Goal: Transaction & Acquisition: Purchase product/service

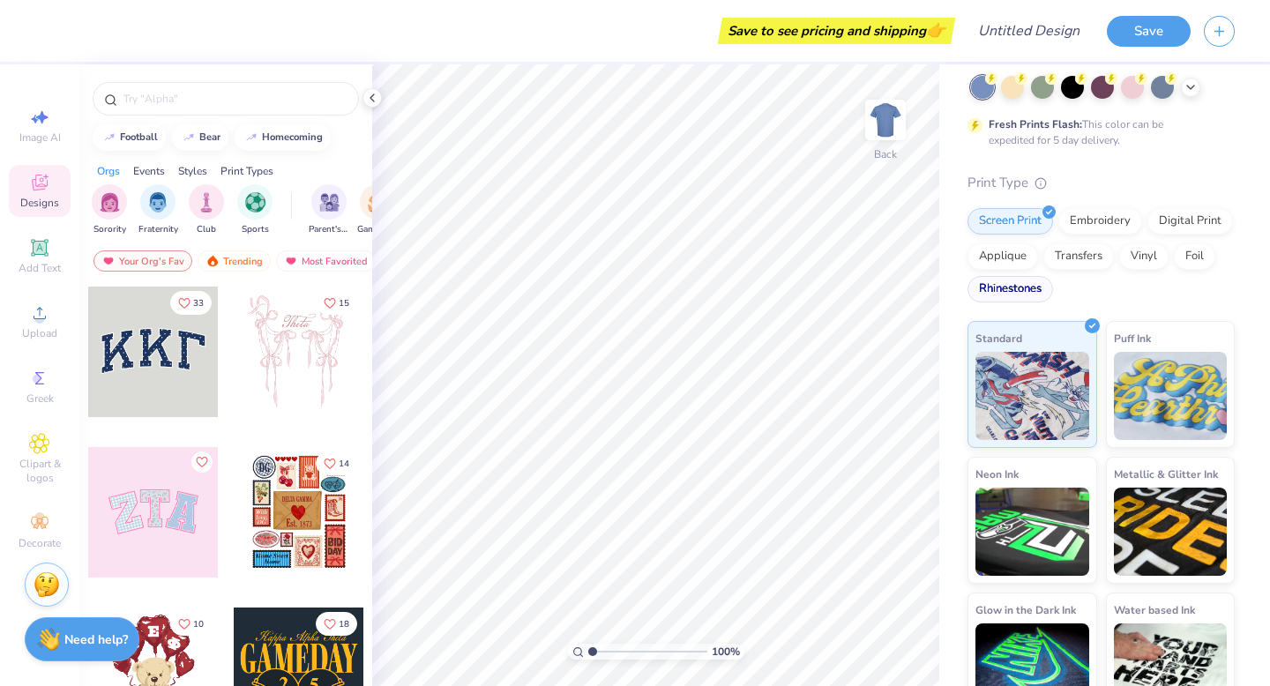
scroll to position [124, 0]
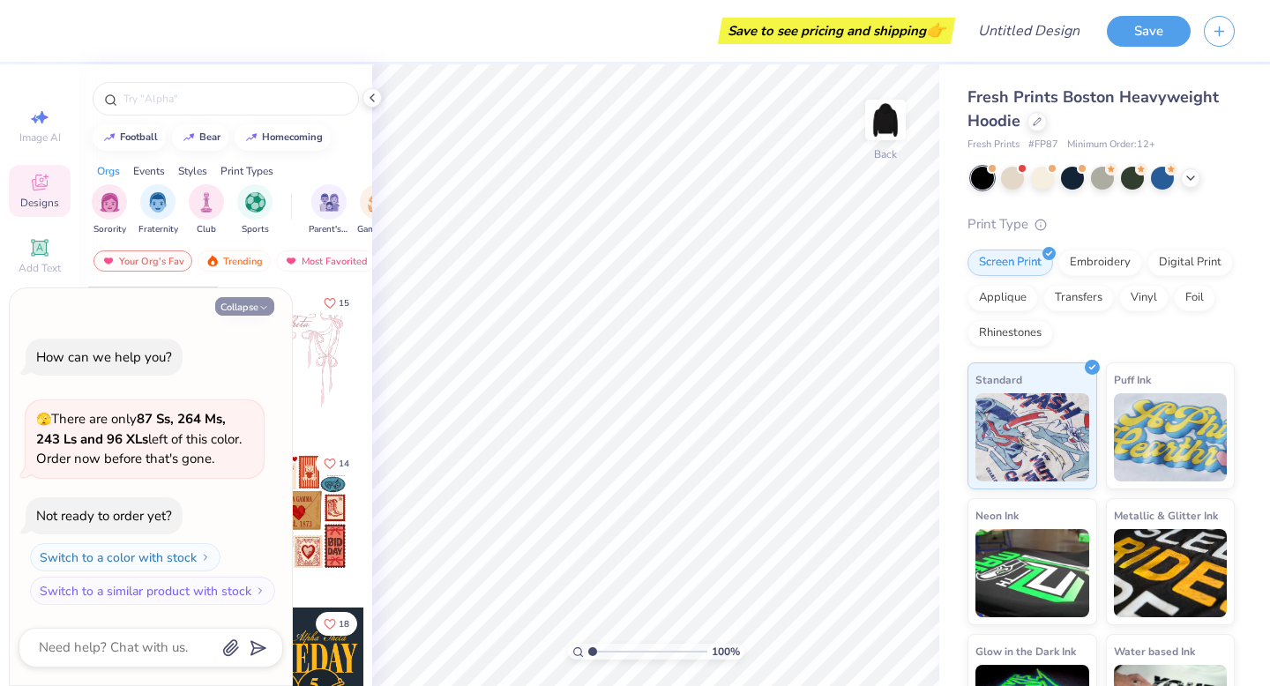
click at [249, 308] on button "Collapse" at bounding box center [244, 306] width 59 height 19
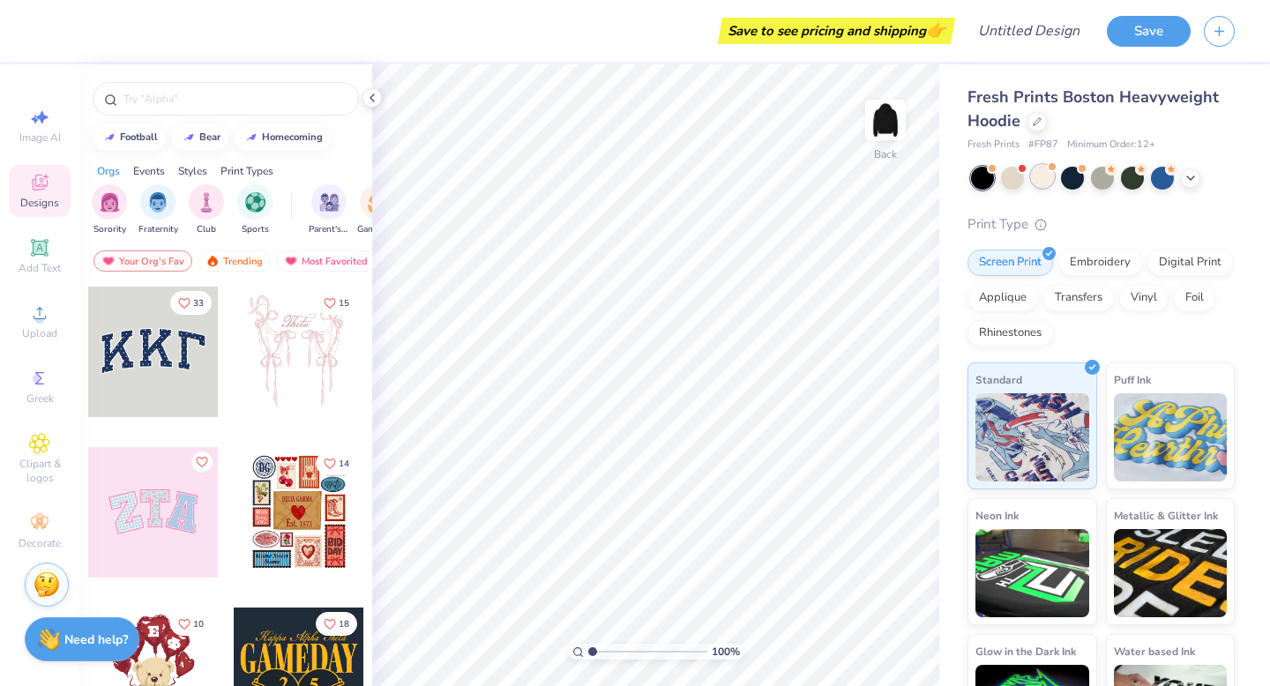
click at [1033, 178] on div at bounding box center [1042, 176] width 23 height 23
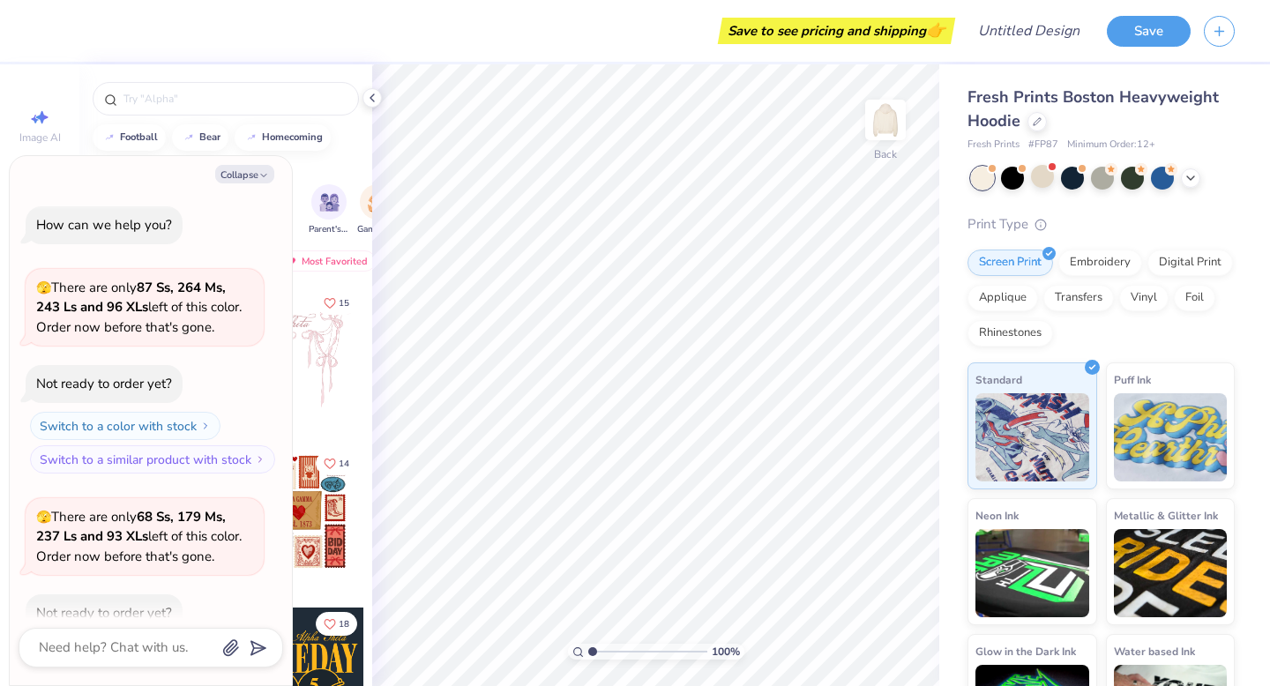
scroll to position [97, 0]
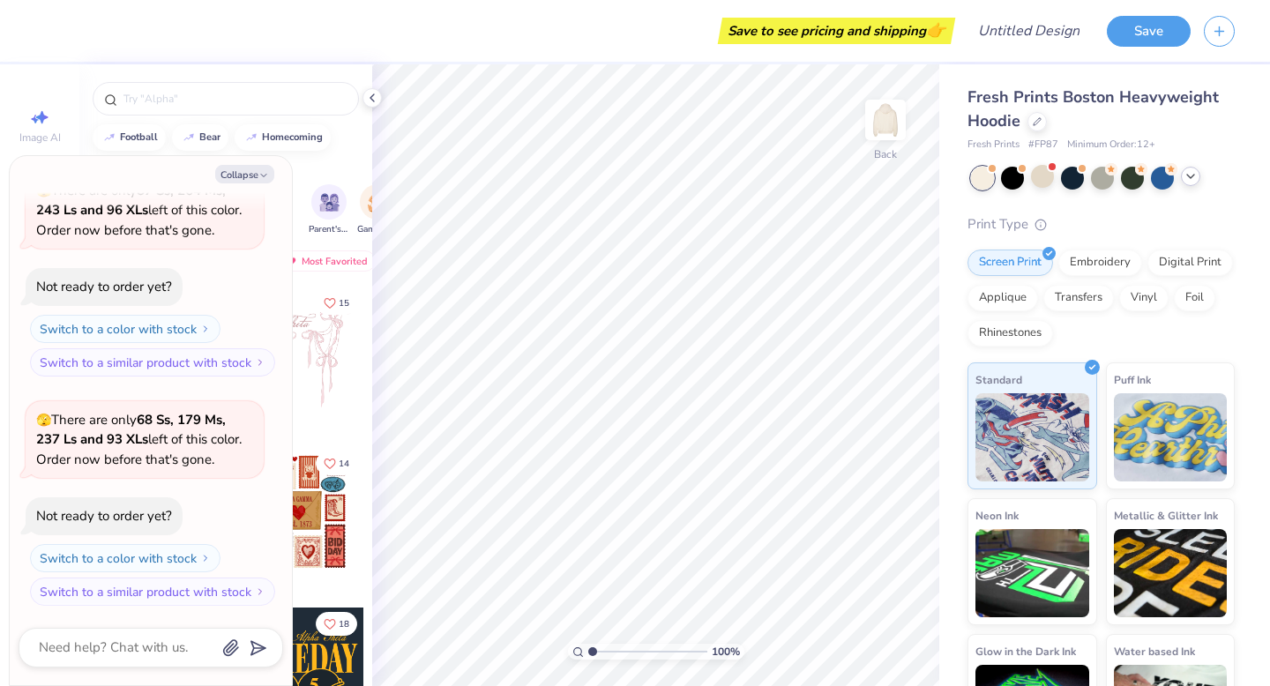
click at [1192, 182] on icon at bounding box center [1191, 176] width 14 height 14
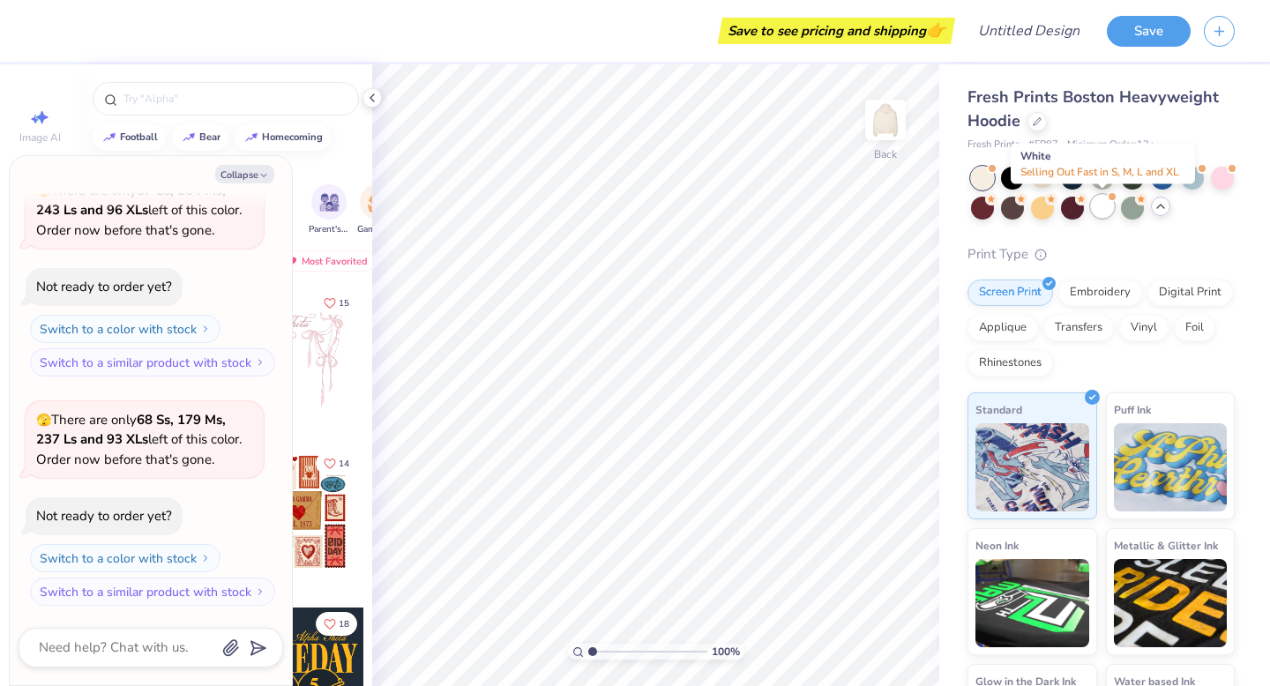
click at [1099, 207] on div at bounding box center [1102, 206] width 23 height 23
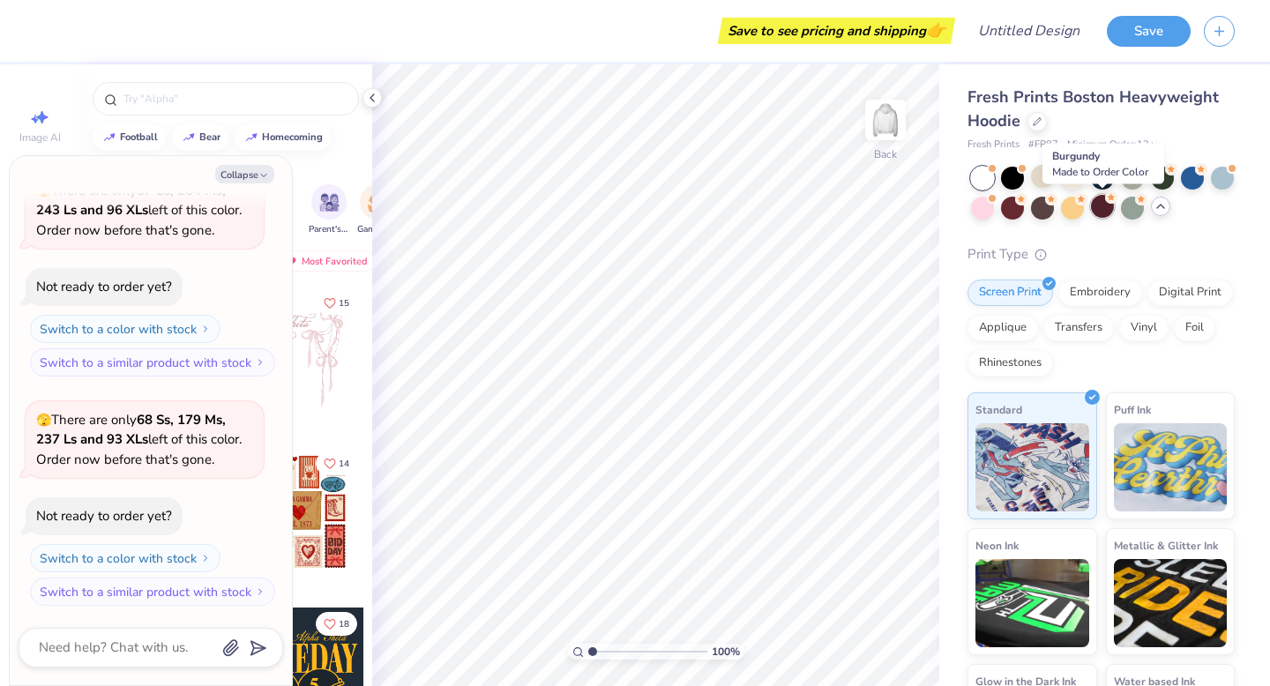
scroll to position [326, 0]
click at [992, 174] on div at bounding box center [982, 178] width 23 height 23
click at [1079, 182] on div at bounding box center [1072, 176] width 23 height 23
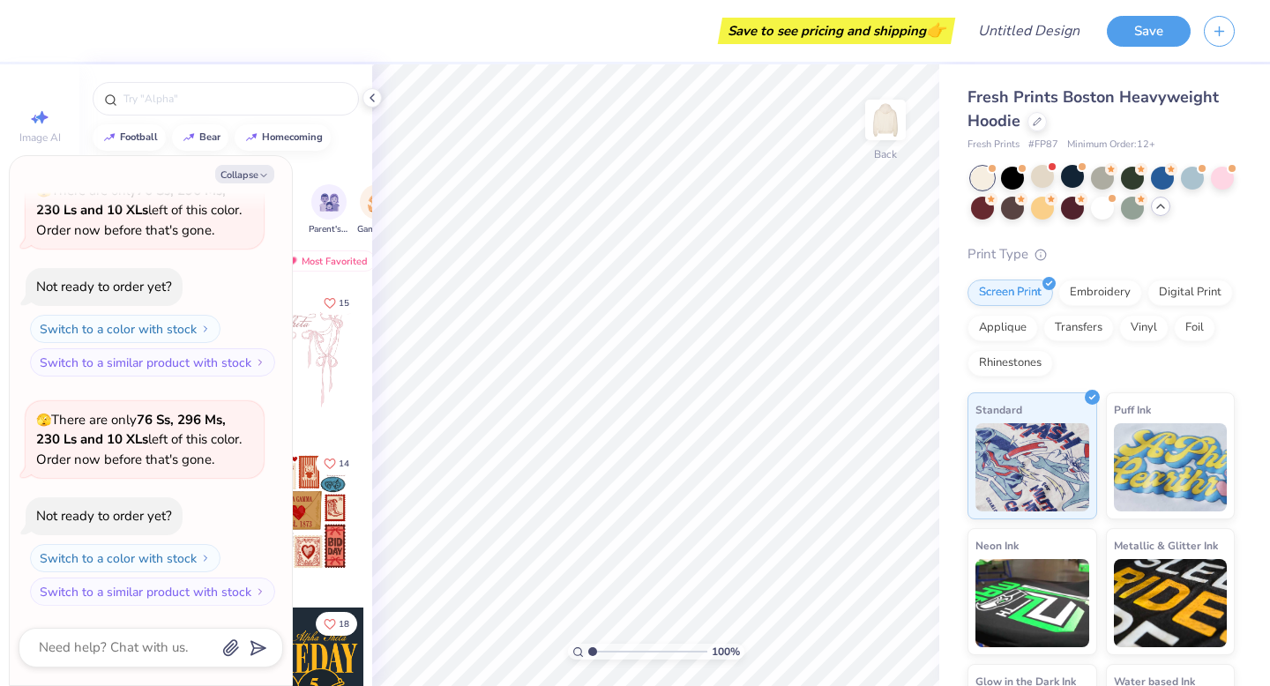
scroll to position [785, 0]
click at [986, 180] on div at bounding box center [982, 178] width 23 height 23
click at [984, 172] on div at bounding box center [982, 178] width 23 height 23
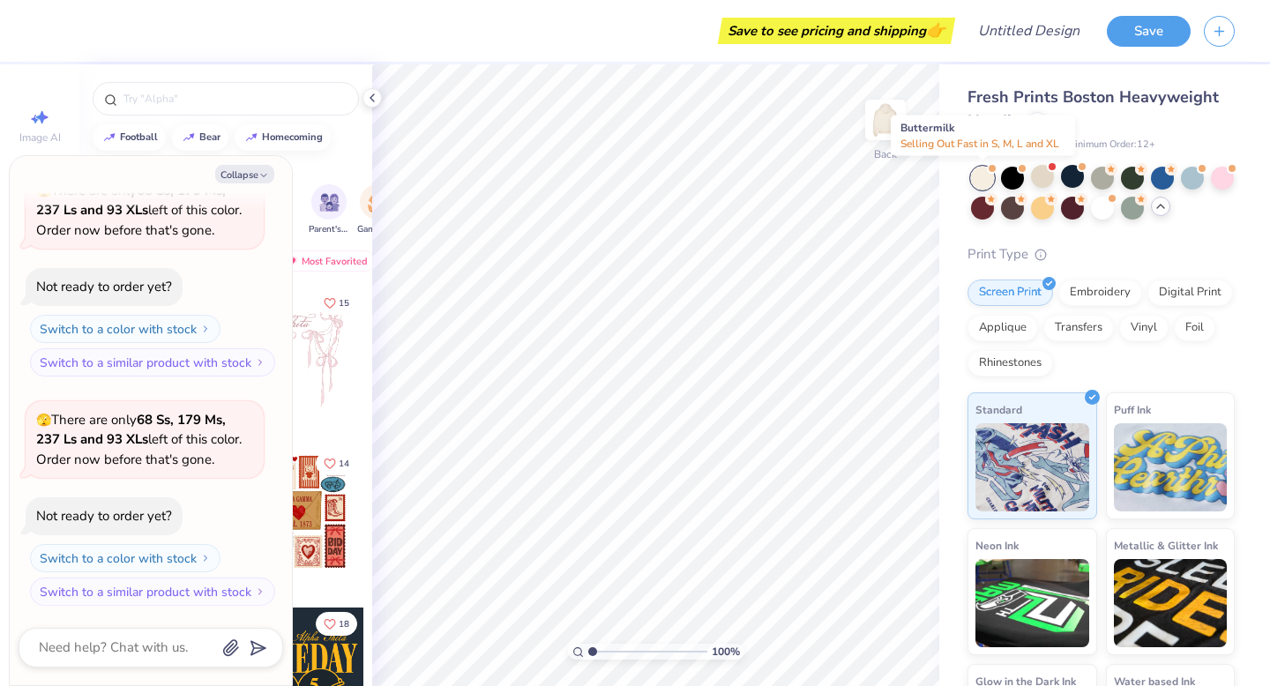
click at [984, 172] on div at bounding box center [982, 178] width 23 height 23
click at [983, 176] on div at bounding box center [982, 178] width 23 height 23
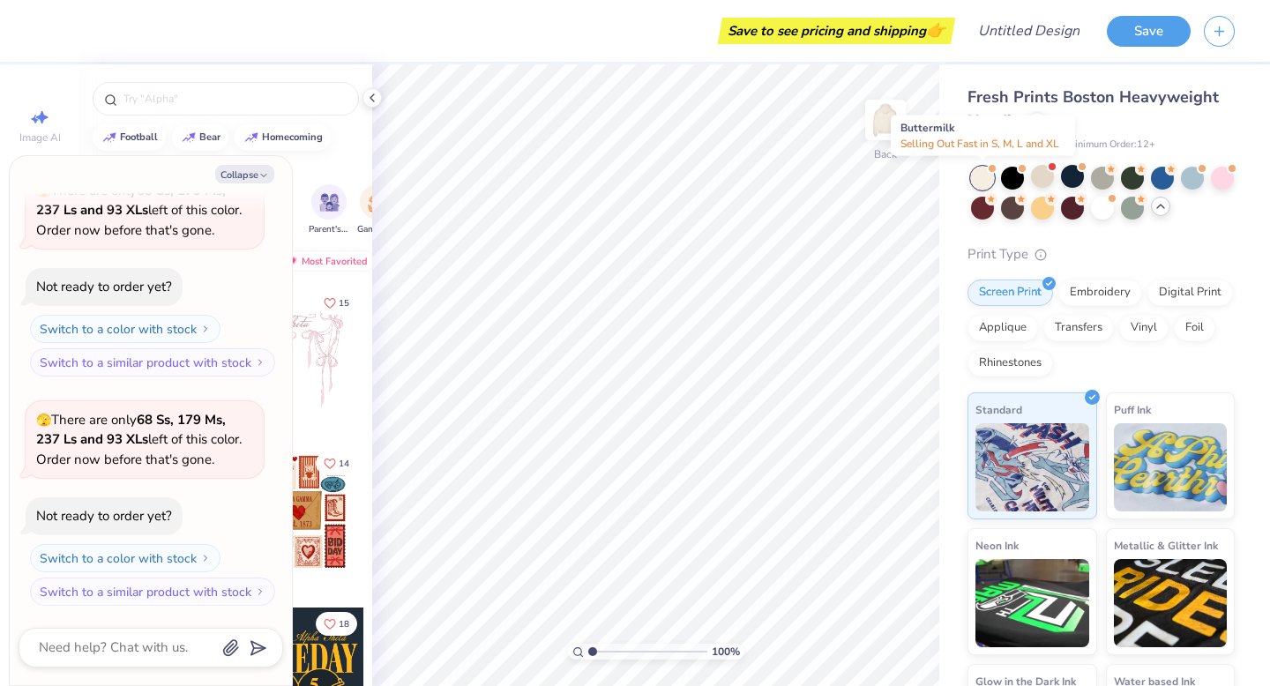
scroll to position [2390, 0]
click at [258, 170] on icon "button" at bounding box center [263, 175] width 11 height 11
type textarea "x"
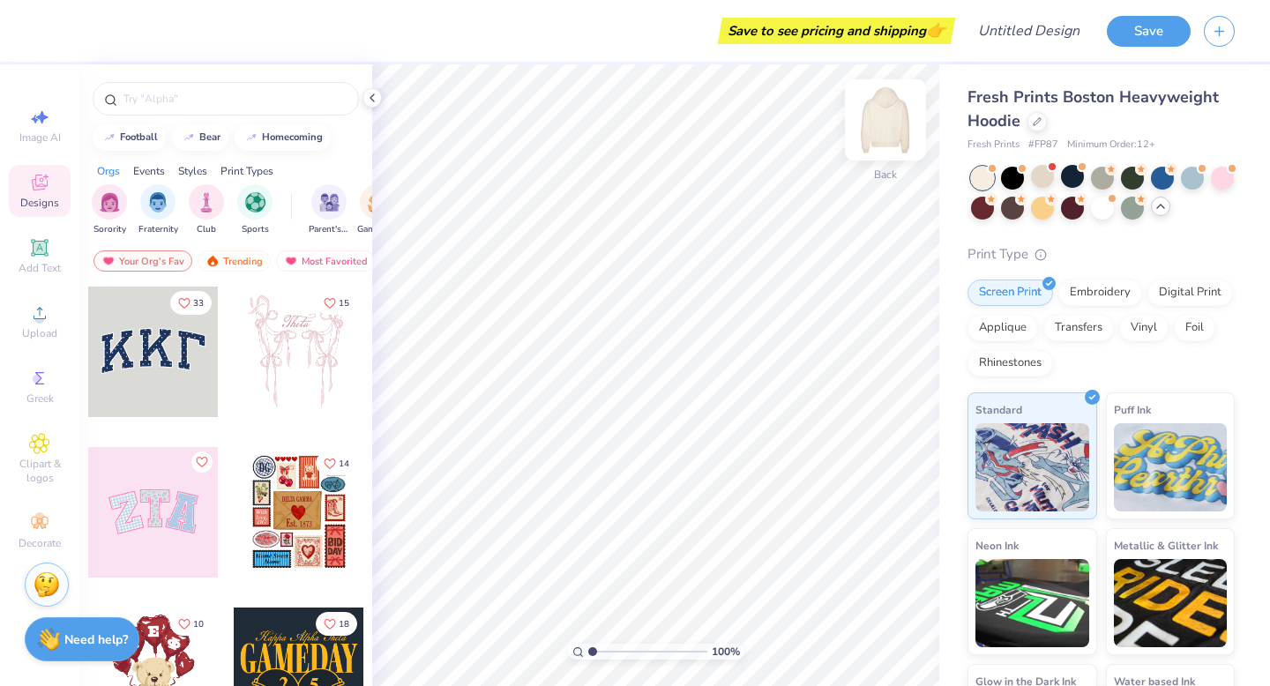
click at [888, 119] on img at bounding box center [885, 120] width 71 height 71
click at [890, 138] on img at bounding box center [885, 120] width 71 height 71
click at [365, 94] on icon at bounding box center [372, 98] width 14 height 14
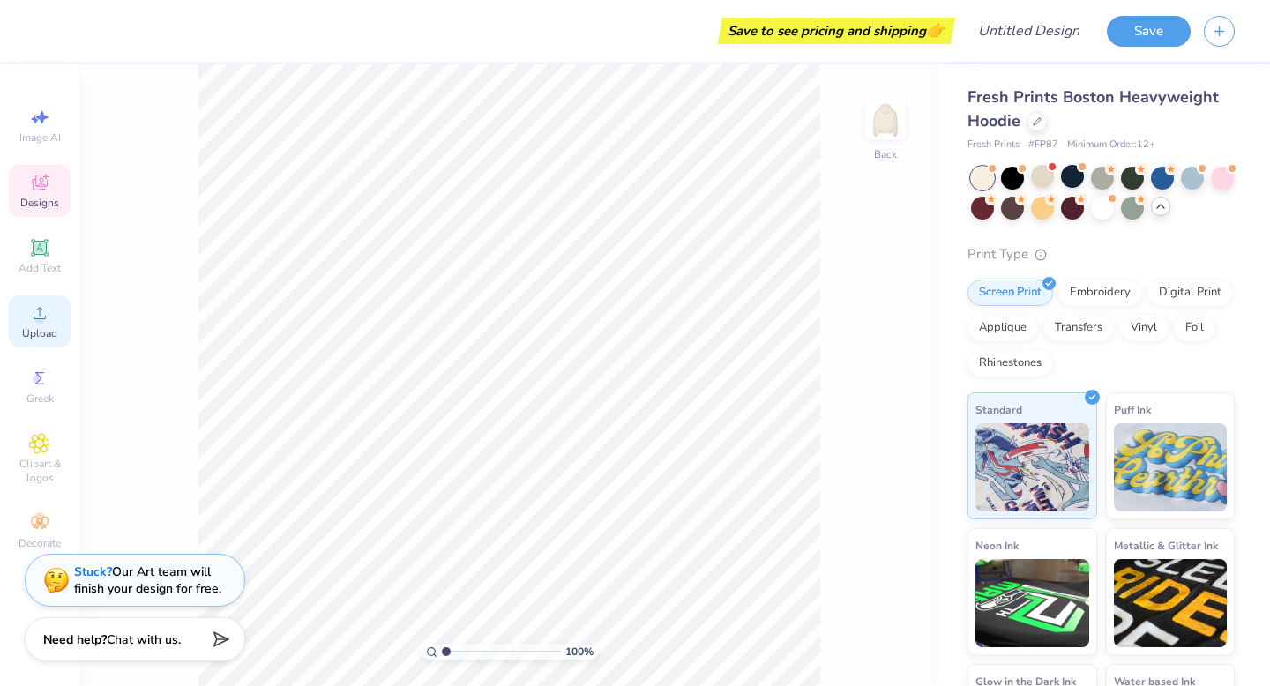
click at [47, 319] on icon at bounding box center [39, 312] width 21 height 21
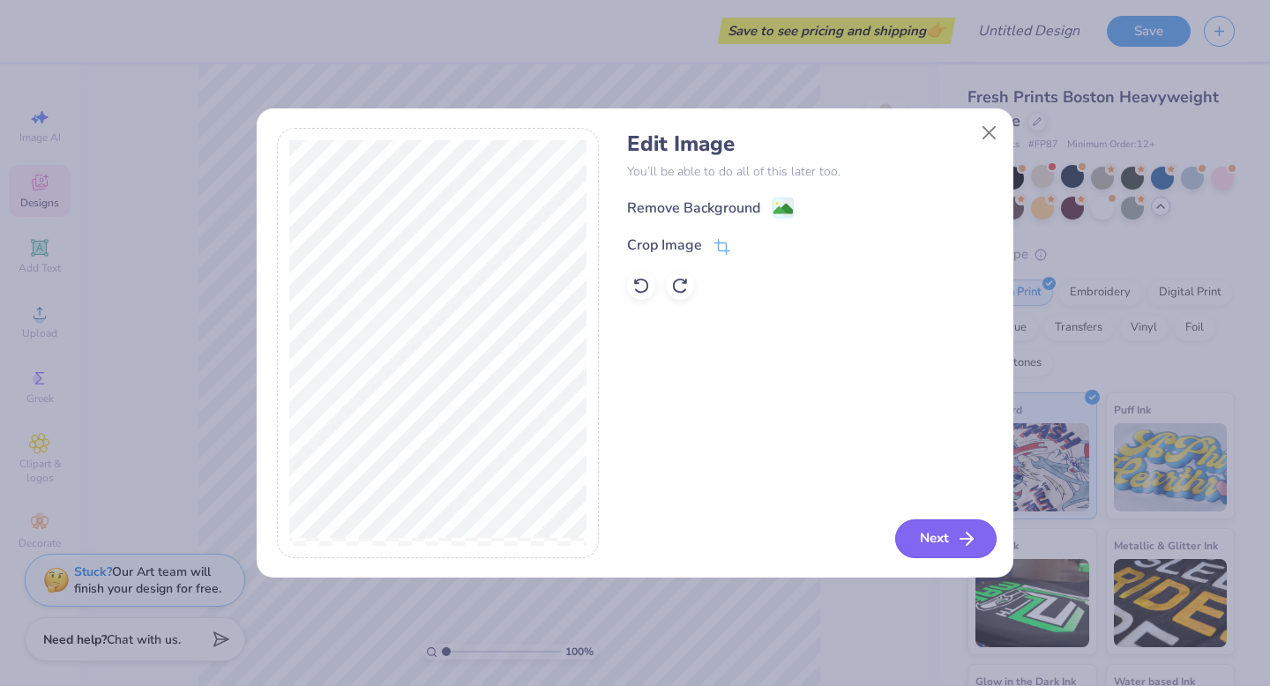
click at [960, 534] on icon "button" at bounding box center [966, 538] width 21 height 21
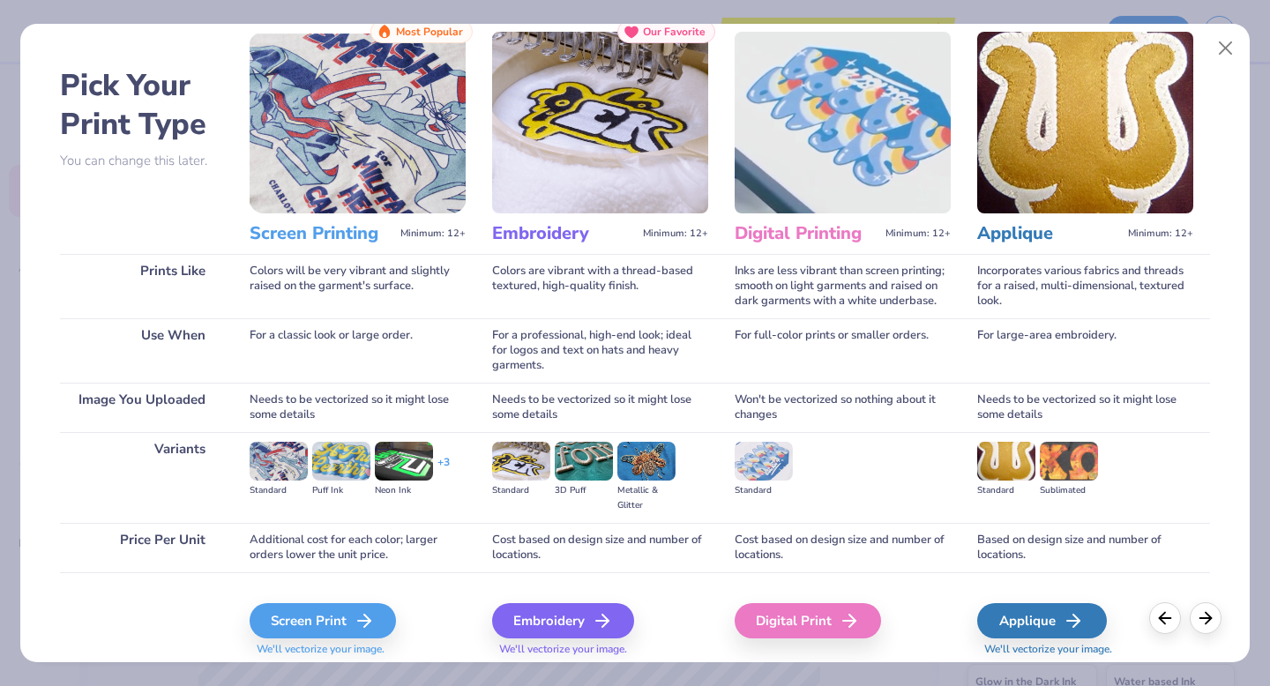
scroll to position [47, 0]
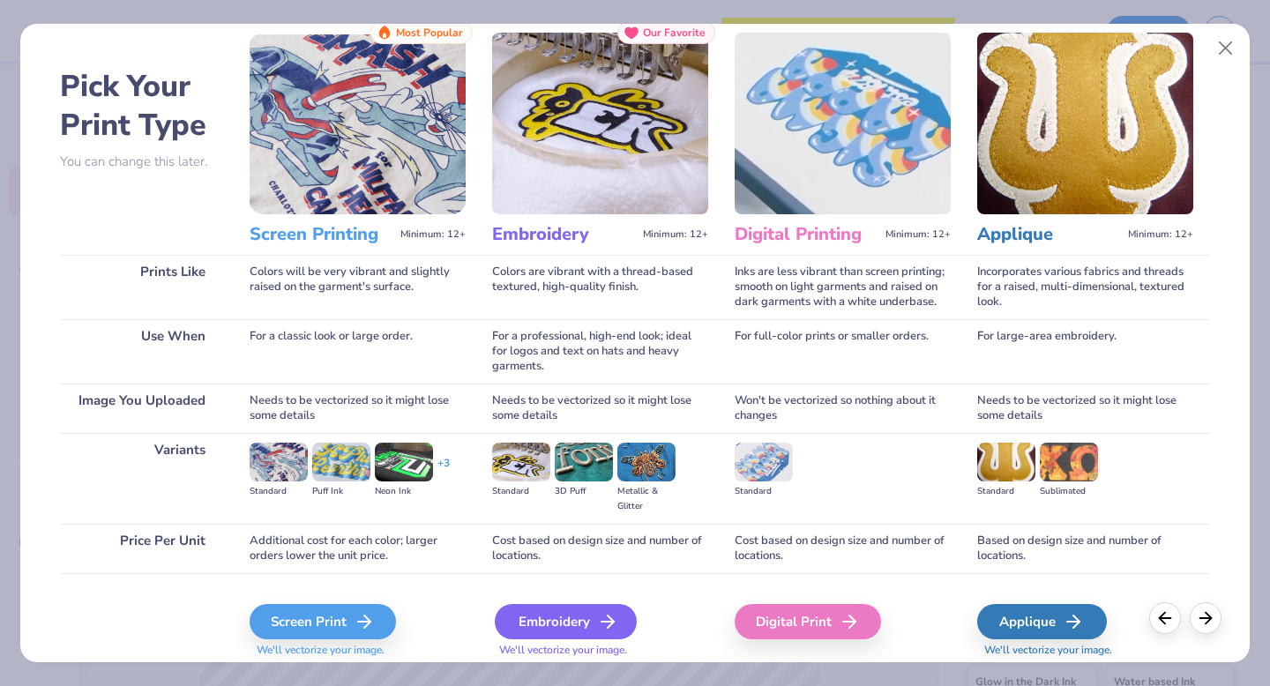
click at [585, 617] on div "Embroidery" at bounding box center [566, 621] width 142 height 35
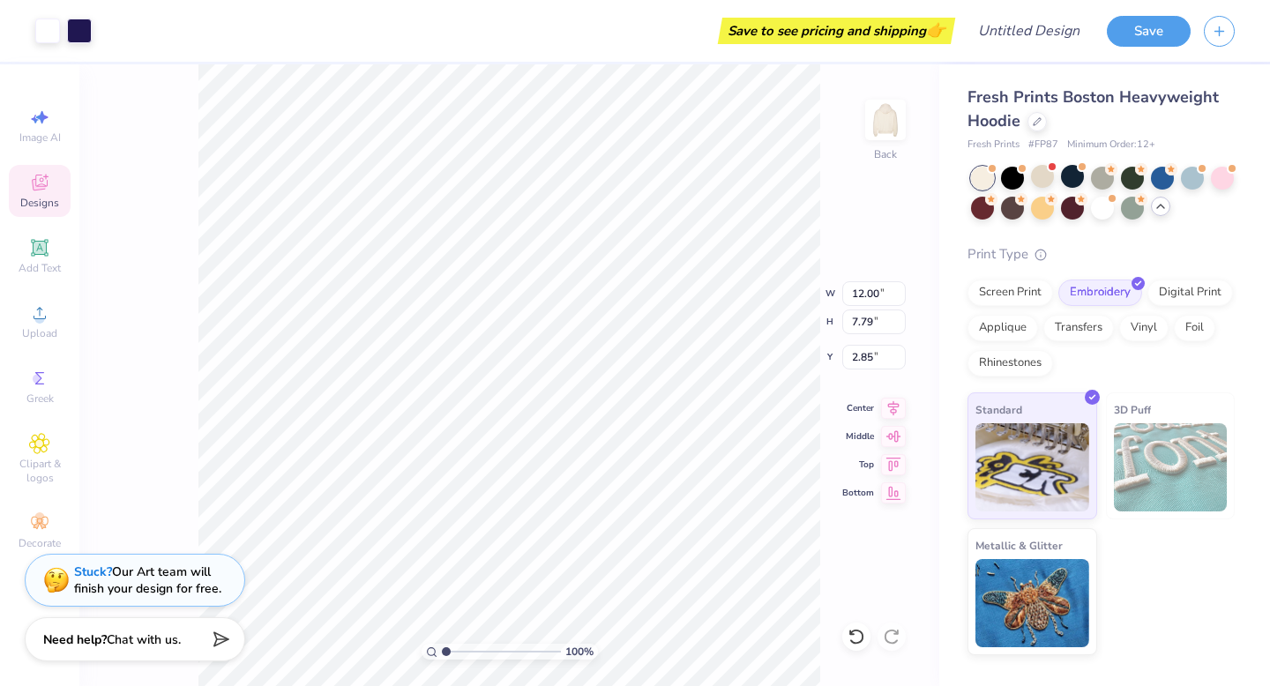
type input "4.35"
type input "11.04"
type input "7.17"
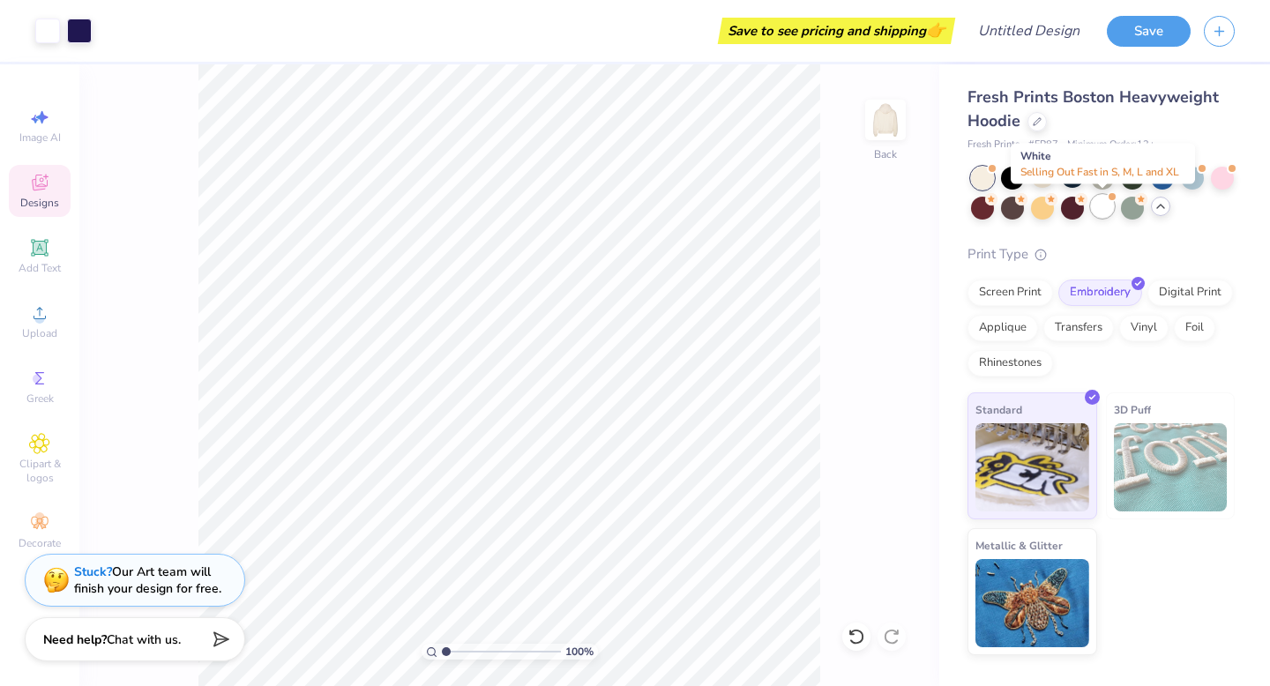
click at [1109, 206] on div at bounding box center [1102, 206] width 23 height 23
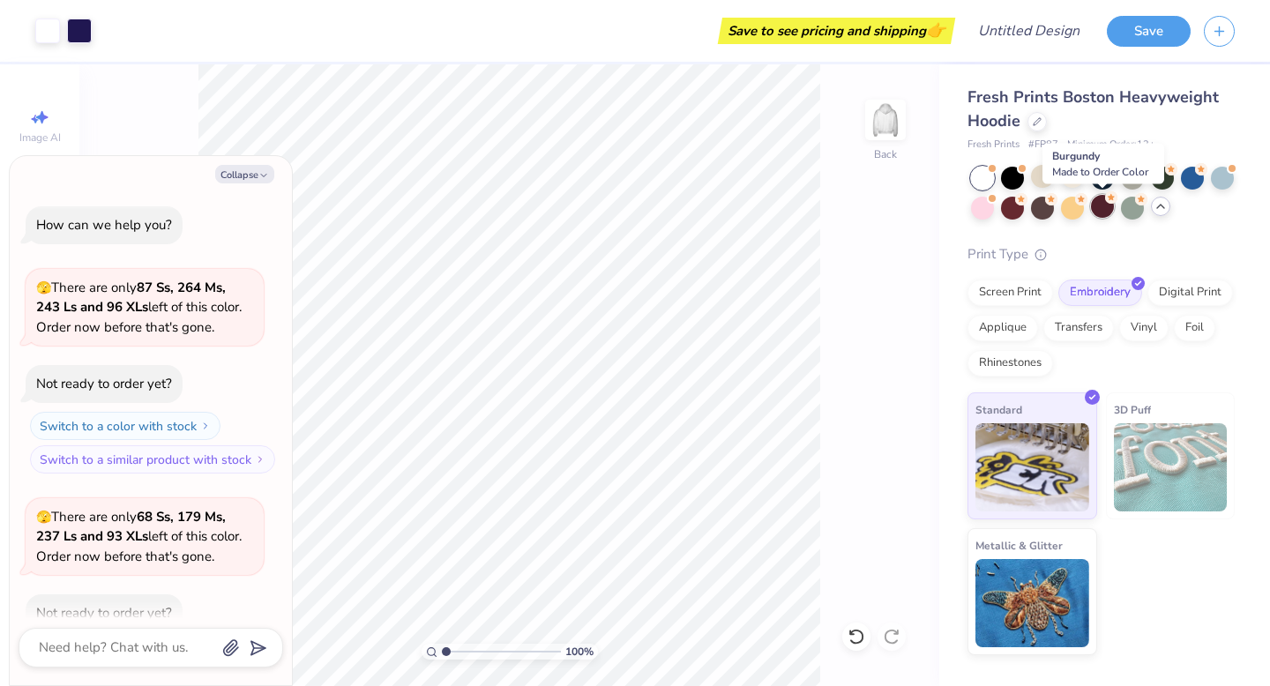
scroll to position [2619, 0]
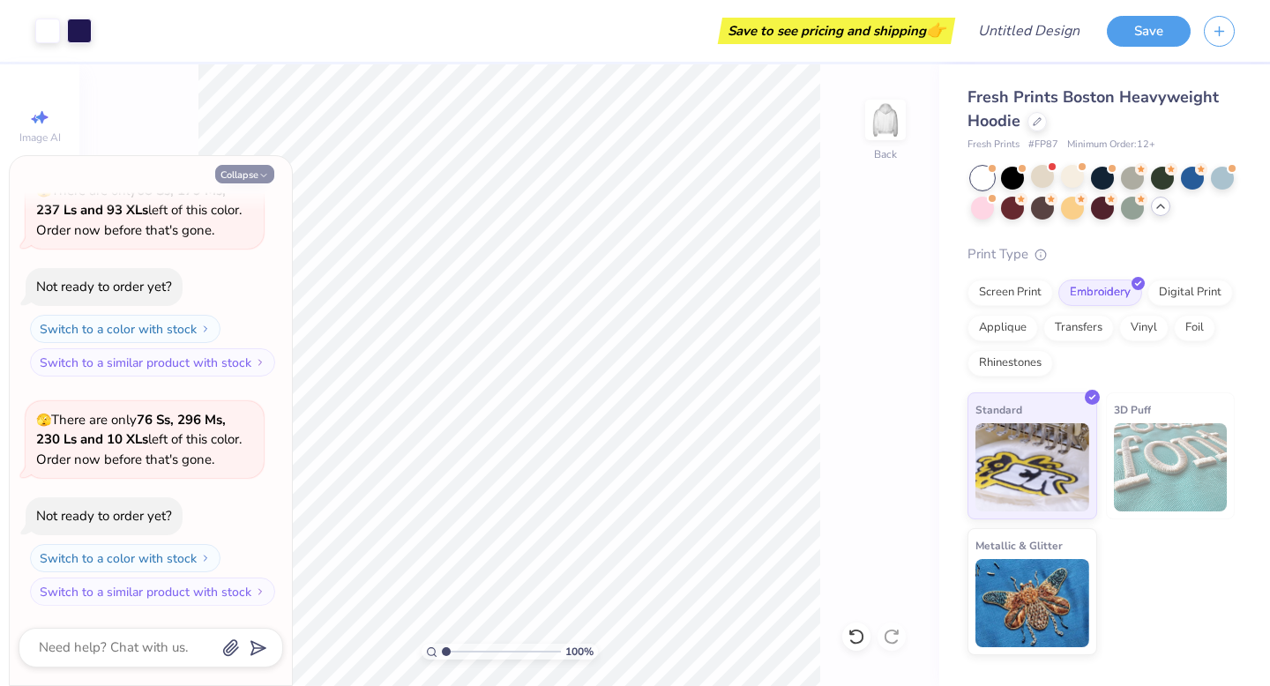
click at [251, 177] on button "Collapse" at bounding box center [244, 174] width 59 height 19
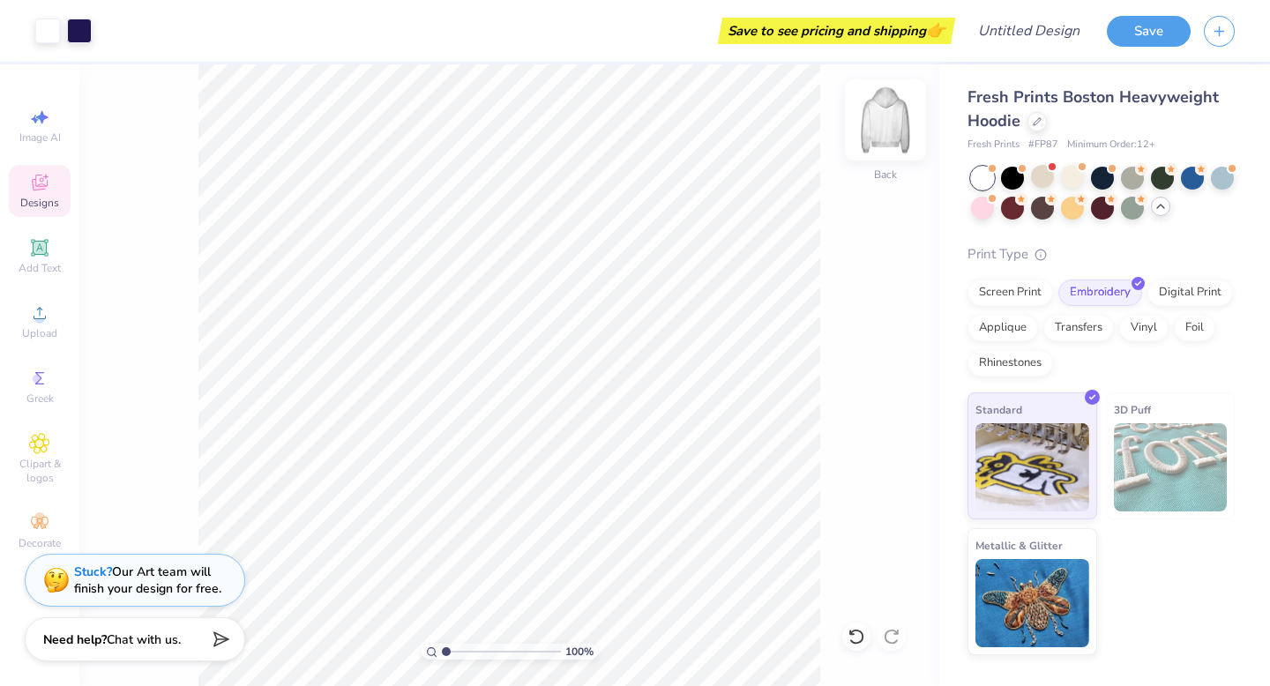
click at [886, 122] on img at bounding box center [885, 120] width 71 height 71
click at [886, 122] on img at bounding box center [885, 119] width 35 height 35
click at [1079, 176] on div at bounding box center [1072, 176] width 23 height 23
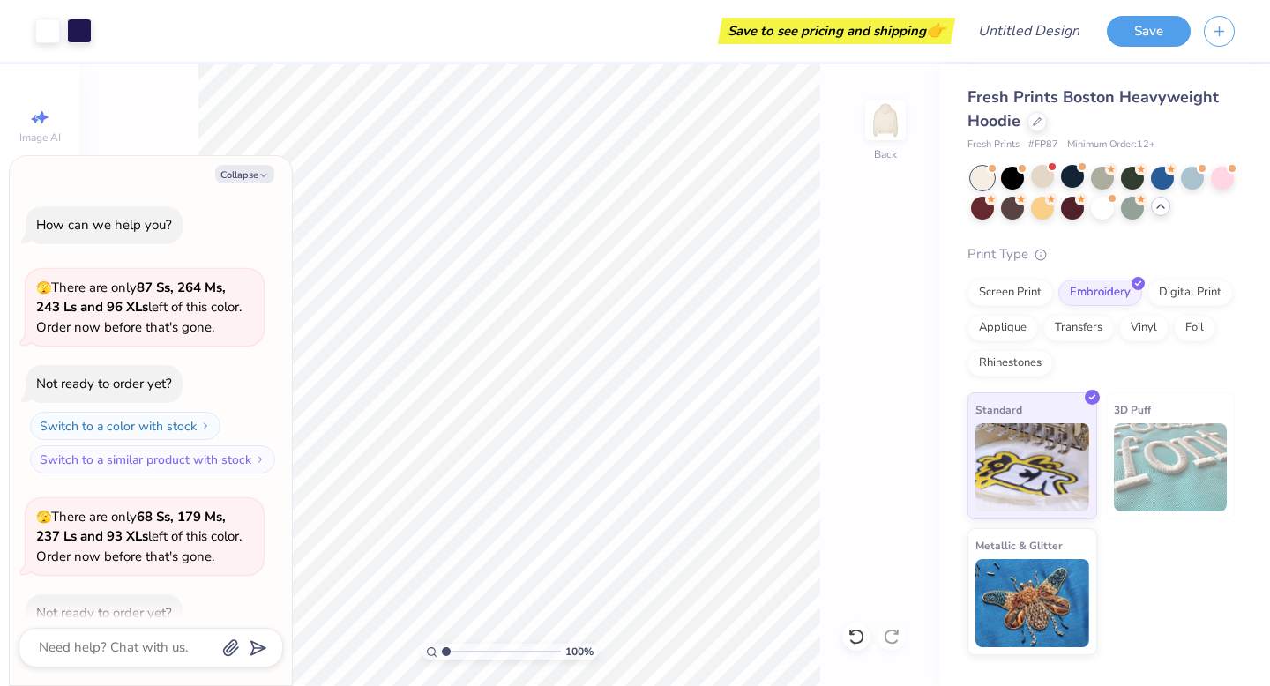
scroll to position [2849, 0]
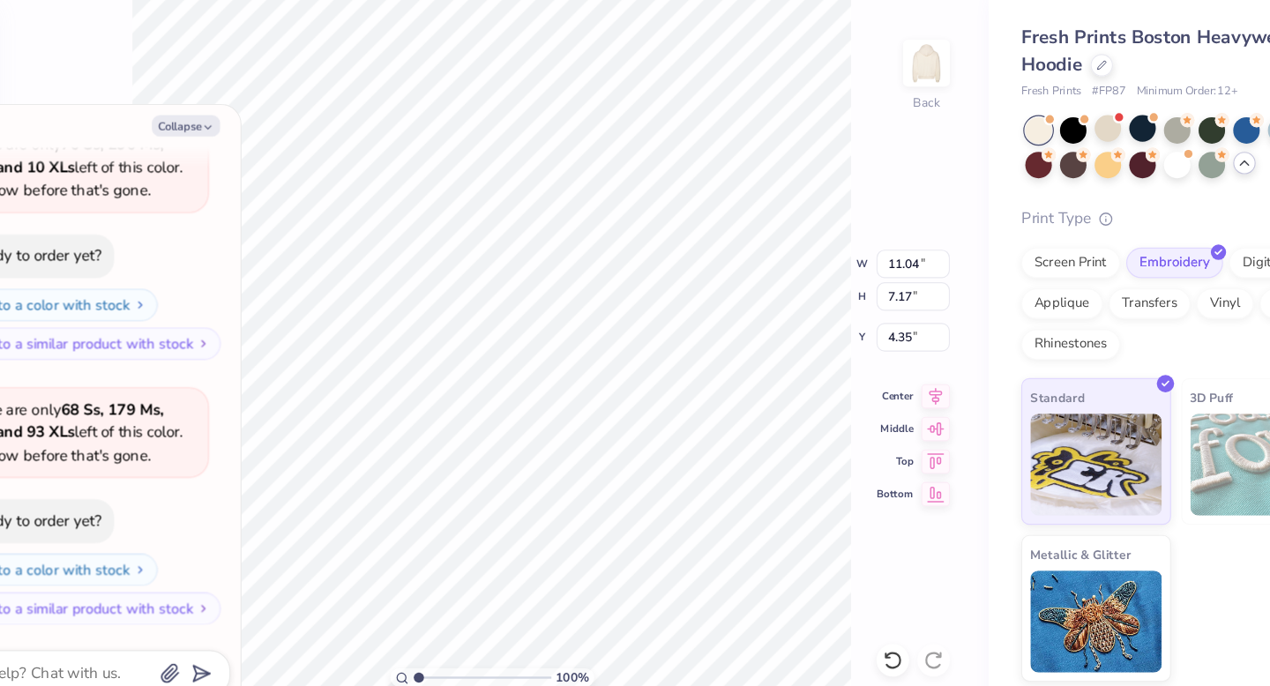
type textarea "x"
type input "3.88"
type textarea "x"
type input "7.18"
type input "4.66"
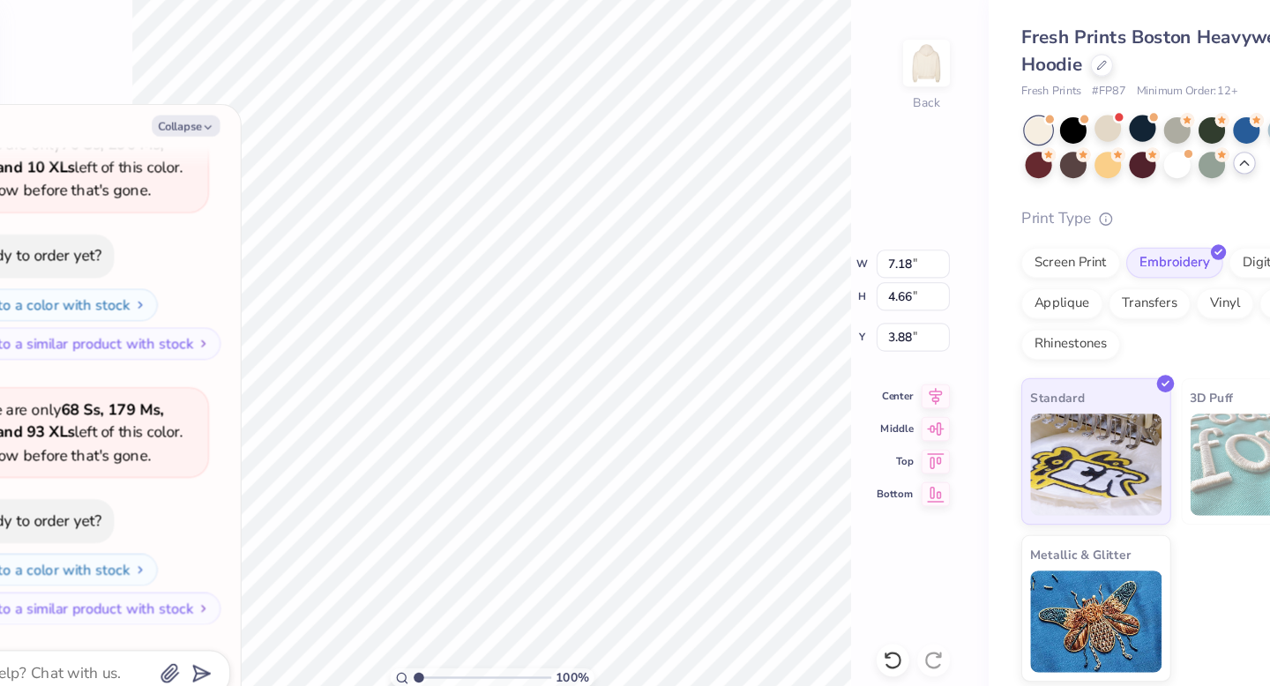
type textarea "x"
type input "4.97"
click at [1154, 178] on div at bounding box center [1162, 176] width 23 height 23
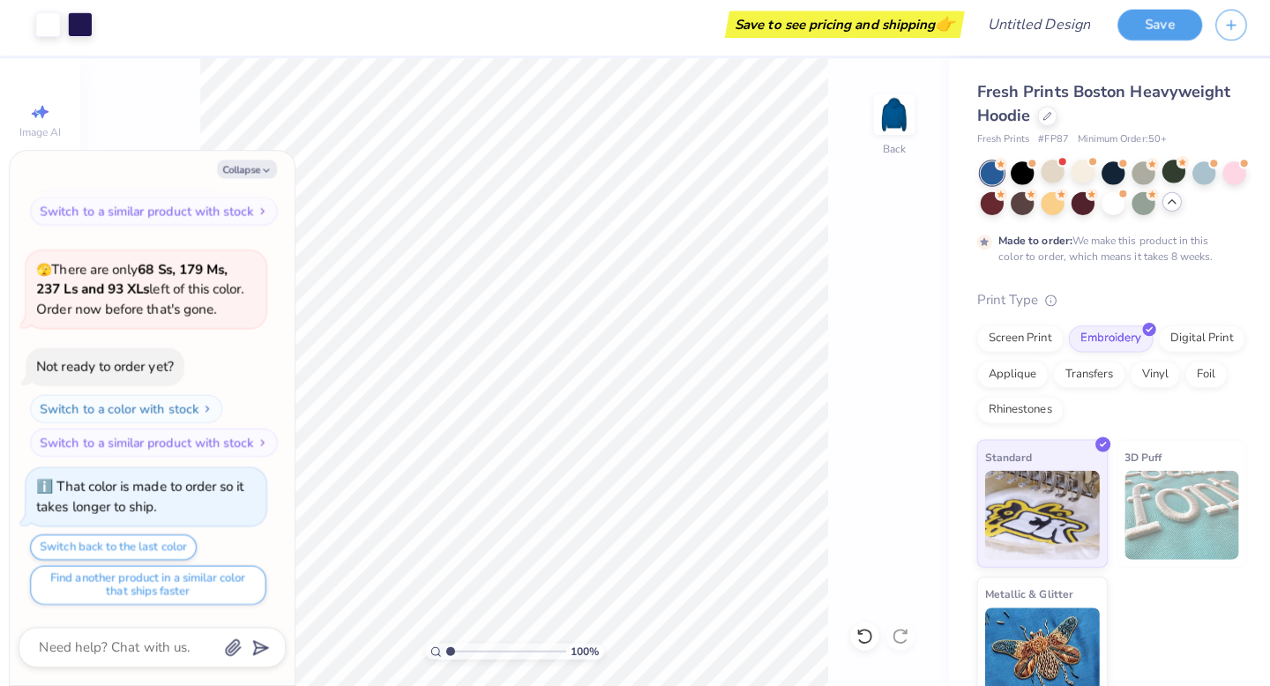
scroll to position [0, 0]
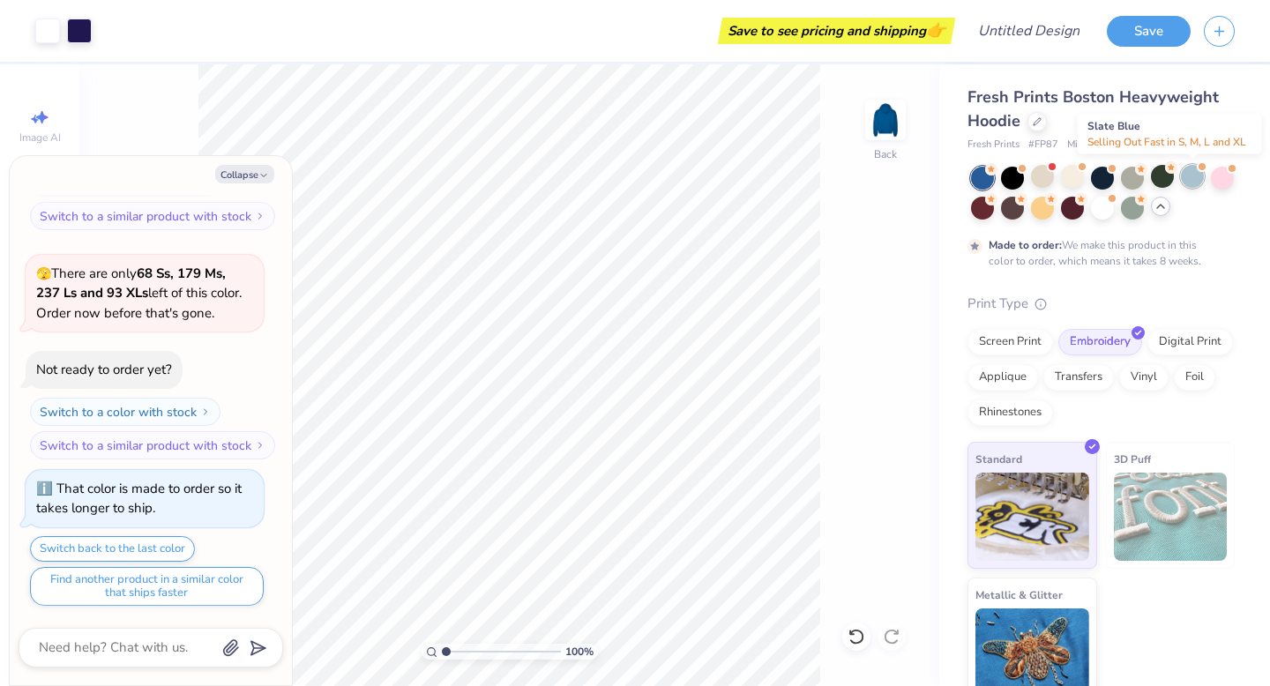
click at [1199, 173] on div at bounding box center [1192, 176] width 23 height 23
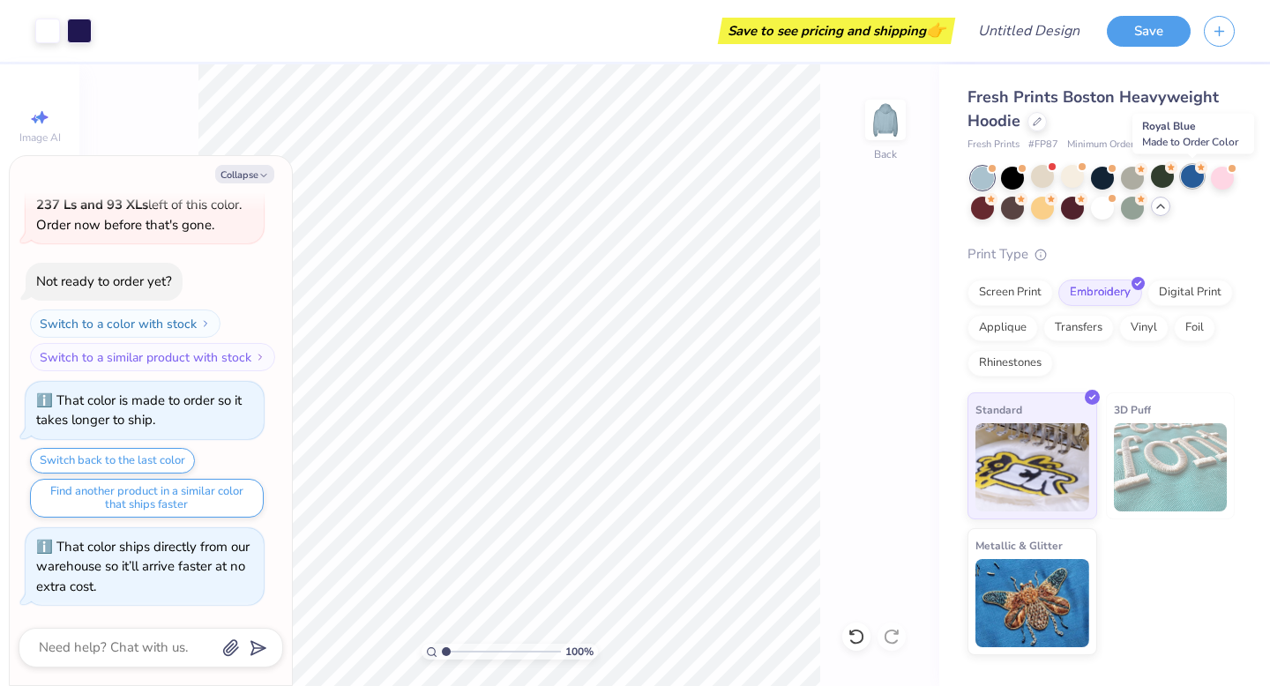
scroll to position [3312, 0]
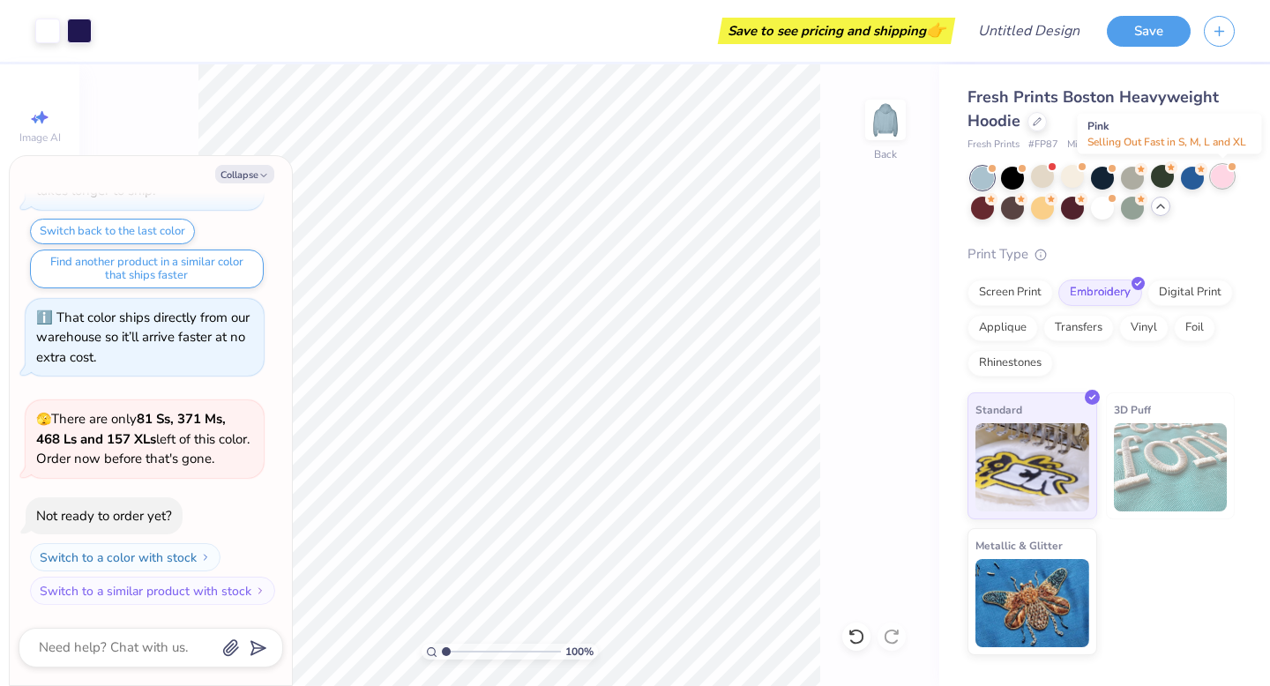
click at [1225, 181] on div at bounding box center [1222, 176] width 23 height 23
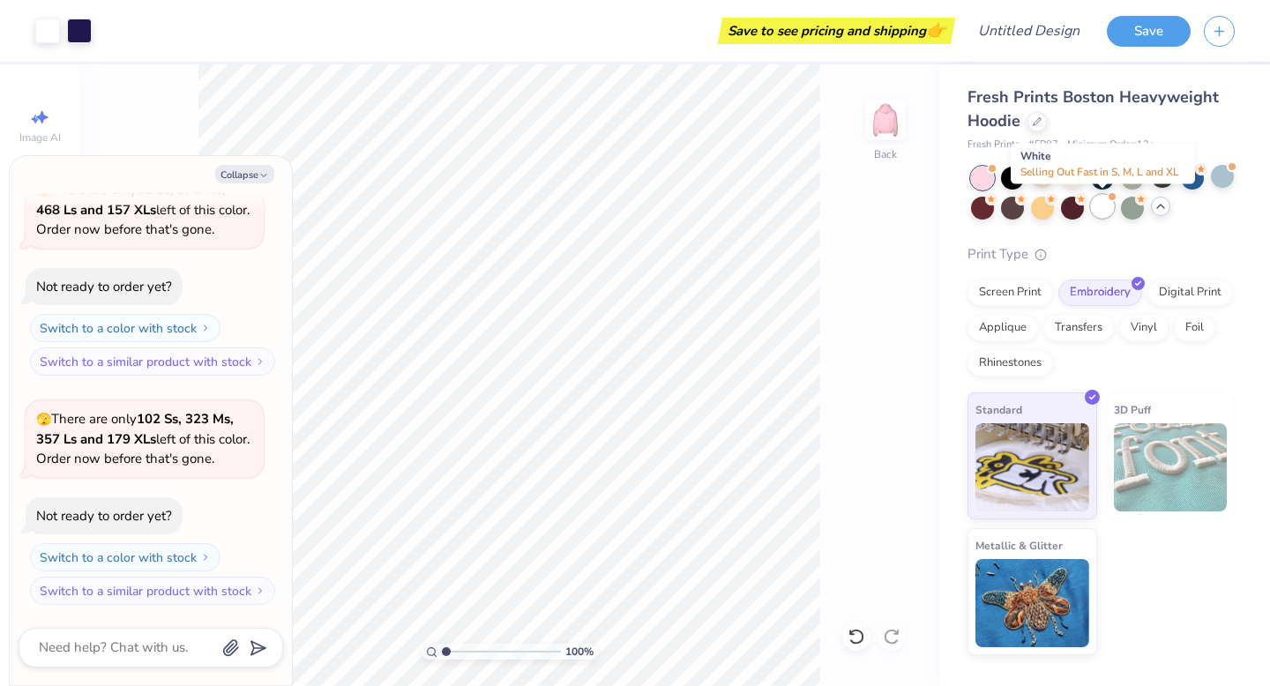
click at [1104, 209] on div at bounding box center [1102, 206] width 23 height 23
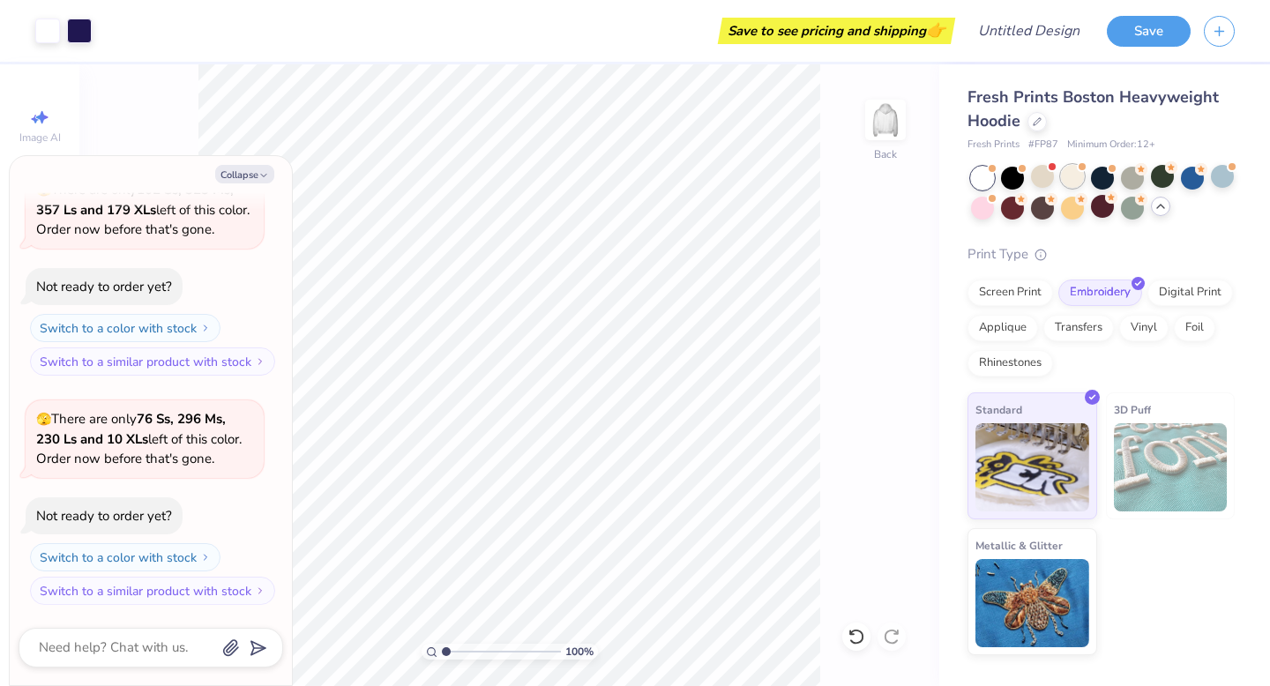
click at [1072, 175] on div at bounding box center [1072, 176] width 23 height 23
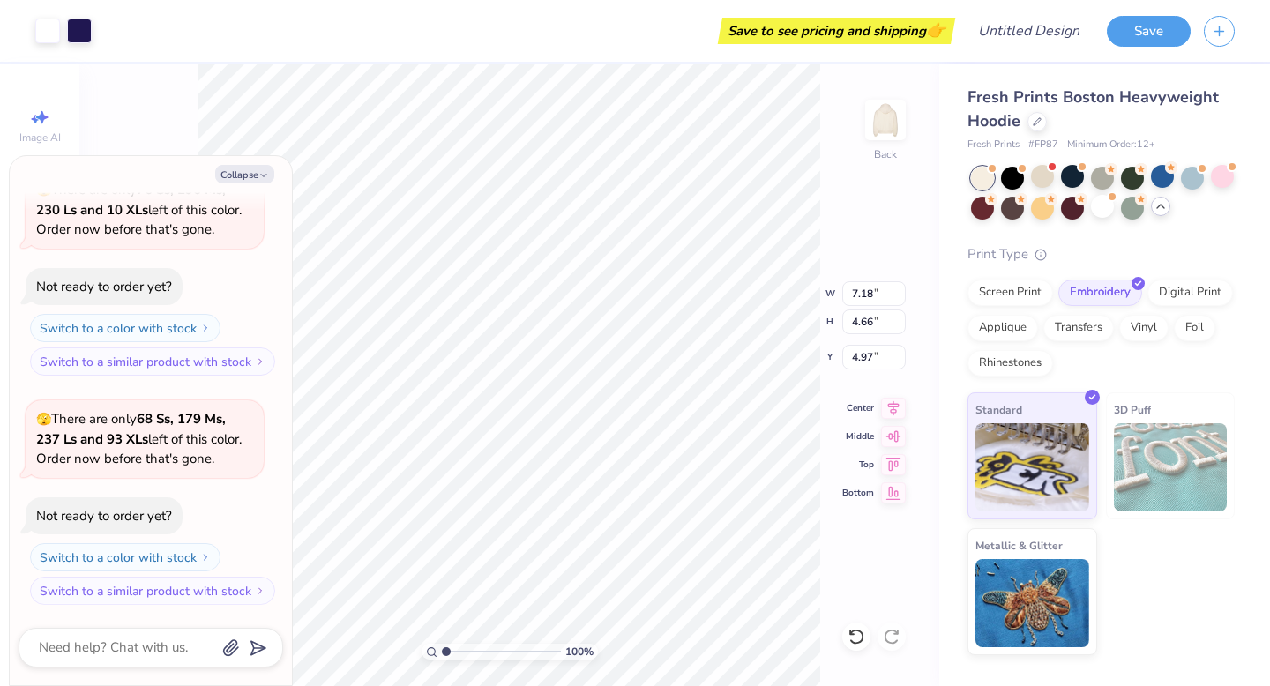
type textarea "x"
type input "4.42"
click at [883, 123] on img at bounding box center [885, 120] width 71 height 71
click at [257, 171] on button "Collapse" at bounding box center [244, 174] width 59 height 19
type textarea "x"
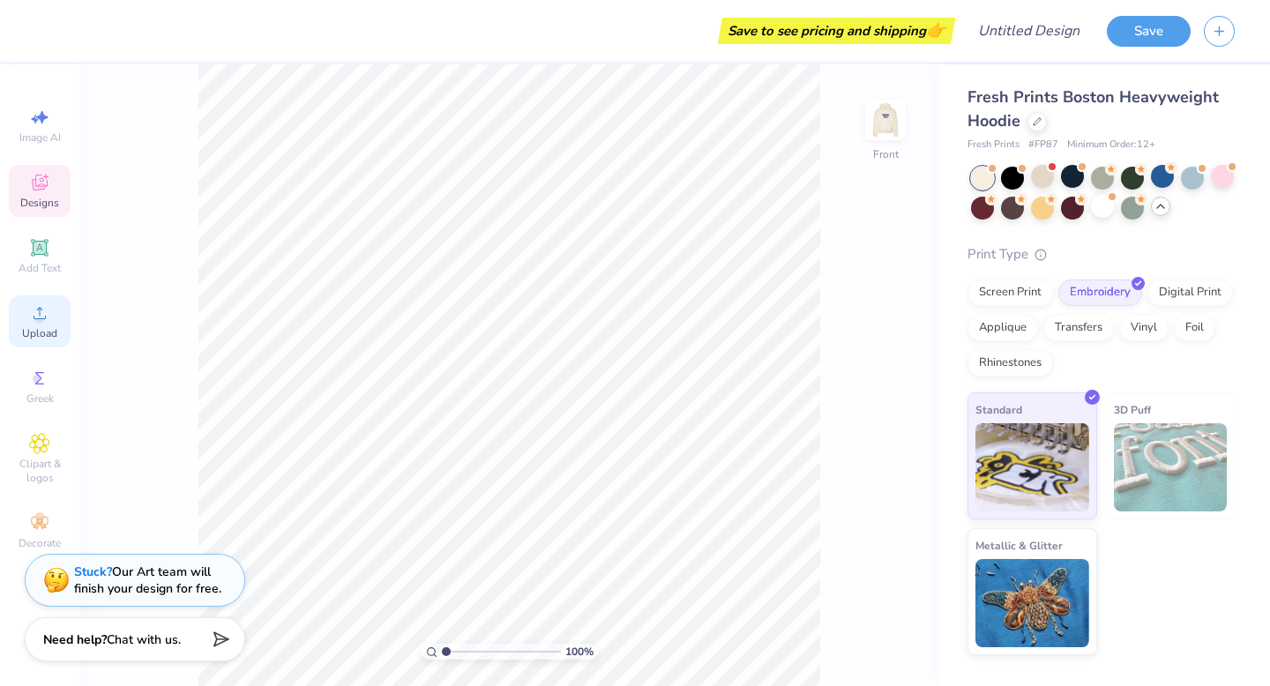
click at [48, 326] on span "Upload" at bounding box center [39, 333] width 35 height 14
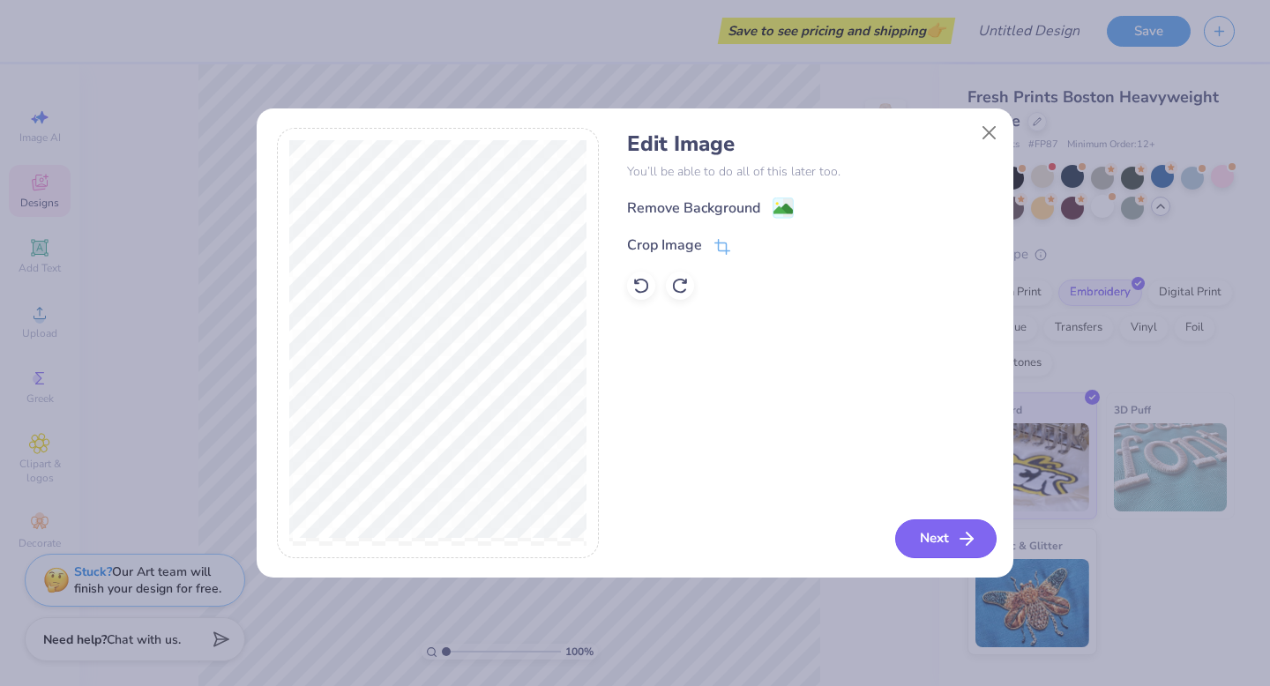
click at [964, 537] on icon "button" at bounding box center [966, 538] width 21 height 21
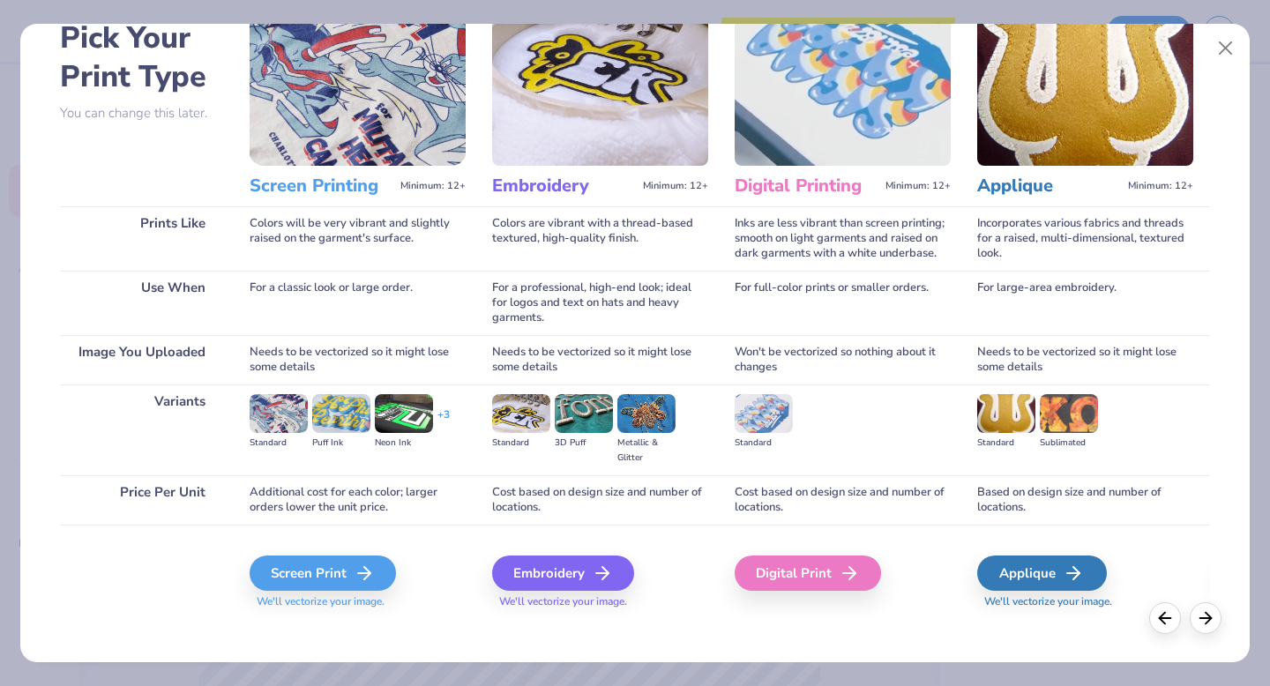
scroll to position [105, 0]
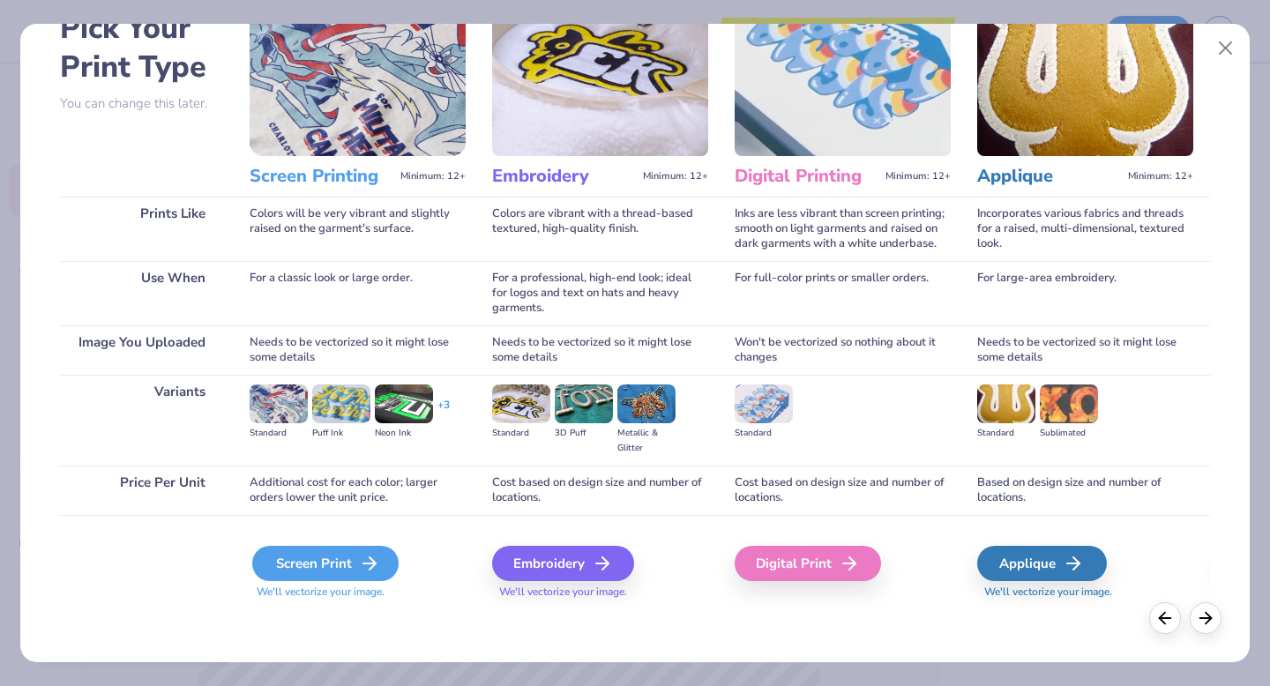
click at [380, 573] on div "Screen Print" at bounding box center [325, 563] width 146 height 35
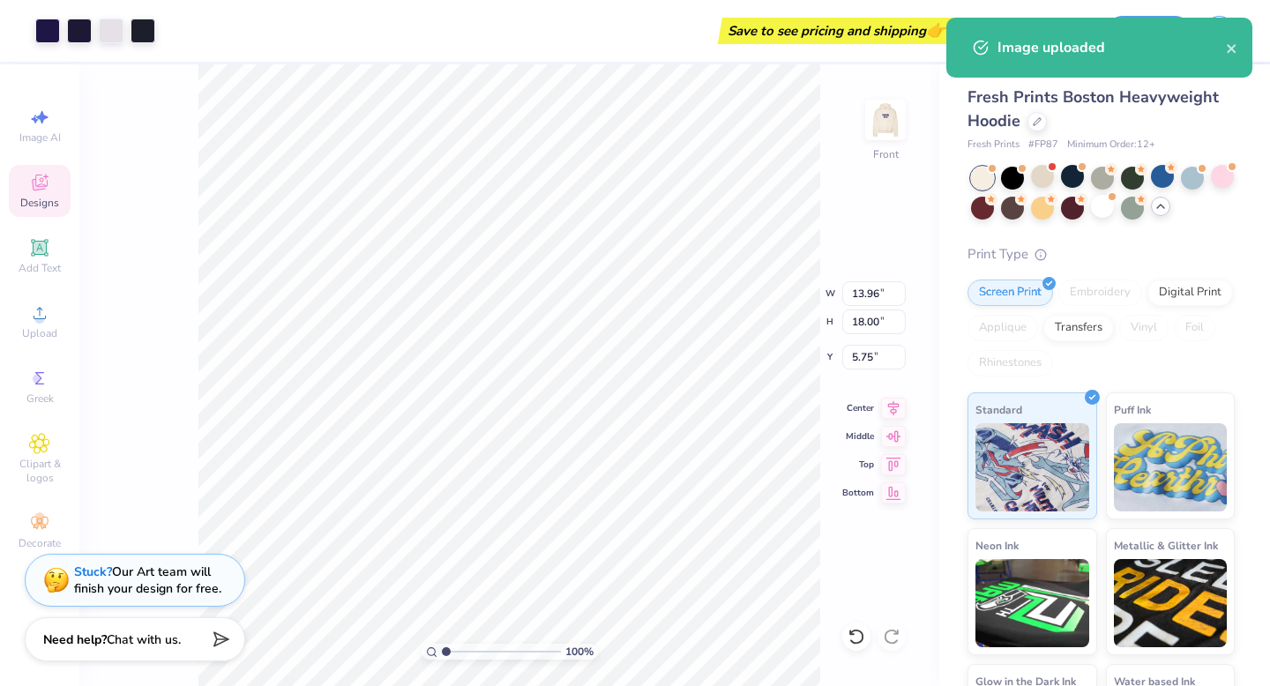
type input "5.00"
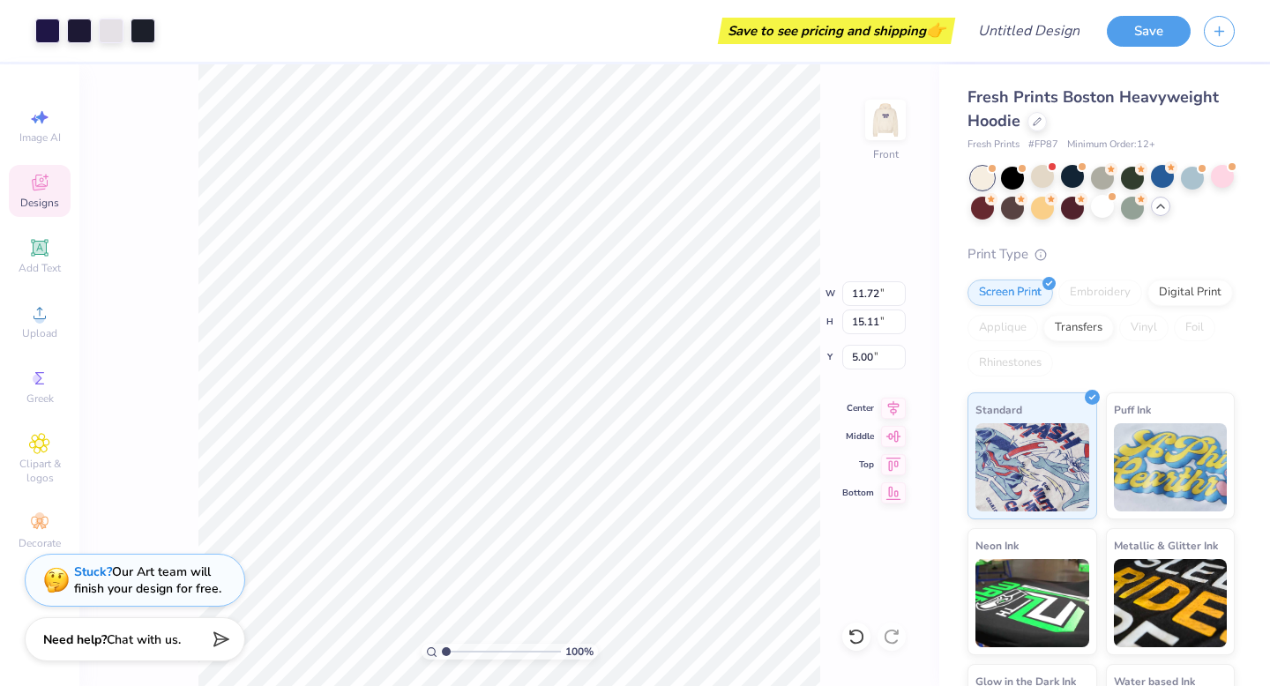
type input "11.72"
type input "15.11"
type input "5.93"
type input "5.66"
click at [885, 123] on img at bounding box center [885, 120] width 71 height 71
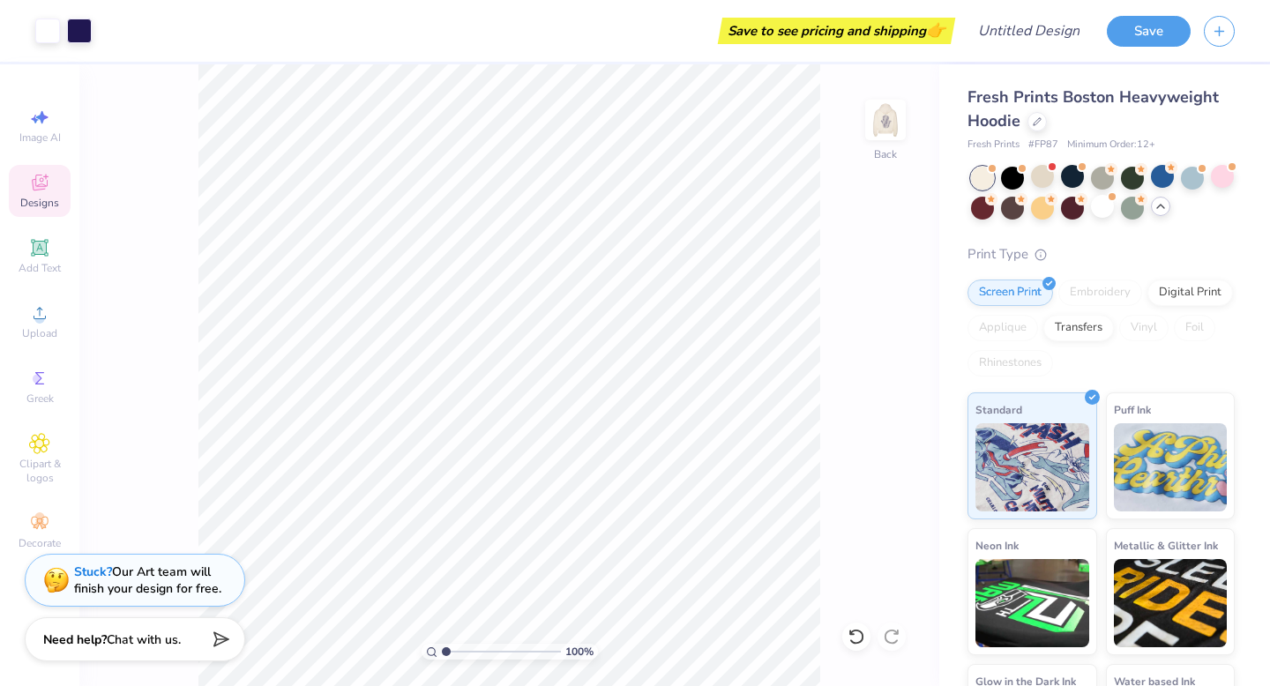
click at [885, 123] on img at bounding box center [885, 119] width 35 height 35
click at [885, 123] on img at bounding box center [885, 120] width 71 height 71
click at [885, 123] on img at bounding box center [885, 119] width 35 height 35
click at [878, 128] on img at bounding box center [885, 119] width 35 height 35
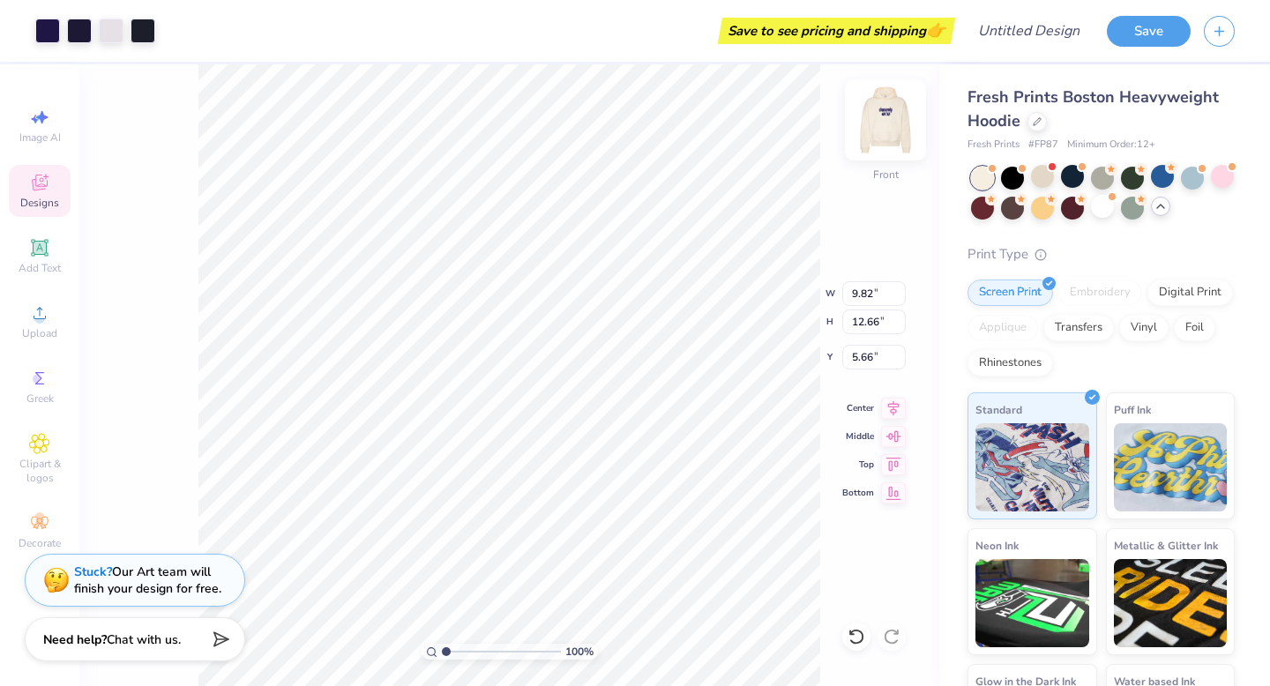
type input "9.82"
type input "12.66"
type input "7.00"
type input "10.95"
type input "14.11"
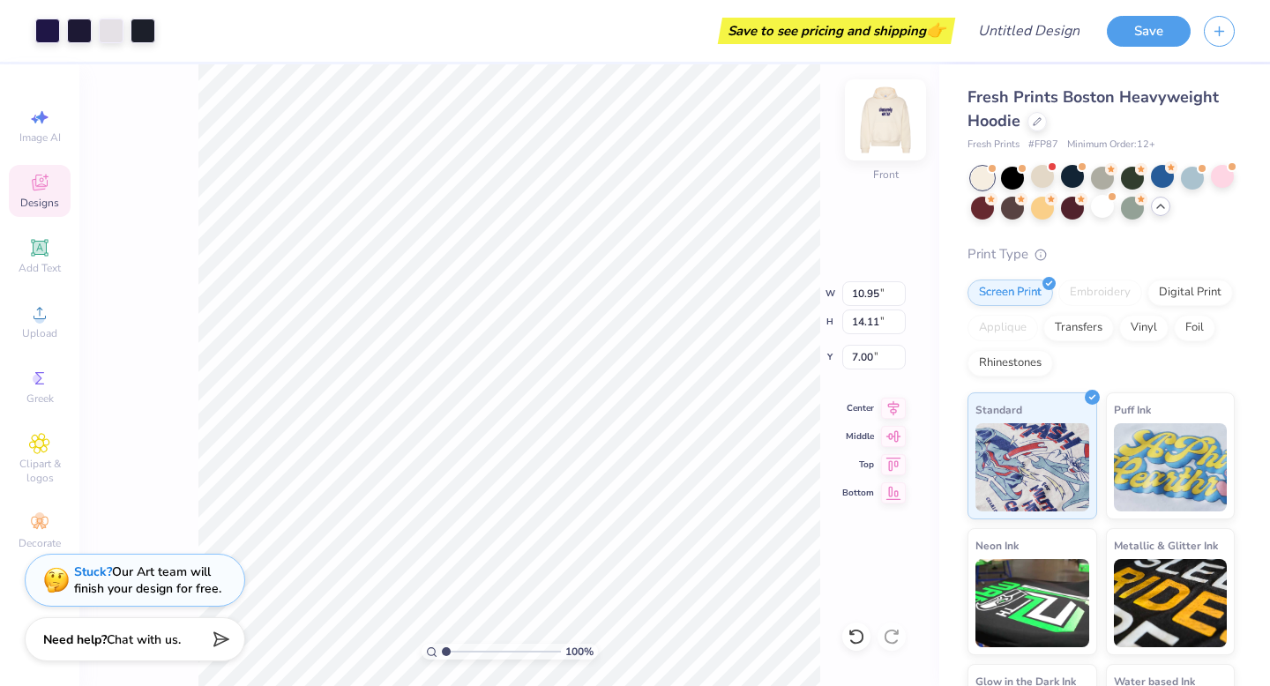
type input "6.79"
click at [892, 112] on img at bounding box center [885, 120] width 71 height 71
type input "6.55"
type input "4.26"
type input "4.62"
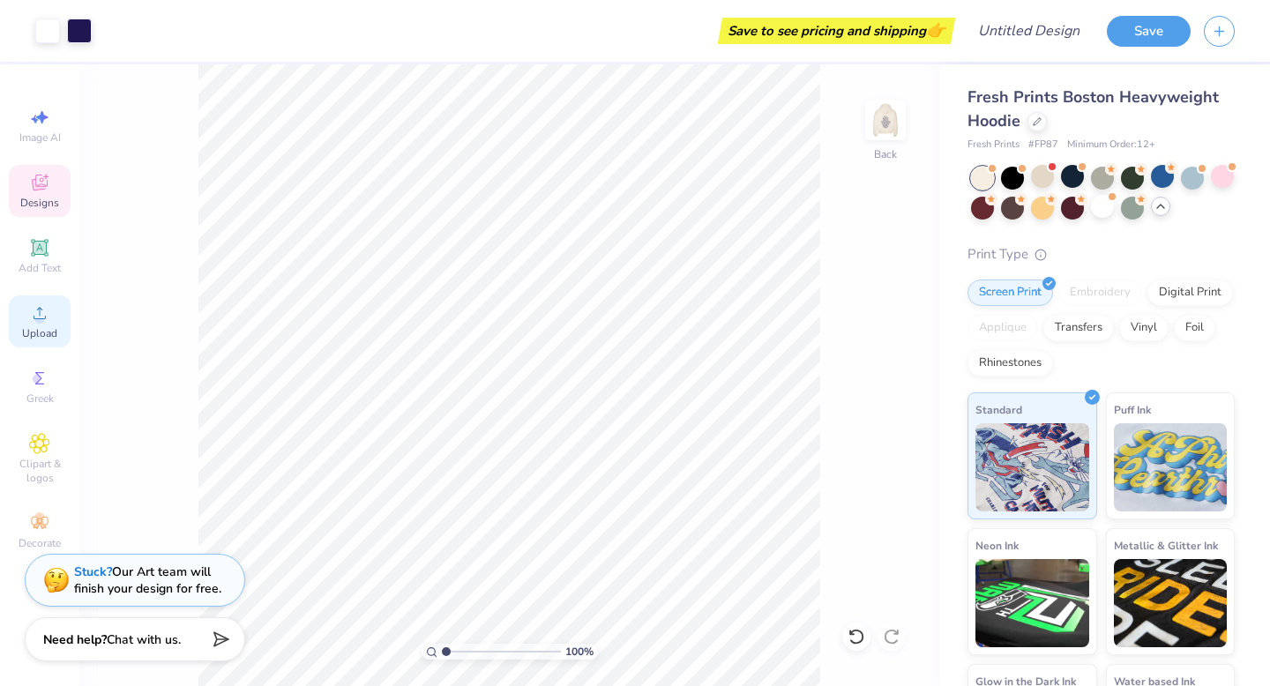
click at [39, 322] on circle at bounding box center [39, 319] width 10 height 10
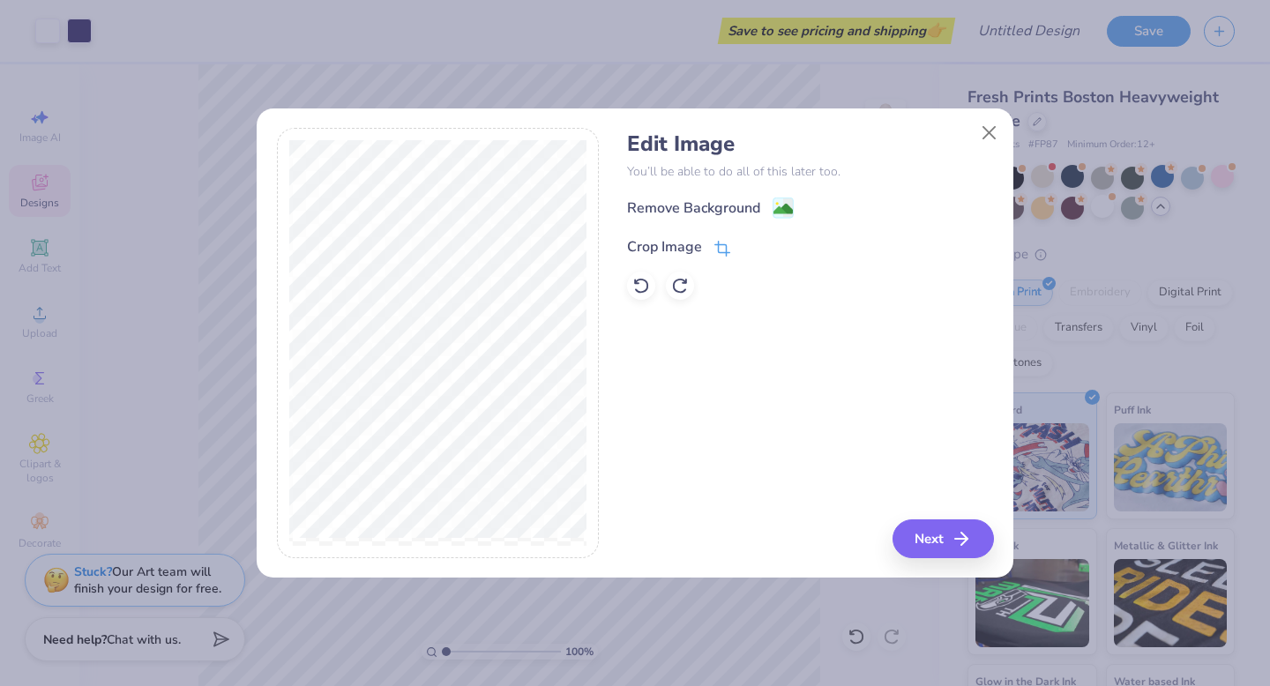
click at [717, 244] on icon at bounding box center [720, 249] width 11 height 11
click at [271, 265] on div "Edit Image You’ll be able to do all of this later too. Remove Background Crop I…" at bounding box center [635, 353] width 757 height 450
click at [249, 265] on div "Edit Image You’ll be able to do all of this later too. Remove Background Crop I…" at bounding box center [635, 343] width 1270 height 686
click at [956, 551] on div "Edit Image You’ll be able to do all of this later too. Remove Background Crop I…" at bounding box center [810, 343] width 366 height 430
click at [951, 538] on div "Edit Image You’ll be able to do all of this later too. Remove Background Crop I…" at bounding box center [810, 343] width 366 height 430
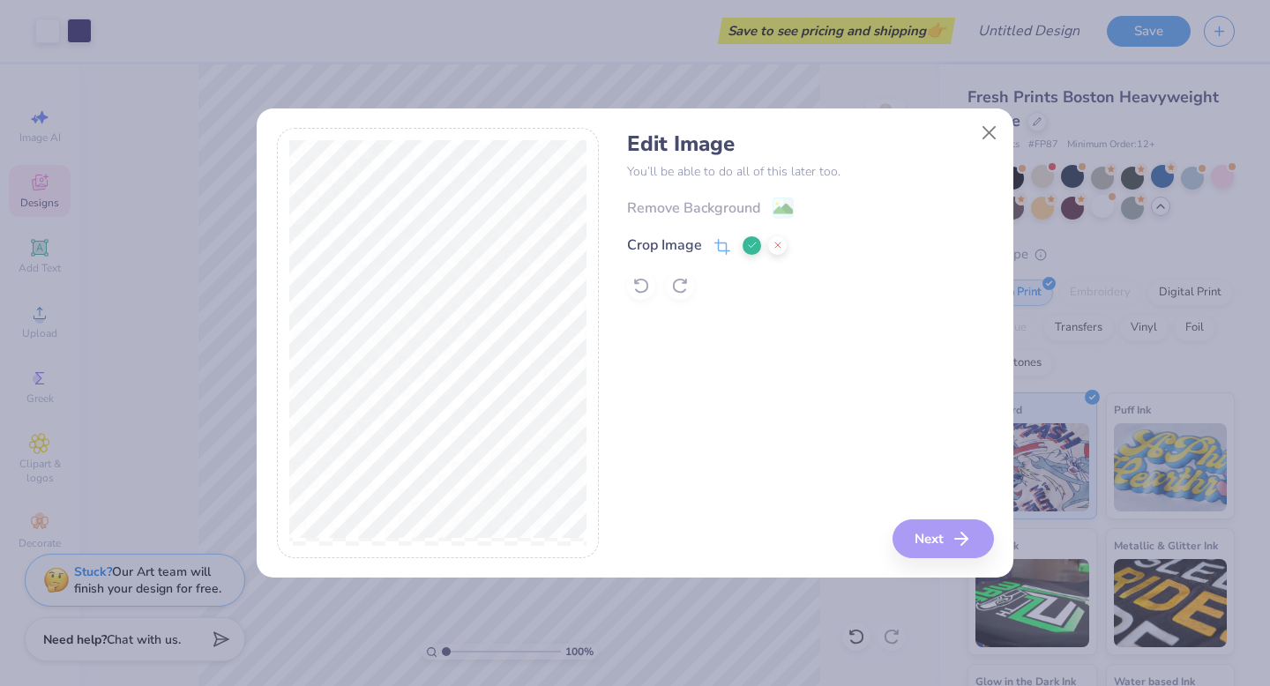
click at [755, 243] on icon at bounding box center [752, 245] width 11 height 11
click at [942, 541] on button "Next" at bounding box center [945, 538] width 101 height 39
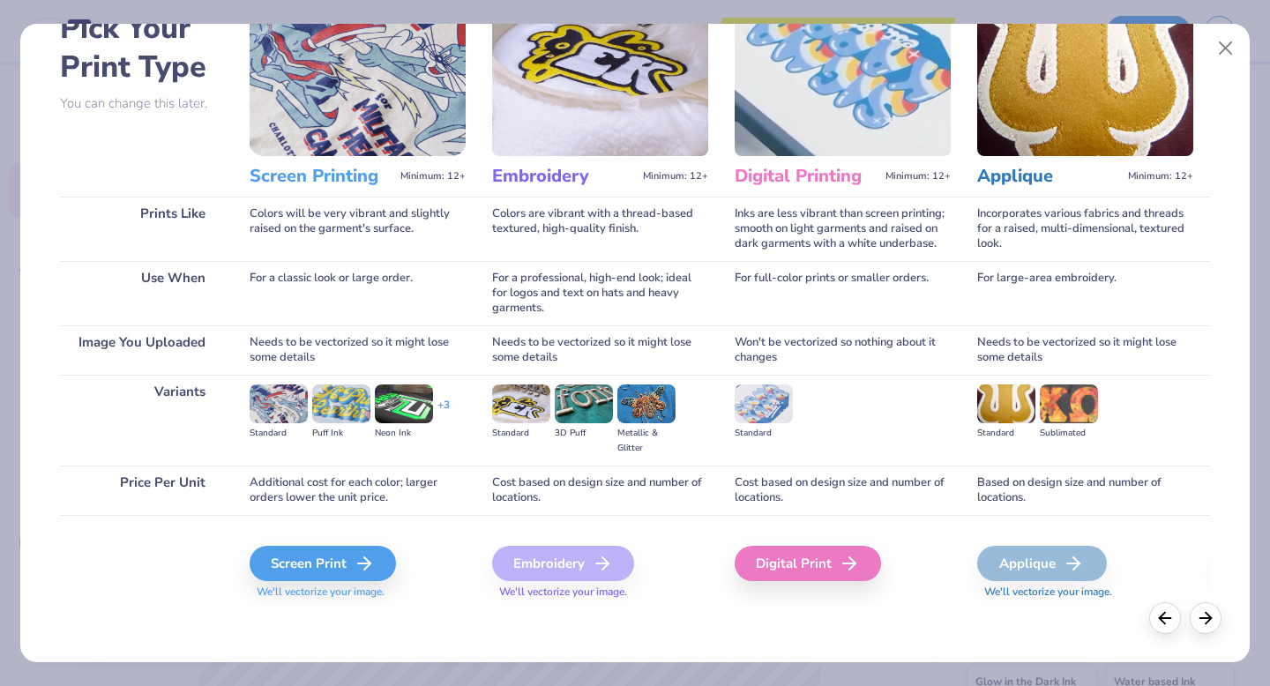
click at [558, 556] on div "Embroidery" at bounding box center [563, 563] width 142 height 35
click at [560, 562] on div "Embroidery" at bounding box center [563, 563] width 142 height 35
click at [359, 556] on icon at bounding box center [369, 563] width 21 height 21
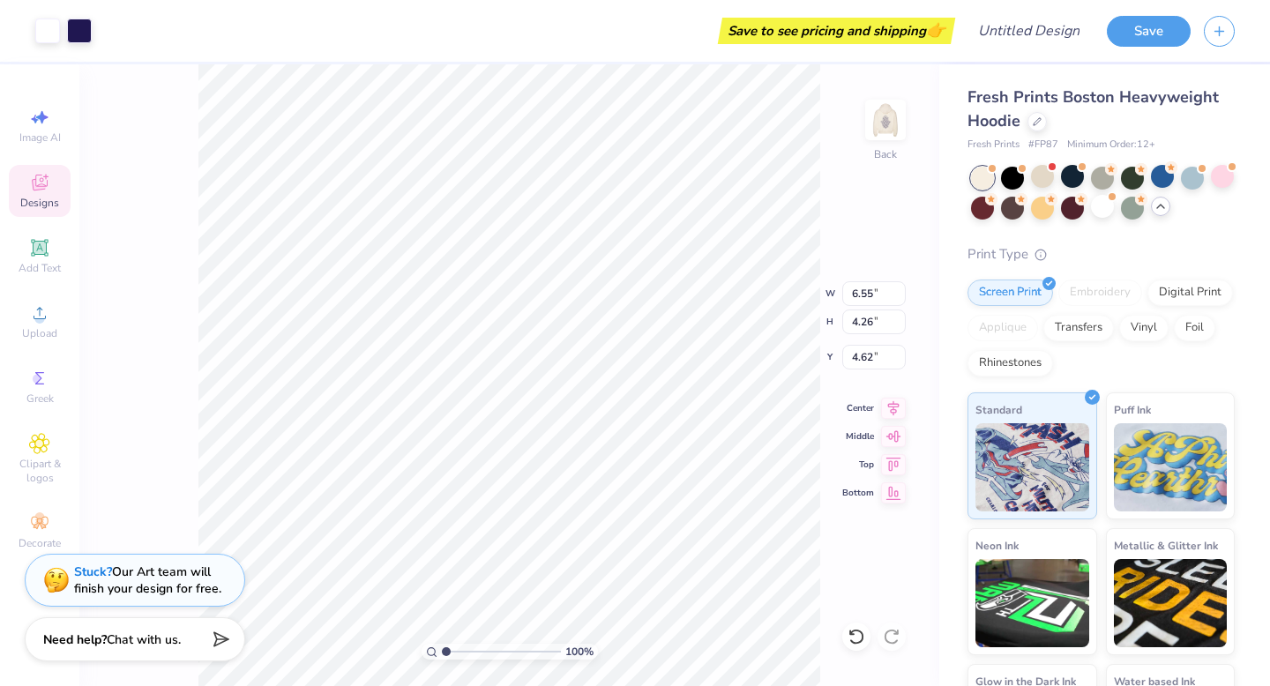
type input "7.17"
type input "4.66"
type input "4.42"
type input "5.50"
type input "3.57"
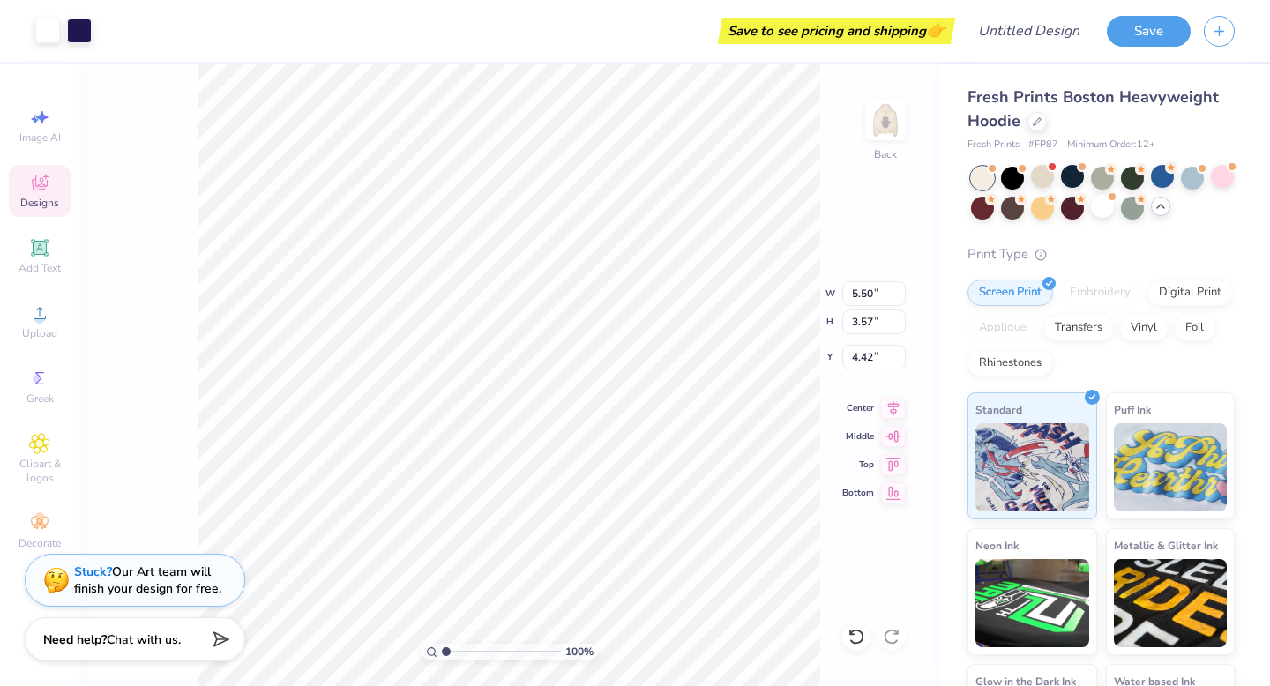
type input "4.43"
type input "5.48"
type input "3.75"
type input "2.44"
type input "5.17"
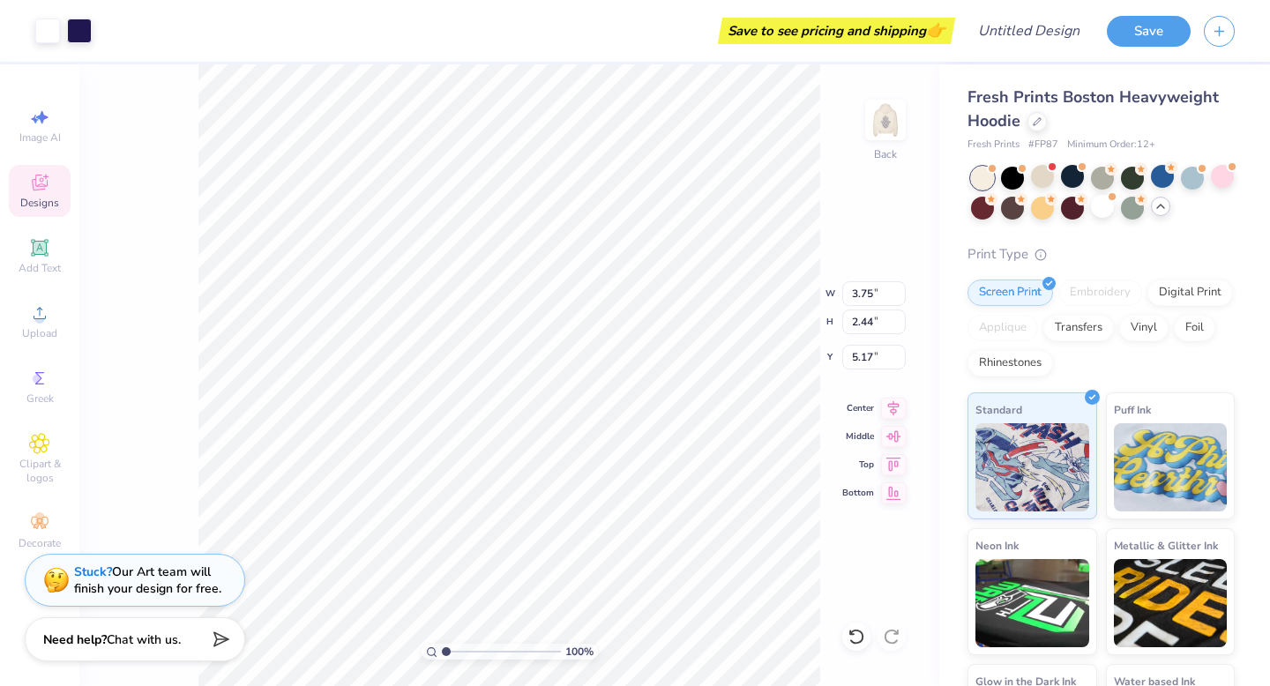
type input "6.31"
type input "4.10"
type input "4.99"
click at [46, 452] on icon at bounding box center [39, 443] width 20 height 21
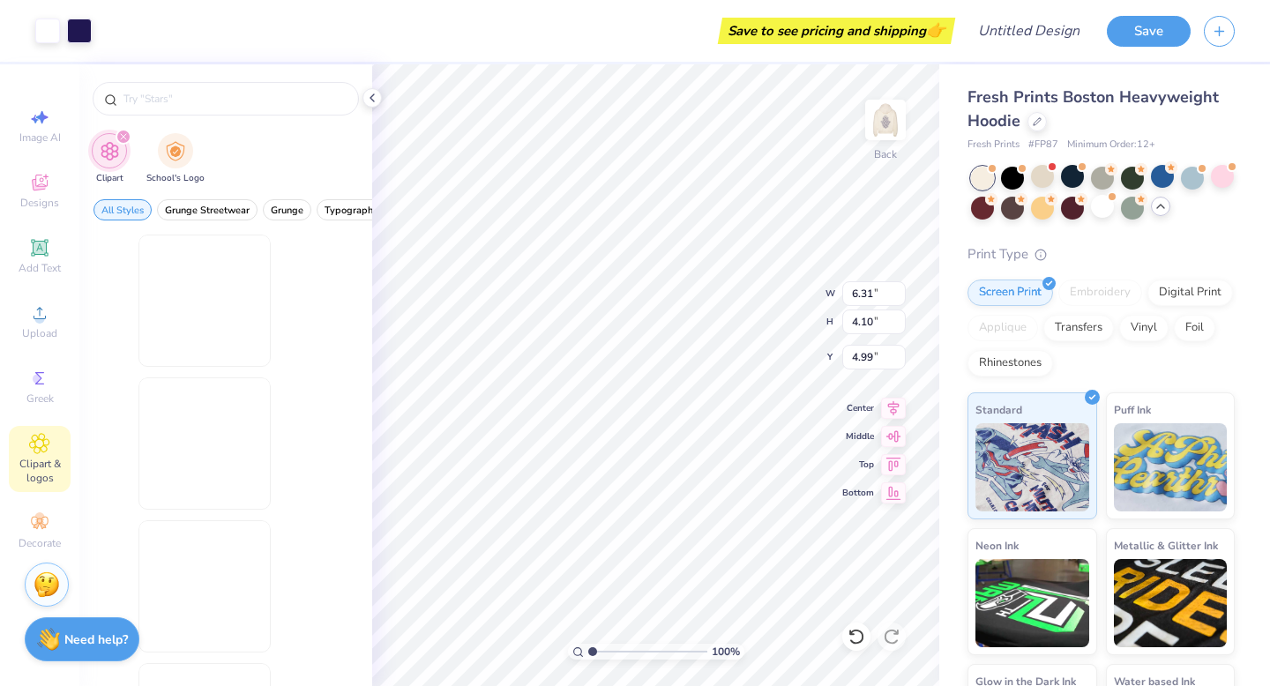
scroll to position [0, 0]
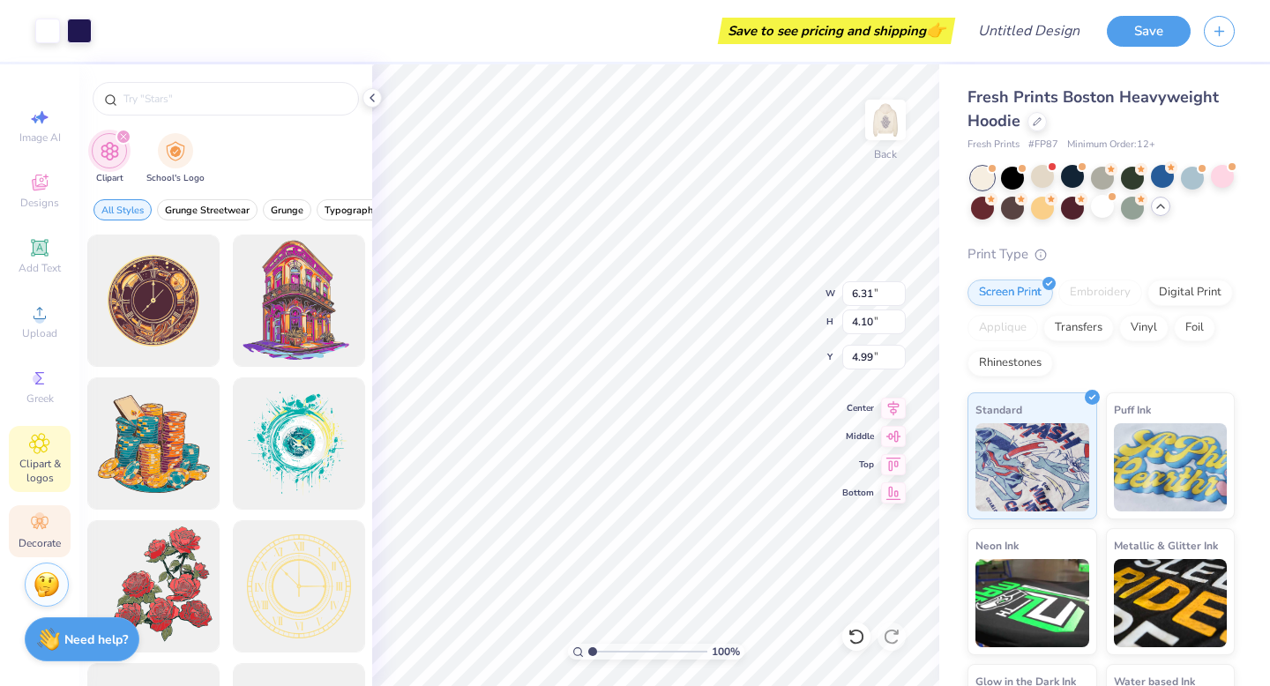
click at [46, 520] on icon at bounding box center [39, 522] width 21 height 21
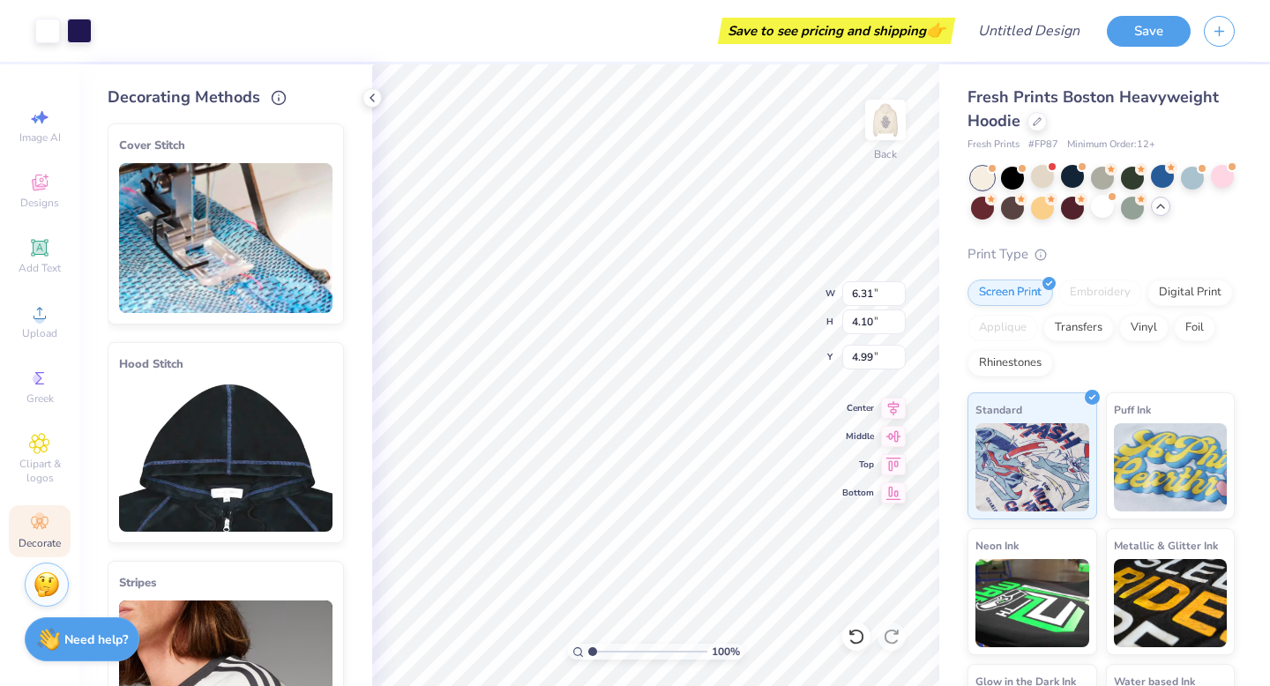
click at [273, 471] on img at bounding box center [225, 457] width 213 height 150
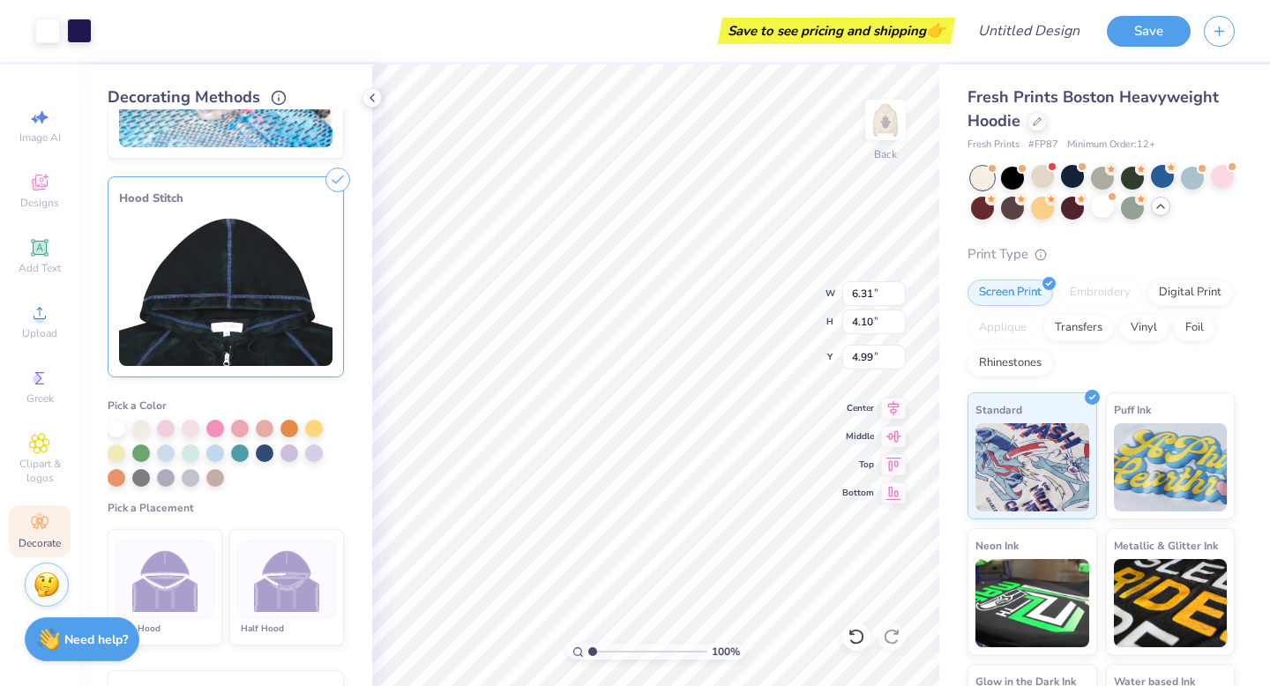
scroll to position [171, 0]
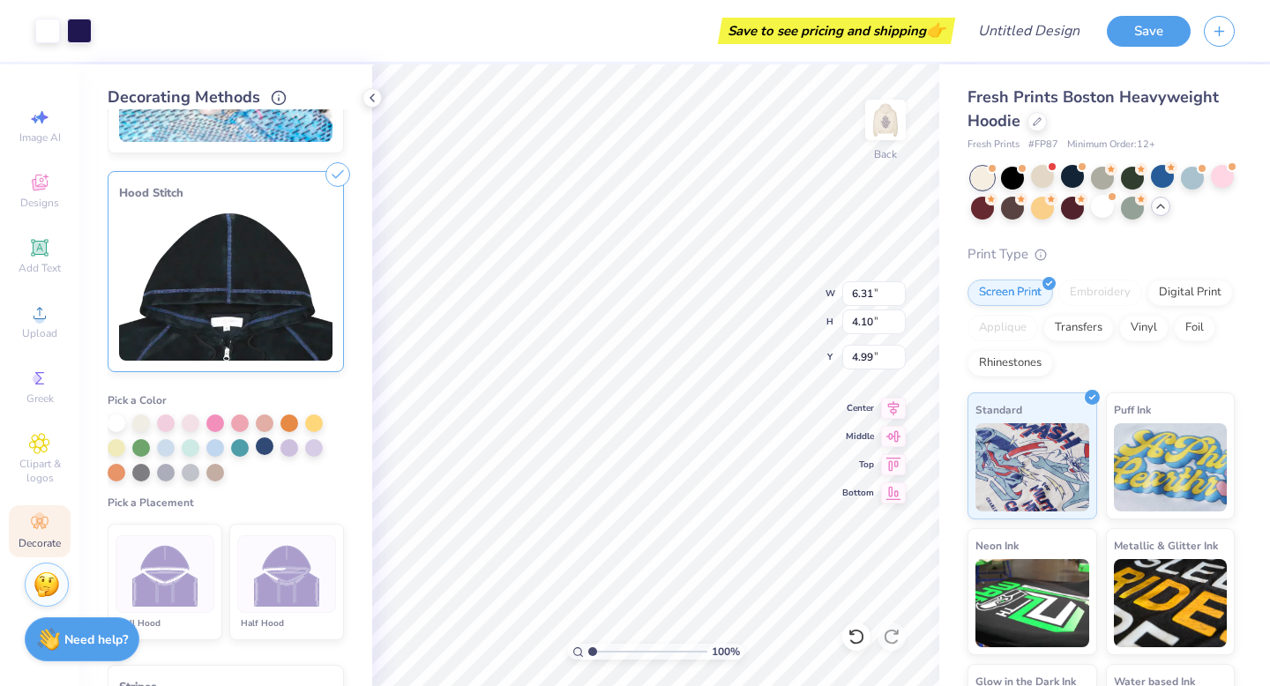
click at [265, 445] on div at bounding box center [265, 446] width 18 height 18
click at [284, 583] on img at bounding box center [287, 574] width 66 height 66
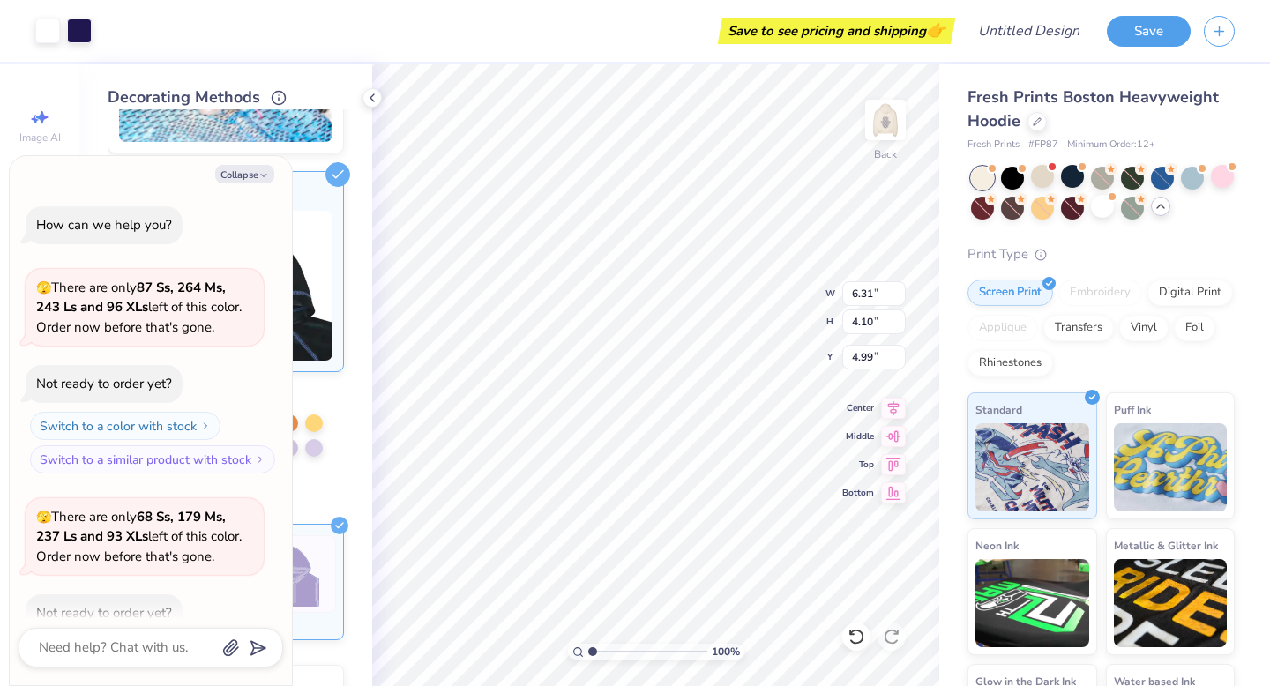
scroll to position [4127, 0]
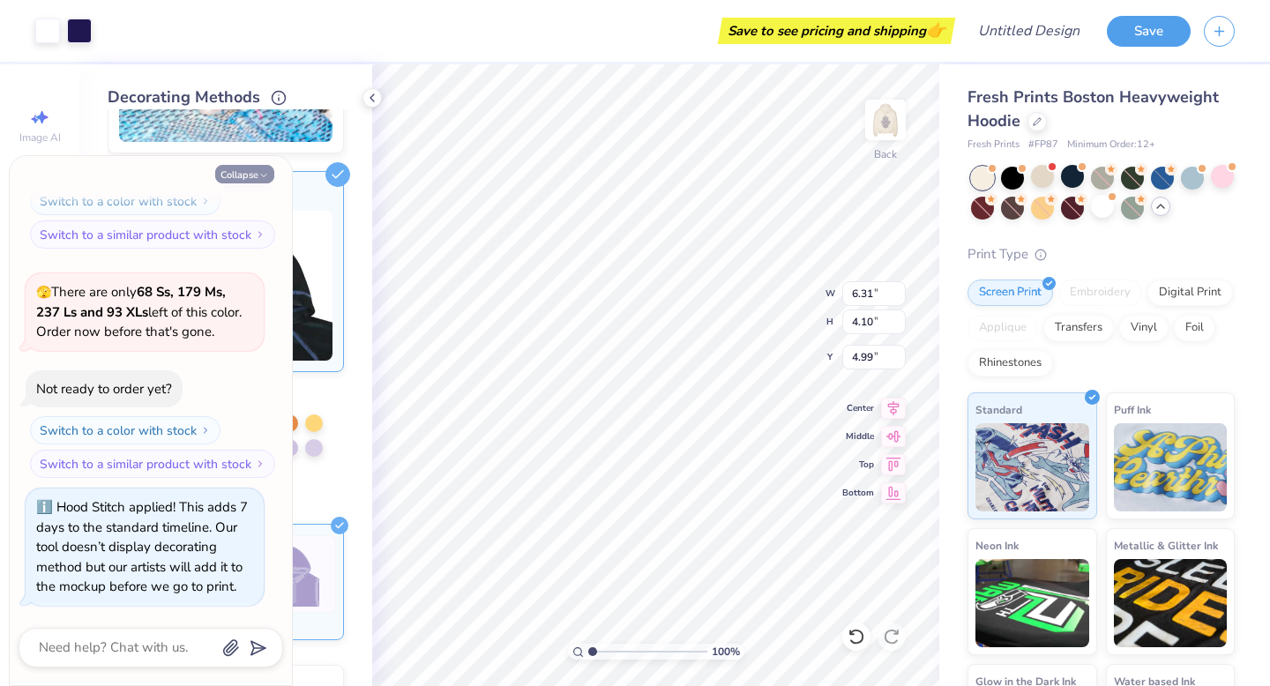
click at [259, 173] on icon "button" at bounding box center [263, 175] width 11 height 11
type textarea "x"
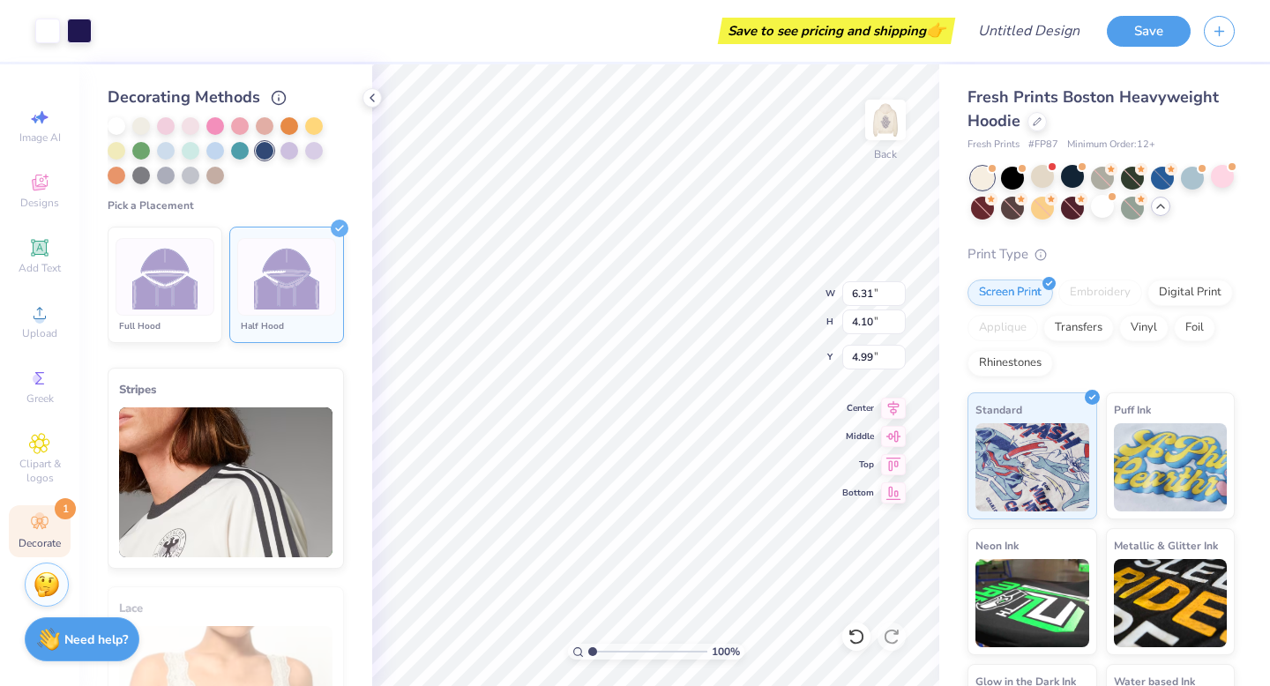
scroll to position [0, 0]
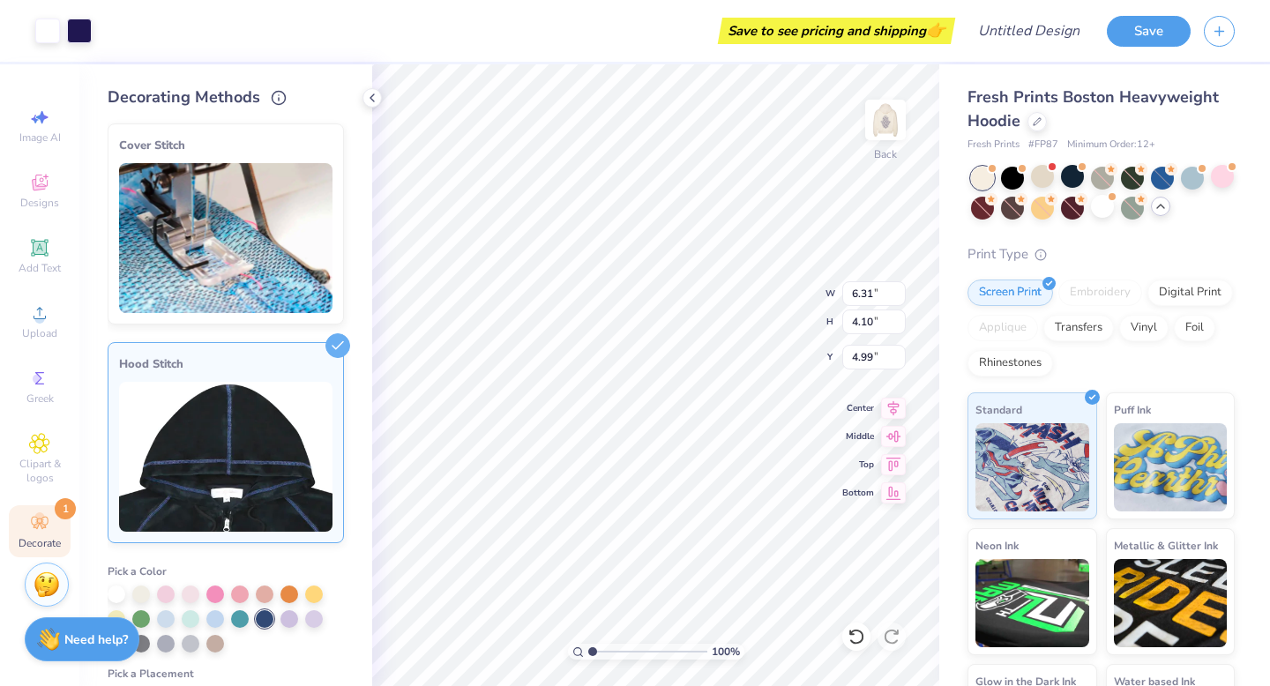
click at [255, 253] on img at bounding box center [225, 238] width 213 height 150
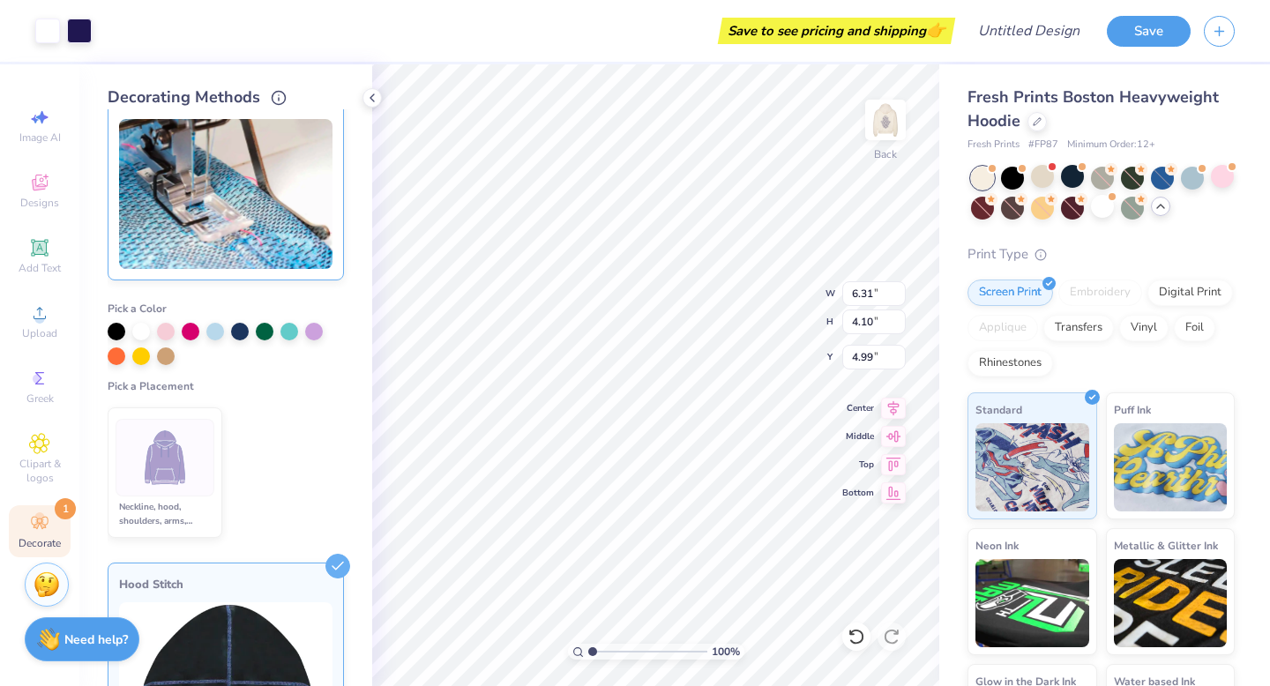
scroll to position [42, 0]
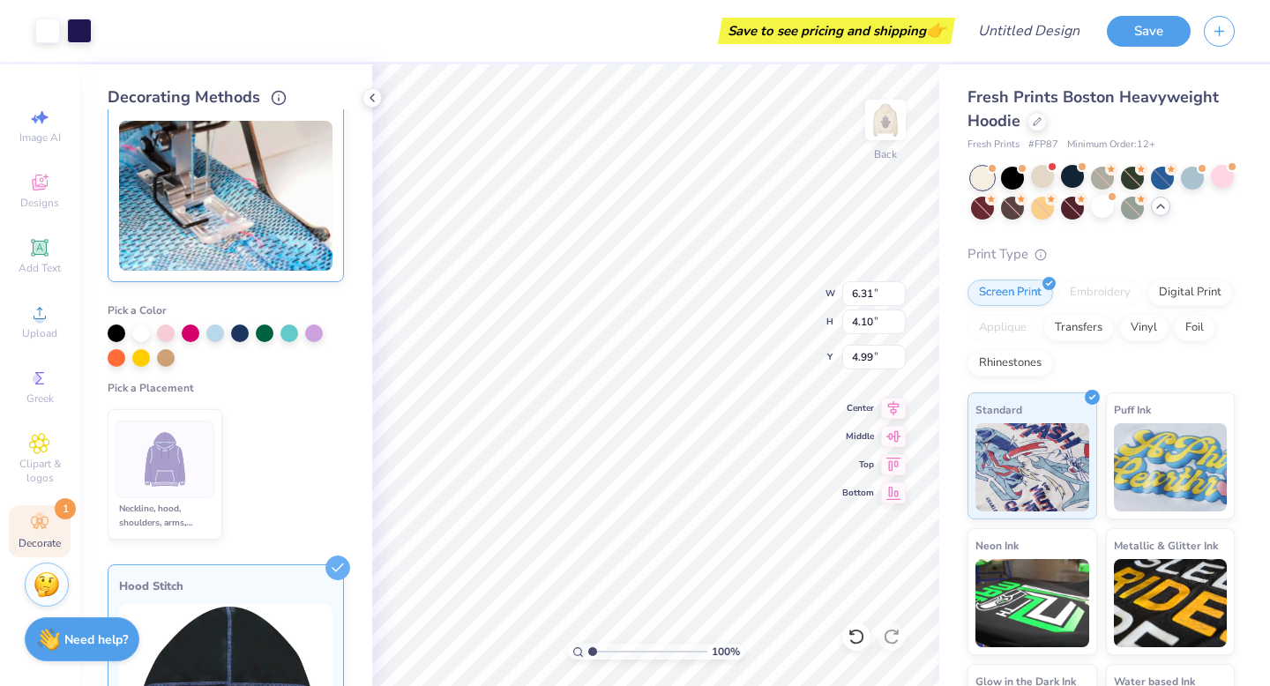
click at [183, 486] on img at bounding box center [165, 460] width 66 height 66
click at [258, 212] on img at bounding box center [225, 196] width 213 height 150
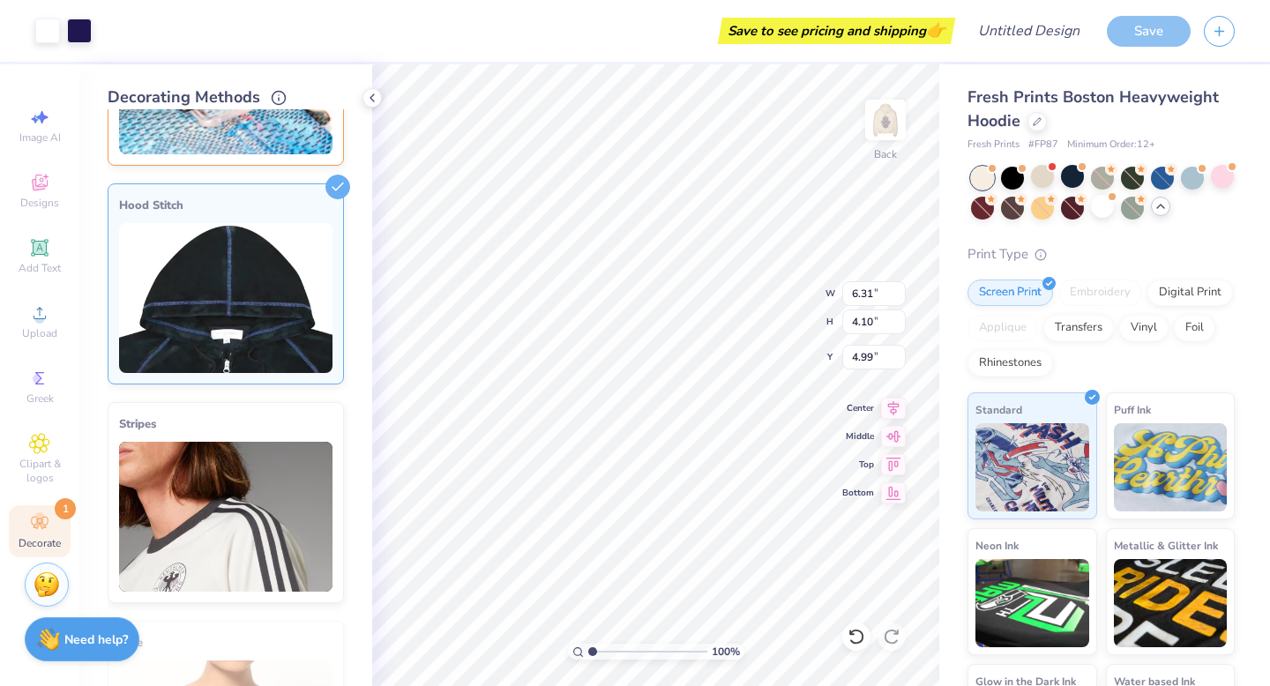
scroll to position [154, 0]
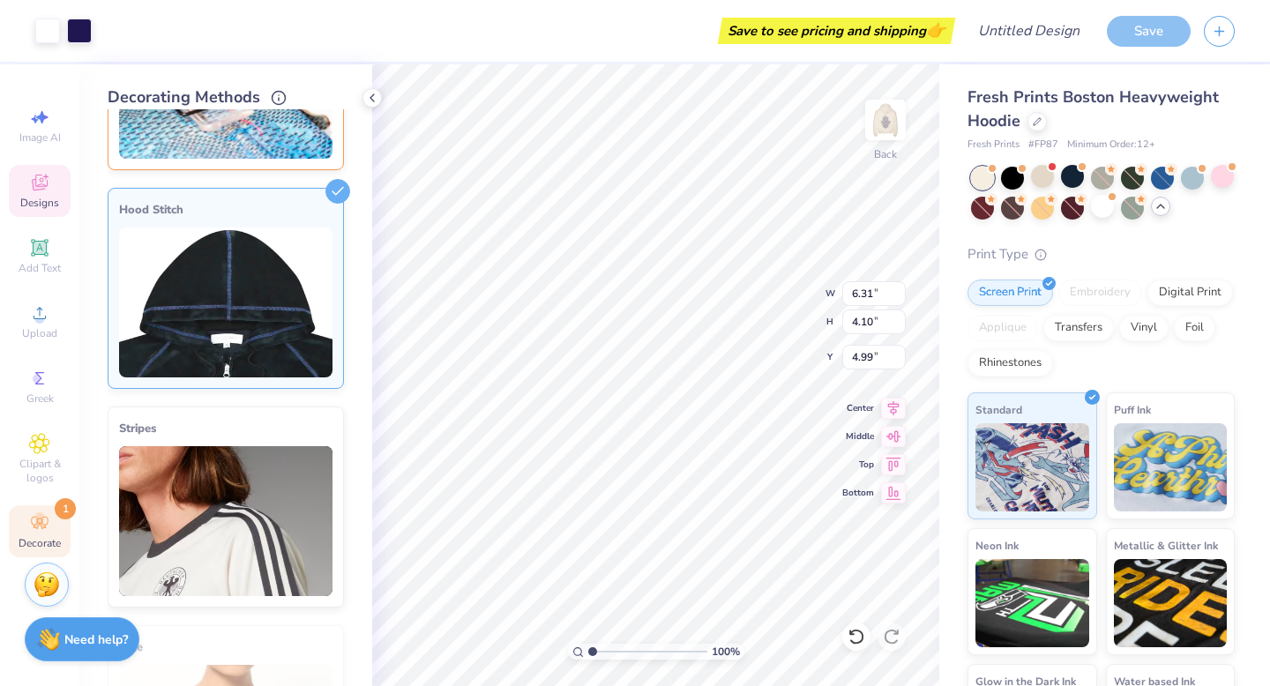
click at [49, 204] on span "Designs" at bounding box center [39, 203] width 39 height 14
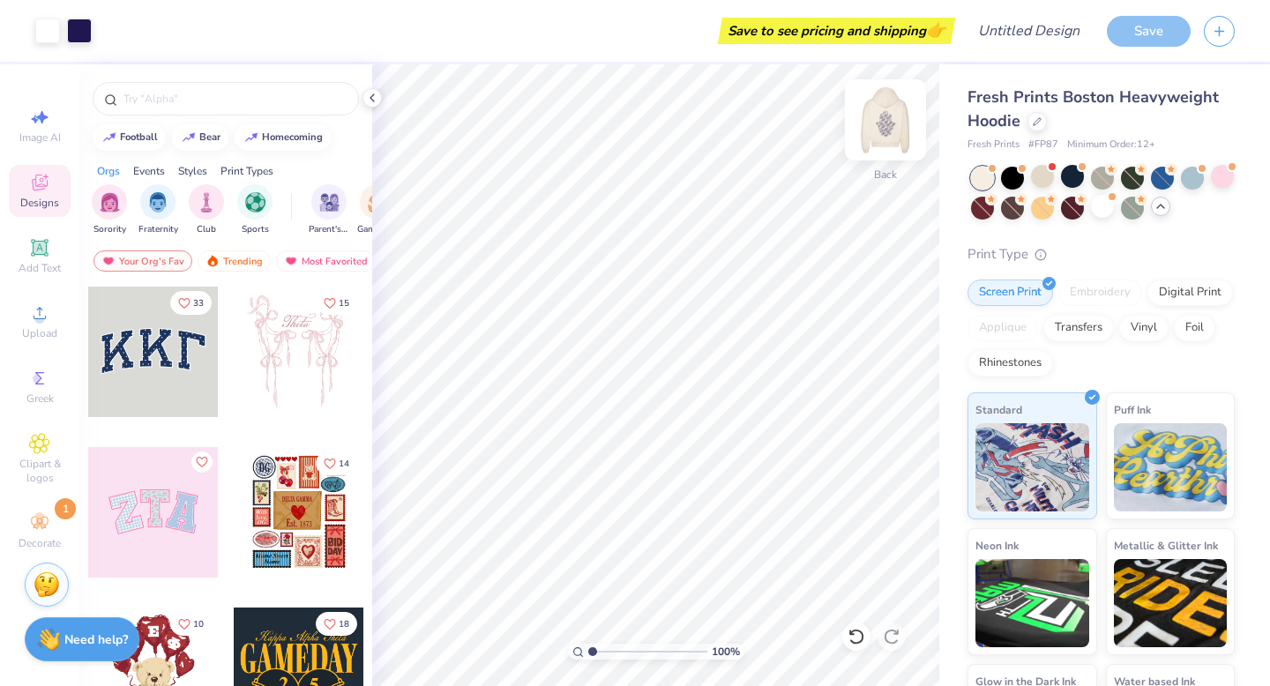
click at [880, 146] on img at bounding box center [885, 120] width 71 height 71
type input "6.57"
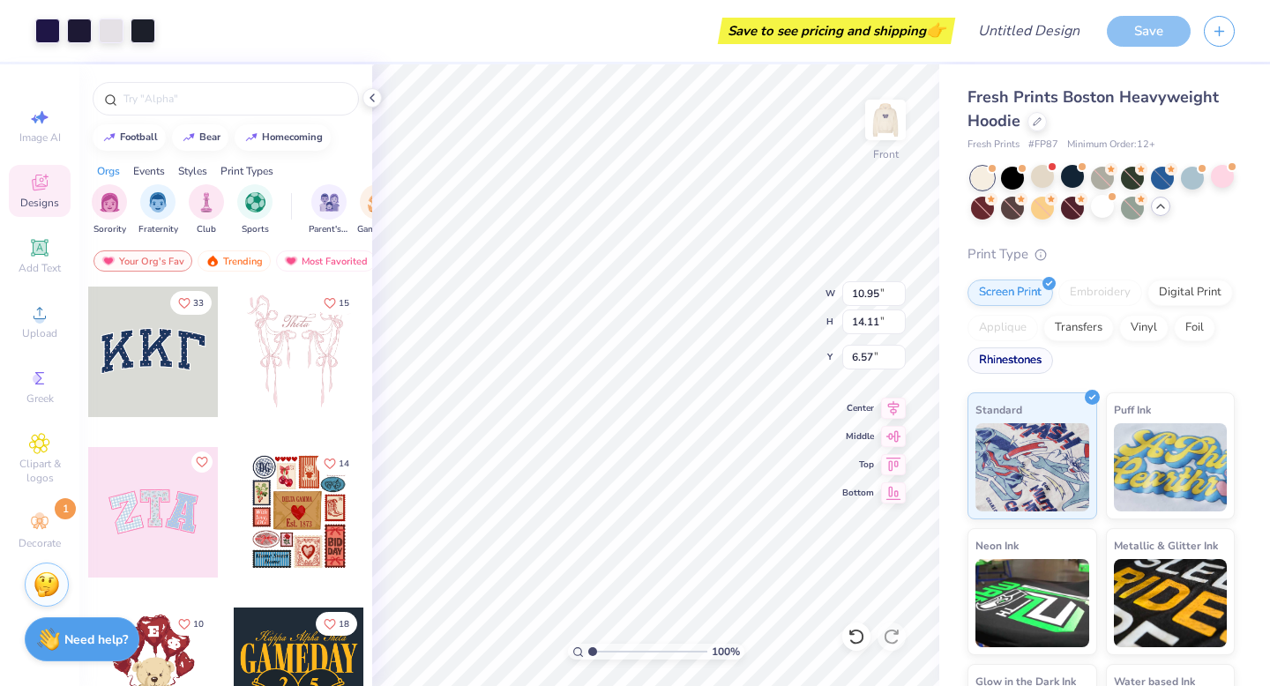
click at [1034, 366] on div "Rhinestones" at bounding box center [1010, 360] width 86 height 26
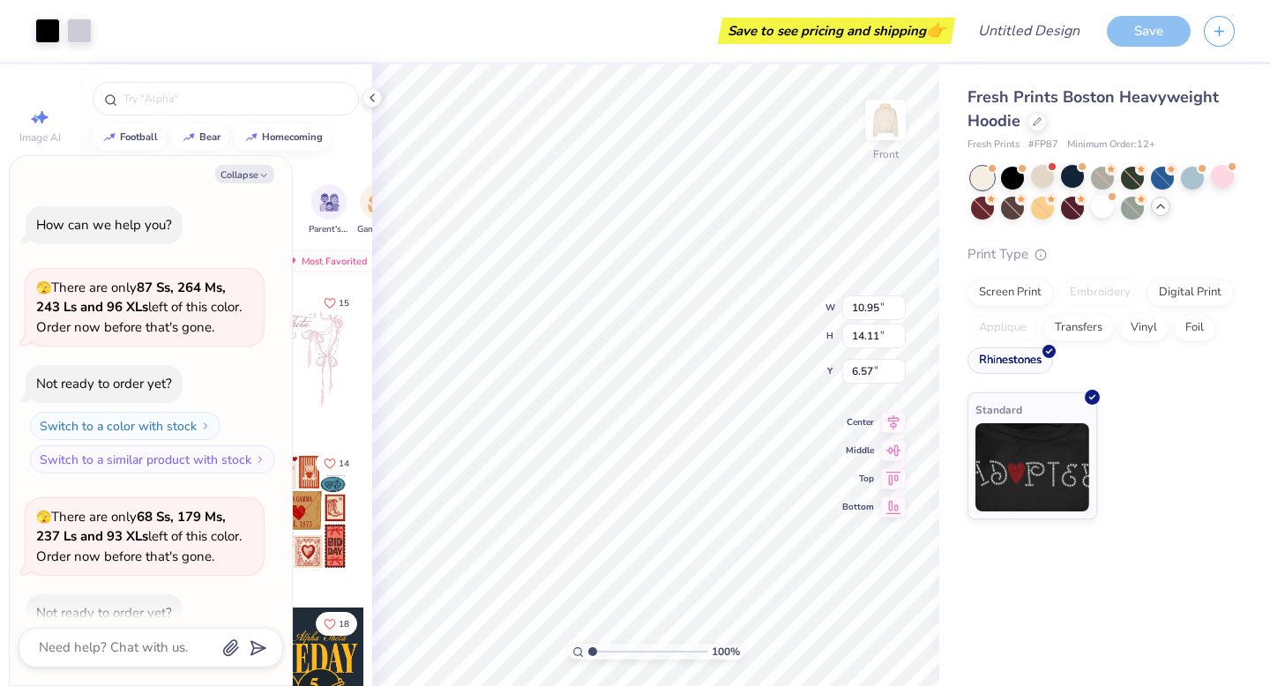
type textarea "x"
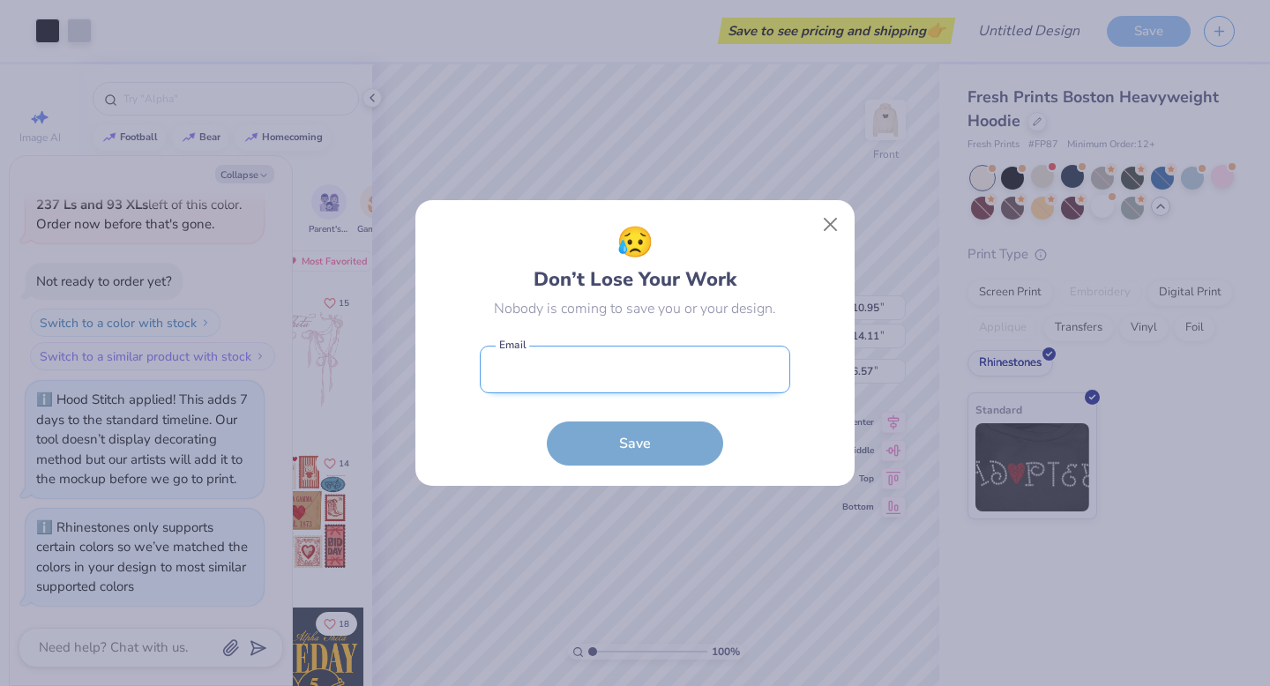
click at [713, 369] on input "email" at bounding box center [635, 370] width 310 height 49
type input "edensdance@gmail.com"
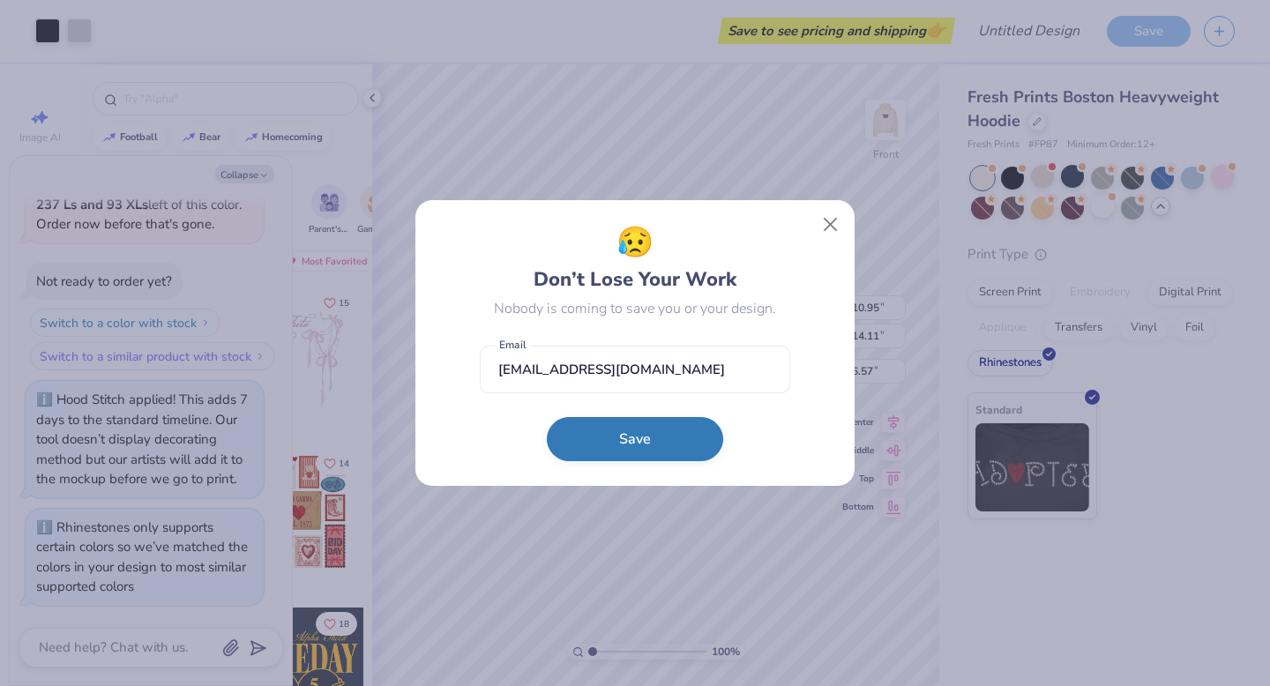
click at [657, 450] on button "Save" at bounding box center [635, 439] width 176 height 44
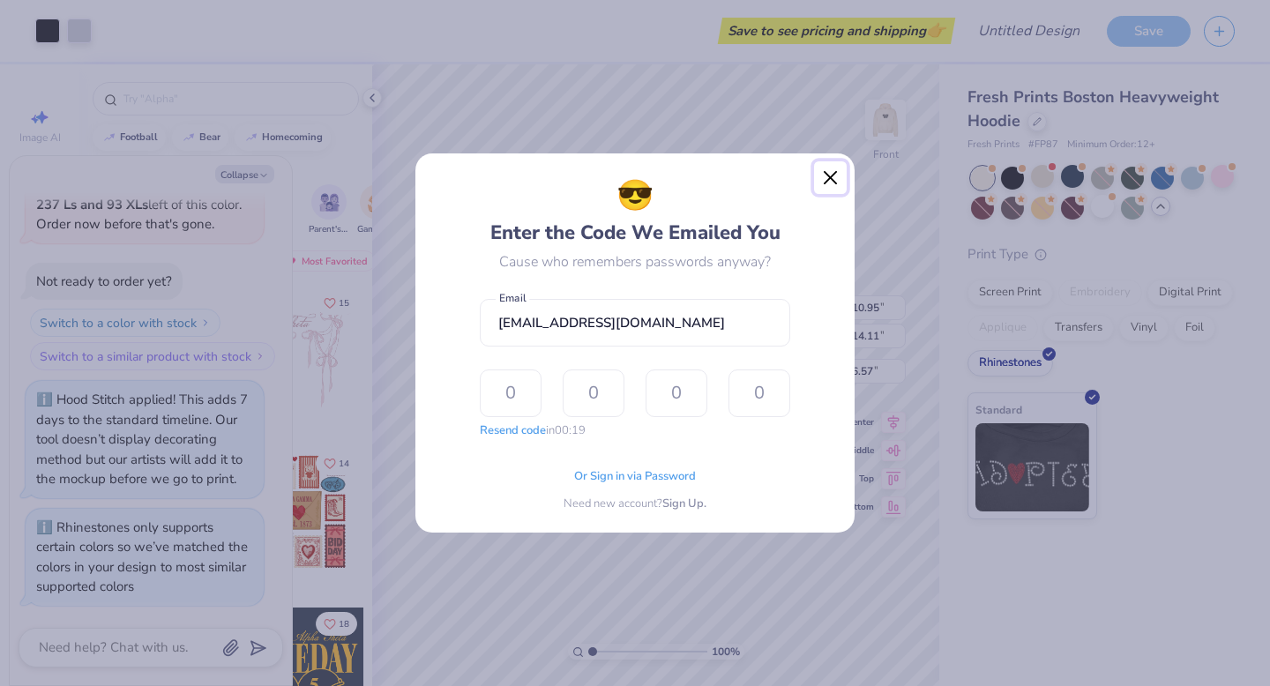
click at [833, 177] on button "Close" at bounding box center [831, 178] width 34 height 34
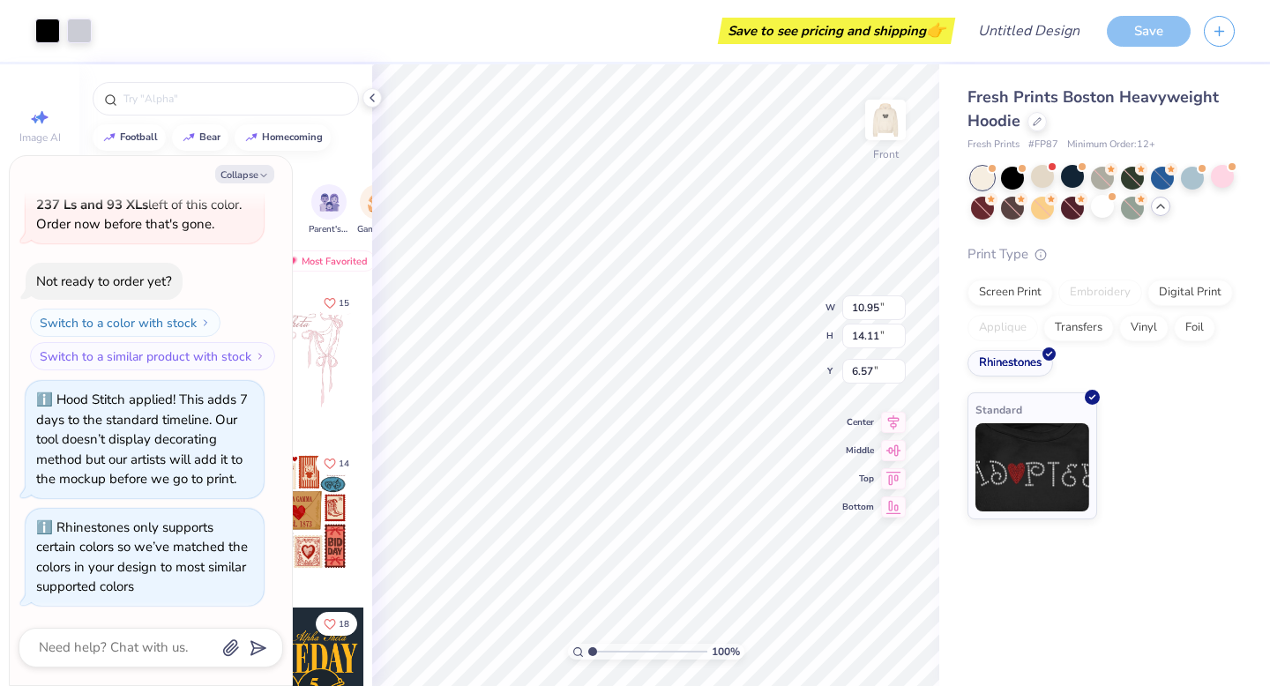
type textarea "x"
type input "6.28"
click at [780, 61] on div "Save to see pricing and shipping 👉" at bounding box center [528, 31] width 846 height 62
click at [882, 115] on img at bounding box center [885, 120] width 71 height 71
click at [886, 116] on img at bounding box center [885, 119] width 35 height 35
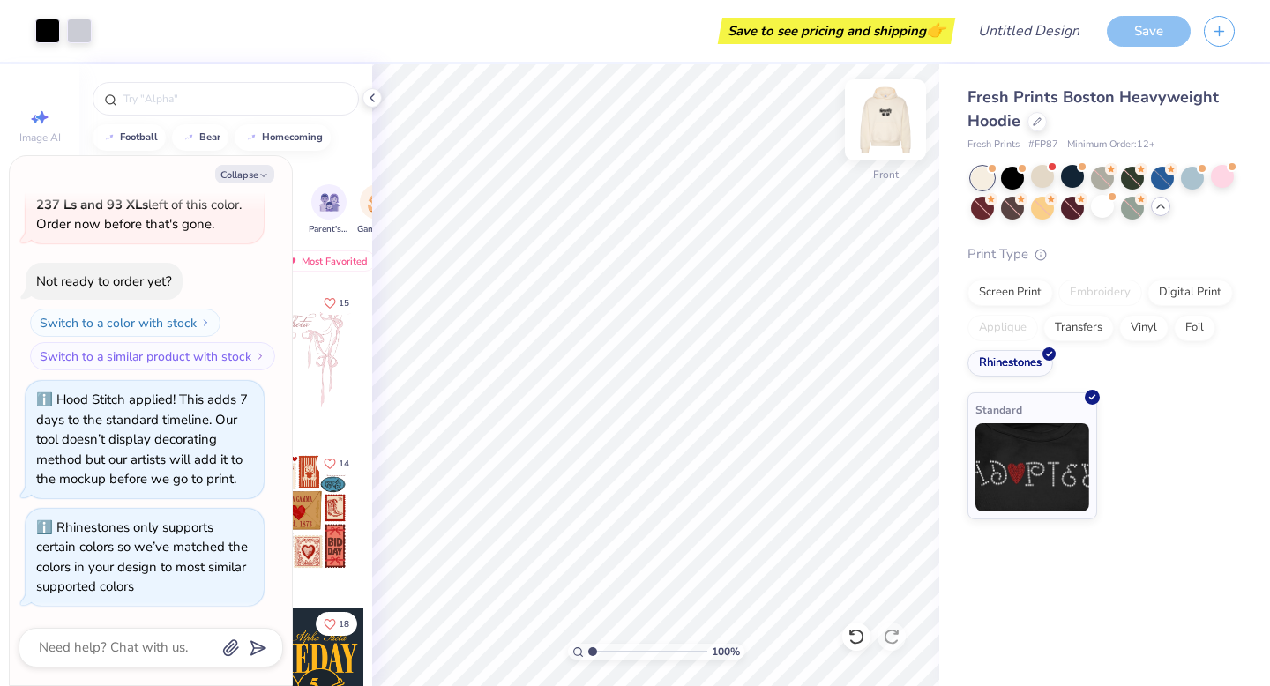
click at [888, 115] on img at bounding box center [885, 120] width 71 height 71
type textarea "x"
type input "5.02"
type textarea "x"
type input "4.70"
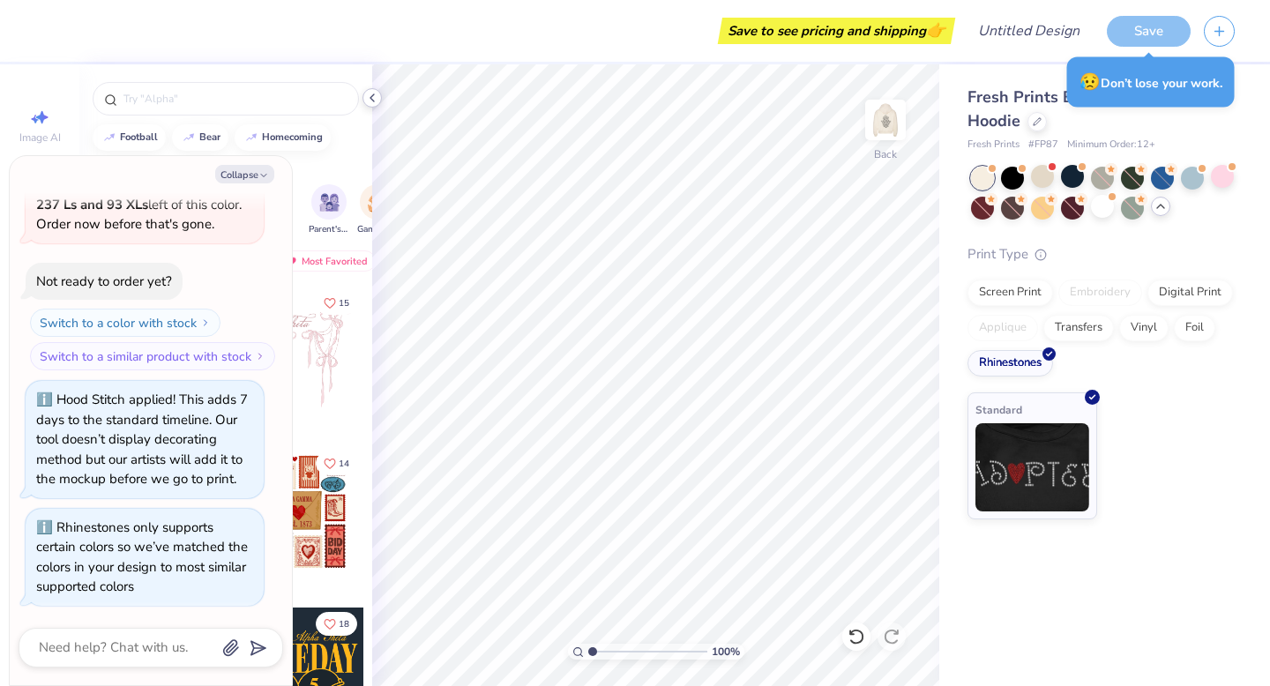
click at [372, 99] on icon at bounding box center [372, 98] width 14 height 14
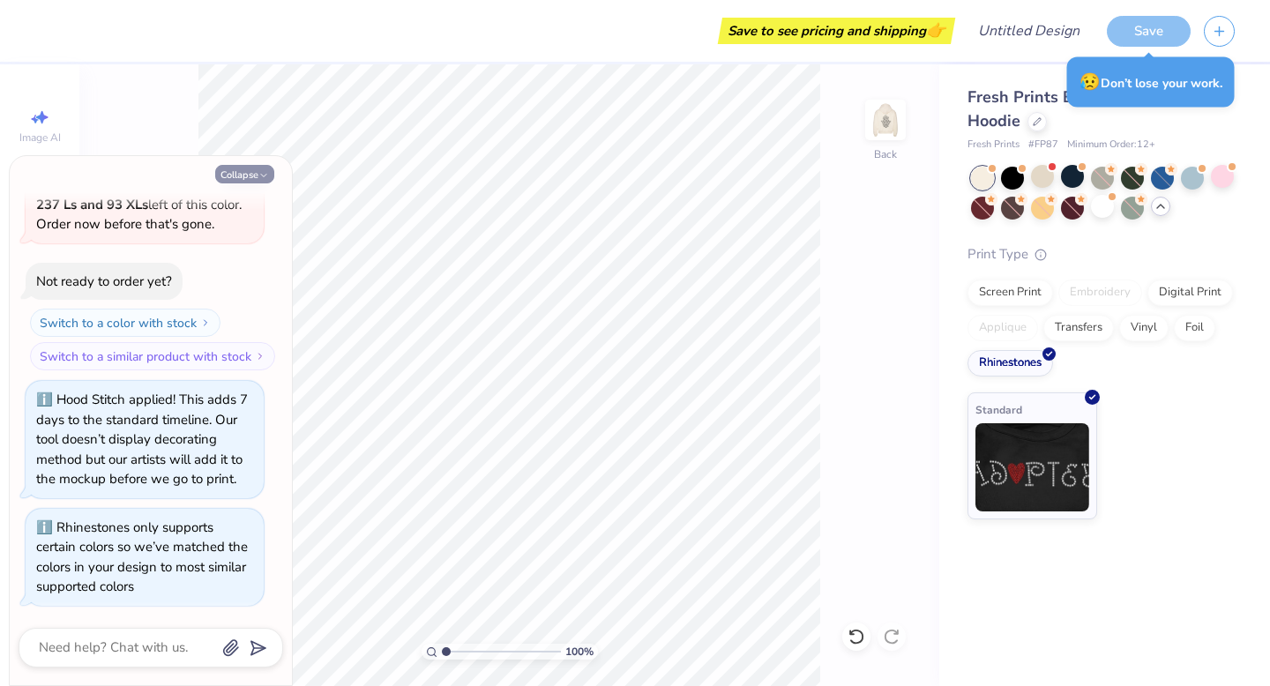
click at [251, 178] on button "Collapse" at bounding box center [244, 174] width 59 height 19
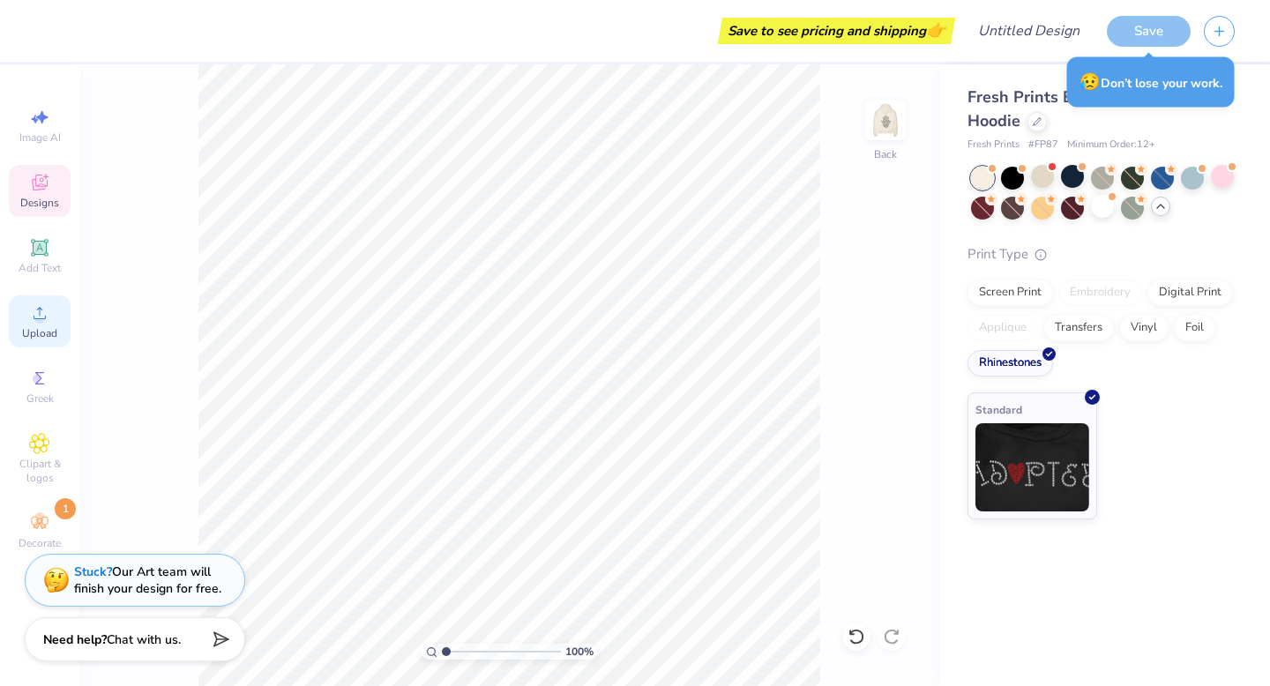
click at [48, 306] on icon at bounding box center [39, 312] width 21 height 21
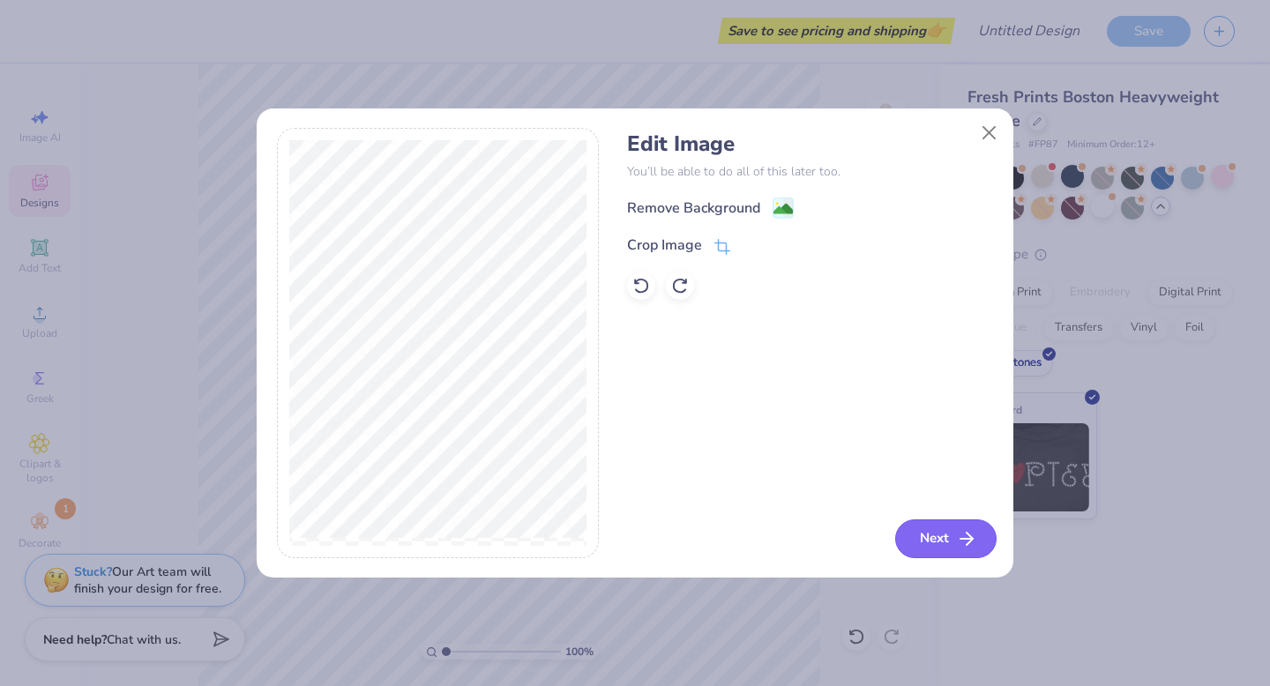
click at [929, 520] on button "Next" at bounding box center [945, 538] width 101 height 39
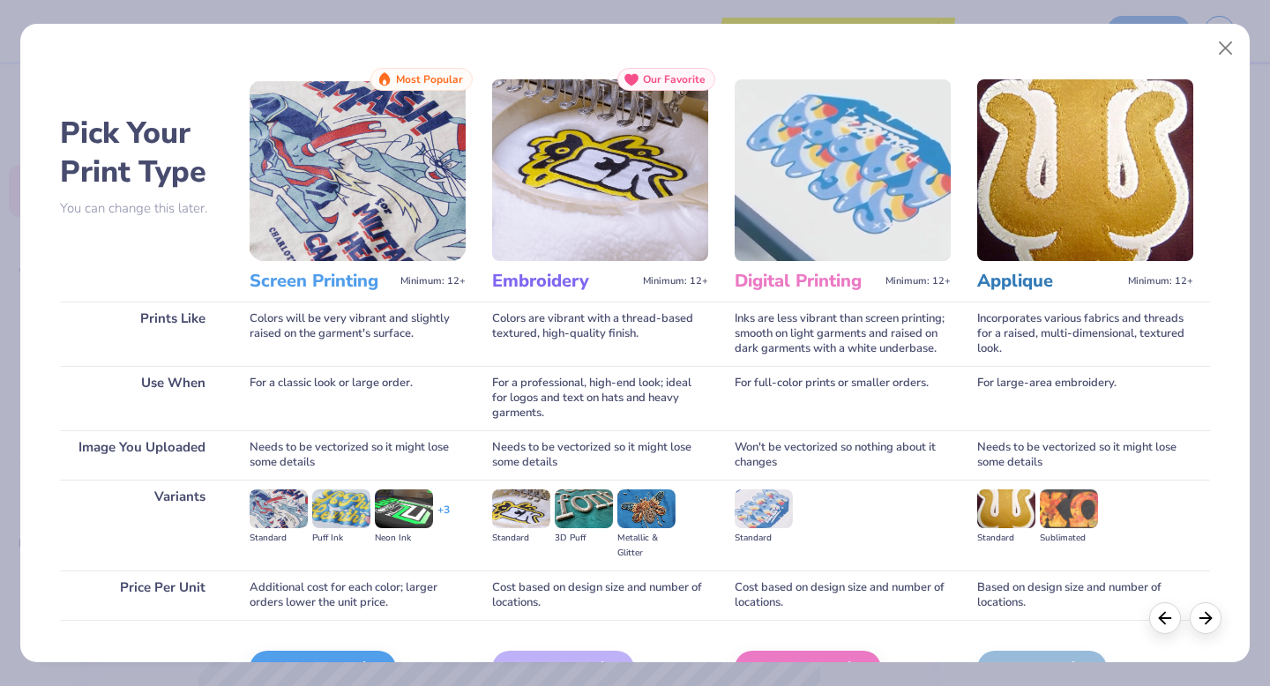
scroll to position [105, 0]
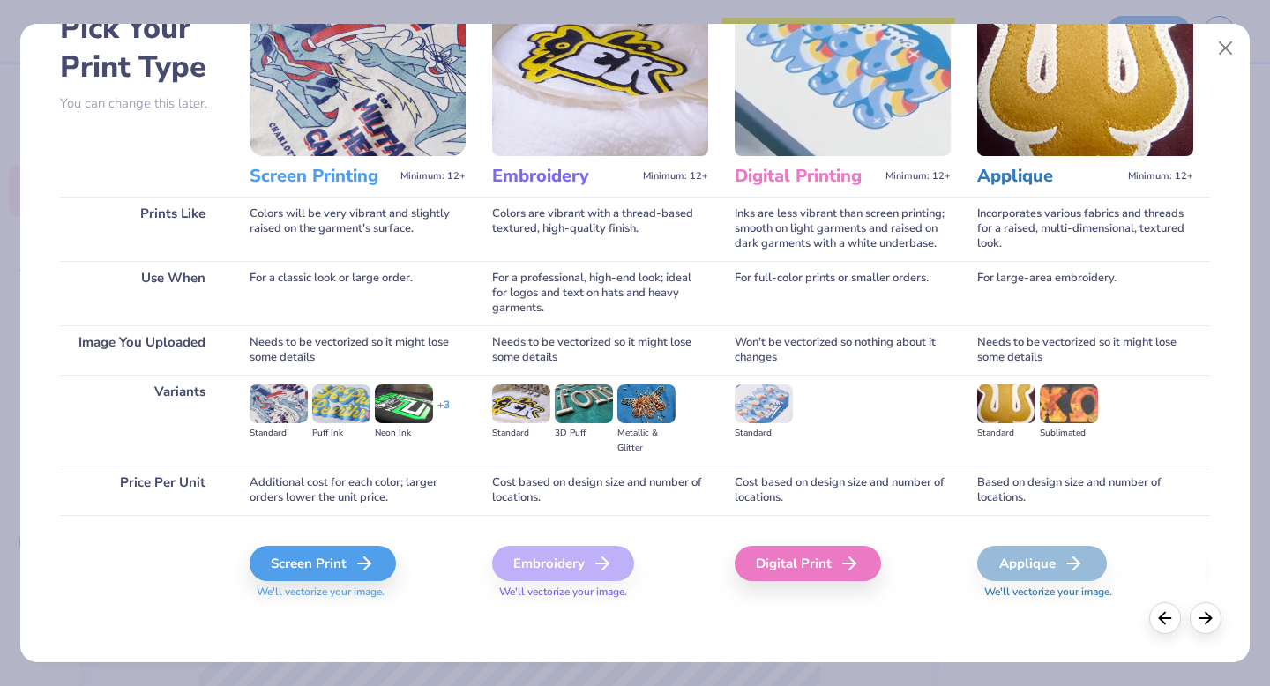
click at [562, 567] on div "Embroidery" at bounding box center [563, 563] width 142 height 35
click at [363, 564] on line at bounding box center [369, 564] width 12 height 0
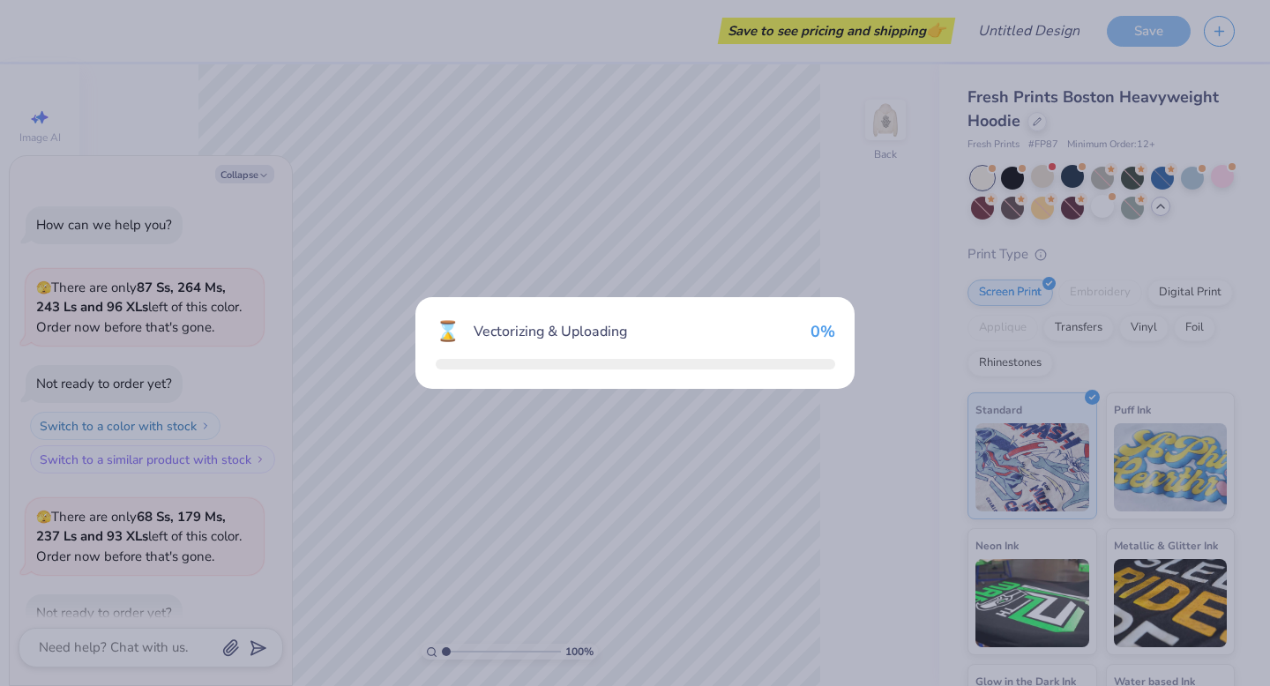
scroll to position [4343, 0]
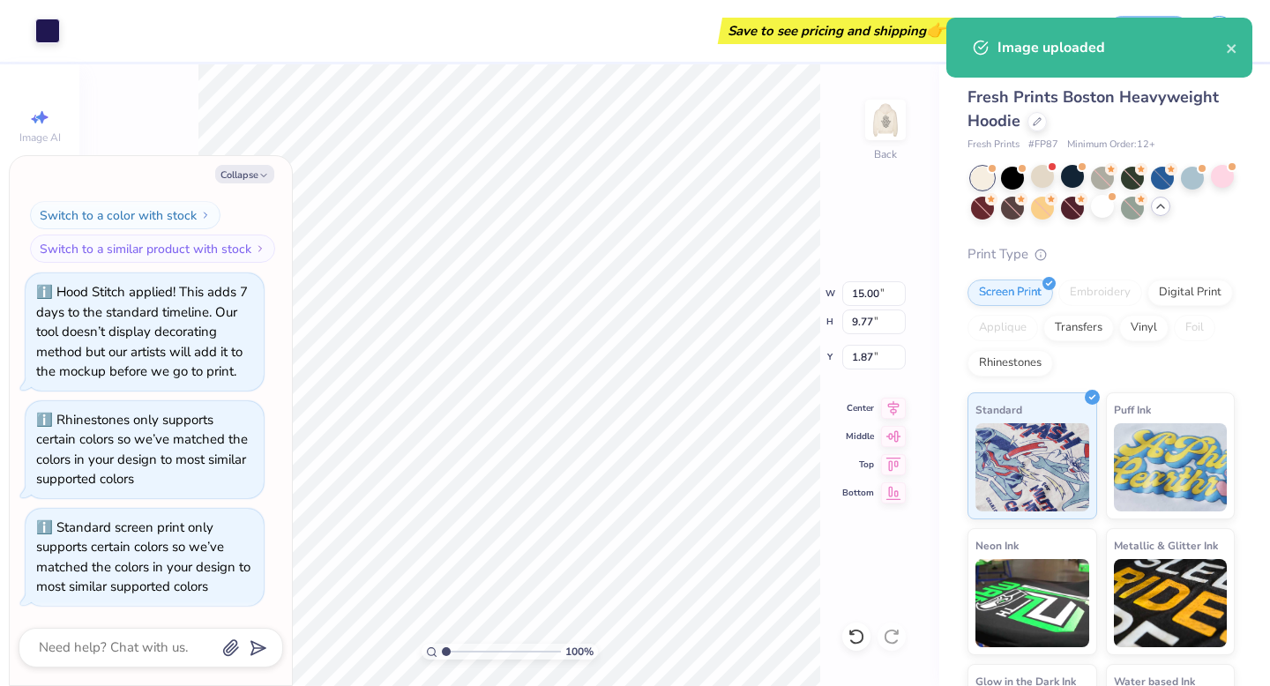
type textarea "x"
type input "8.31"
type input "5.41"
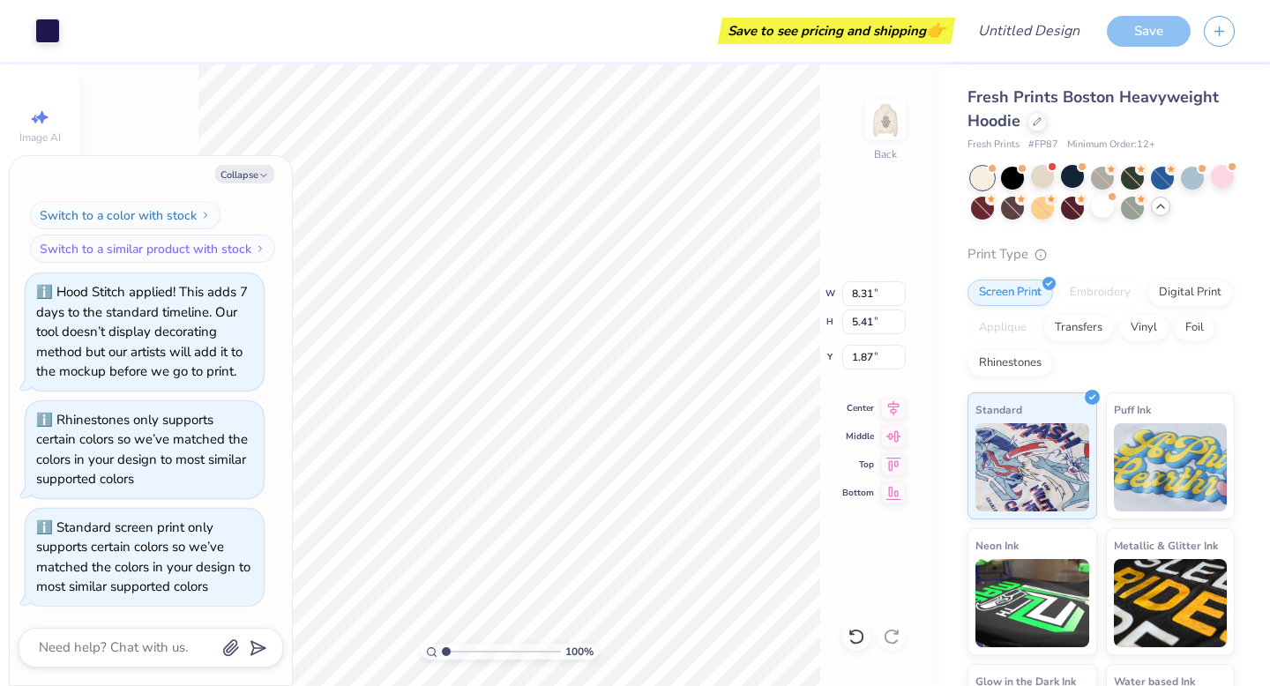
type textarea "x"
type input "6.51"
type input "4.24"
type textarea "x"
type input "7.11"
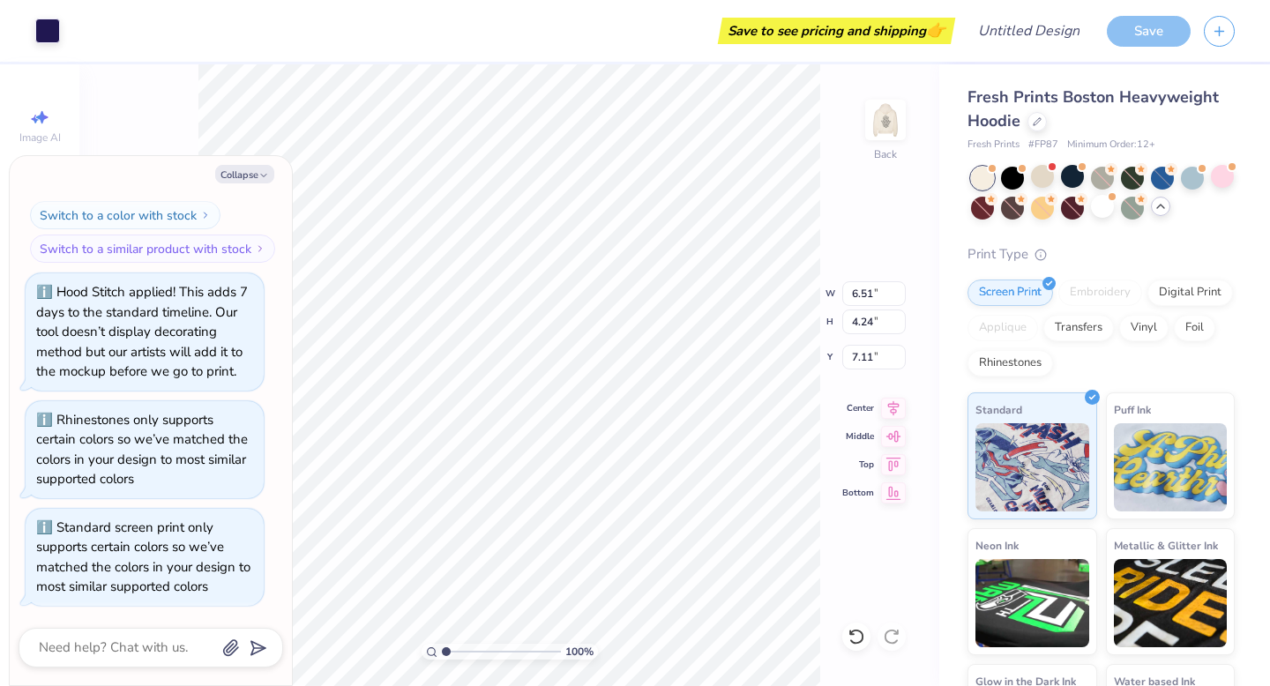
type textarea "x"
type input "8.83"
type input "5.75"
type input "5.60"
type textarea "x"
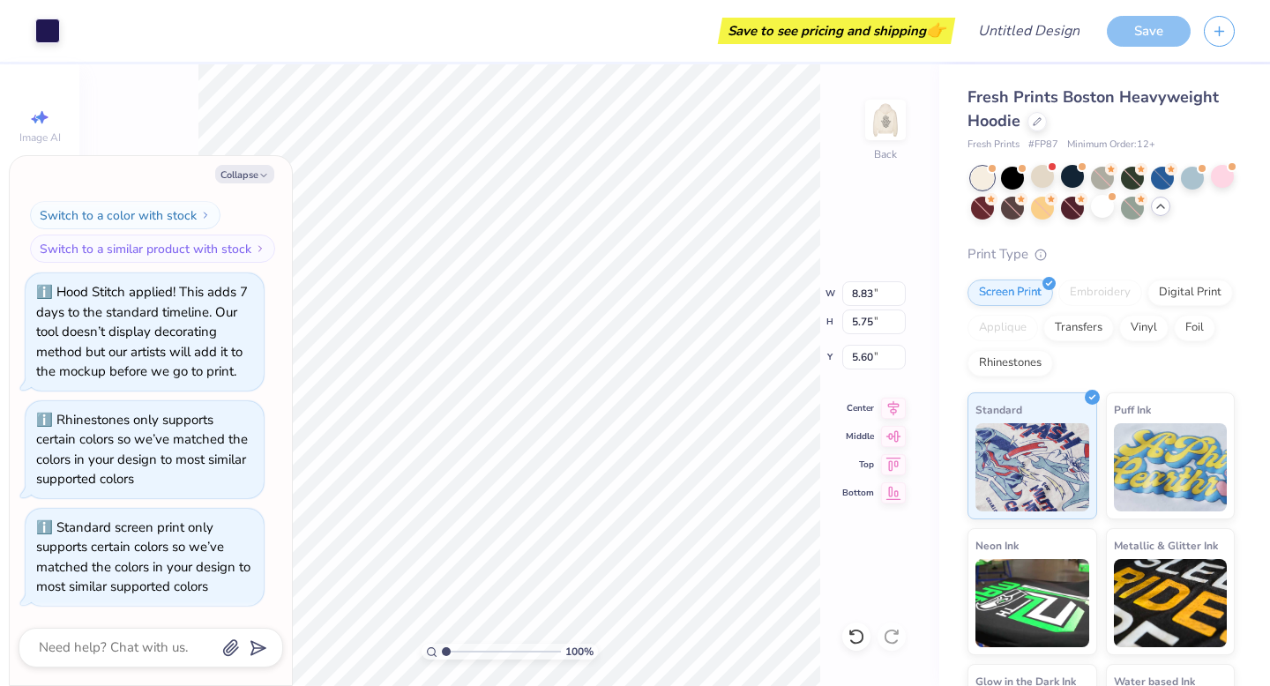
type input "3.87"
type textarea "x"
type input "4.20"
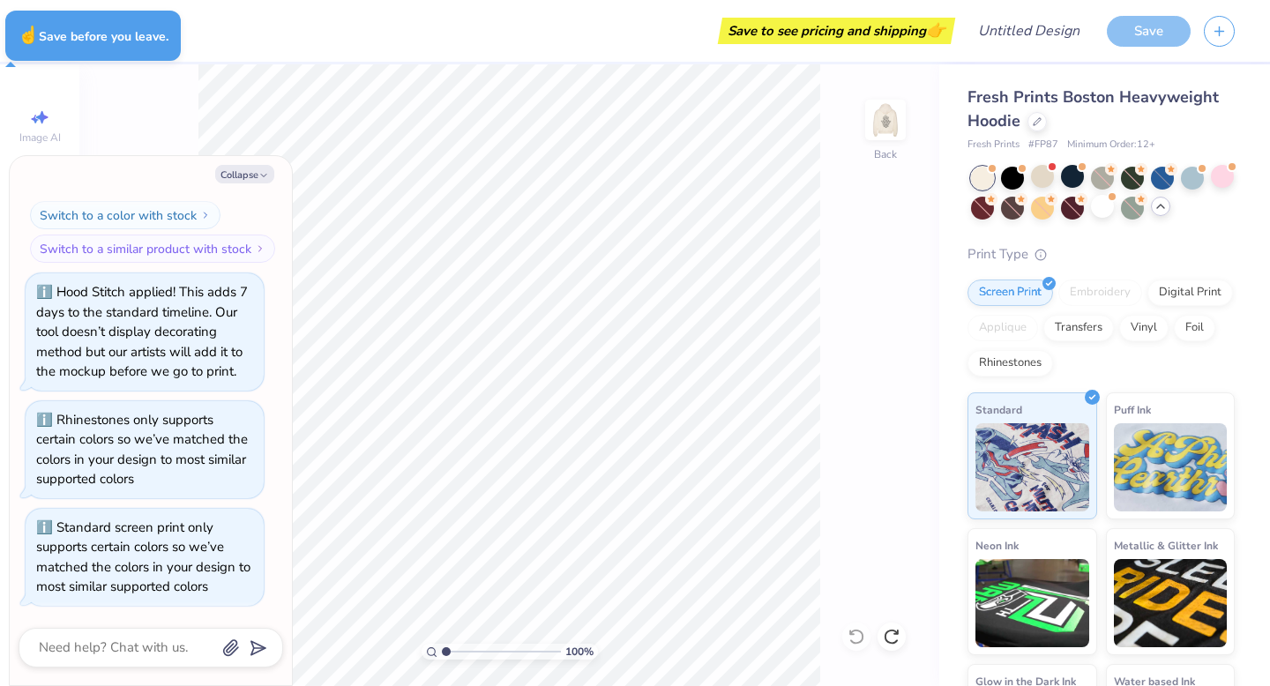
type textarea "x"
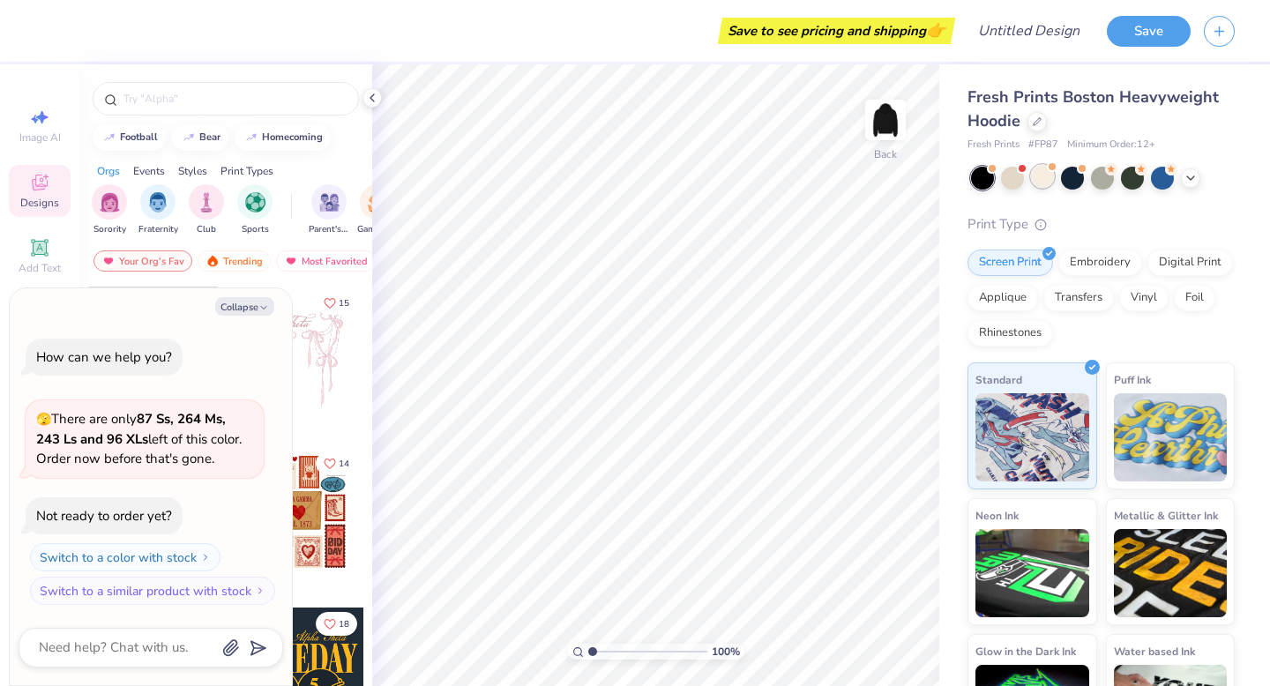
click at [1045, 178] on div at bounding box center [1042, 176] width 23 height 23
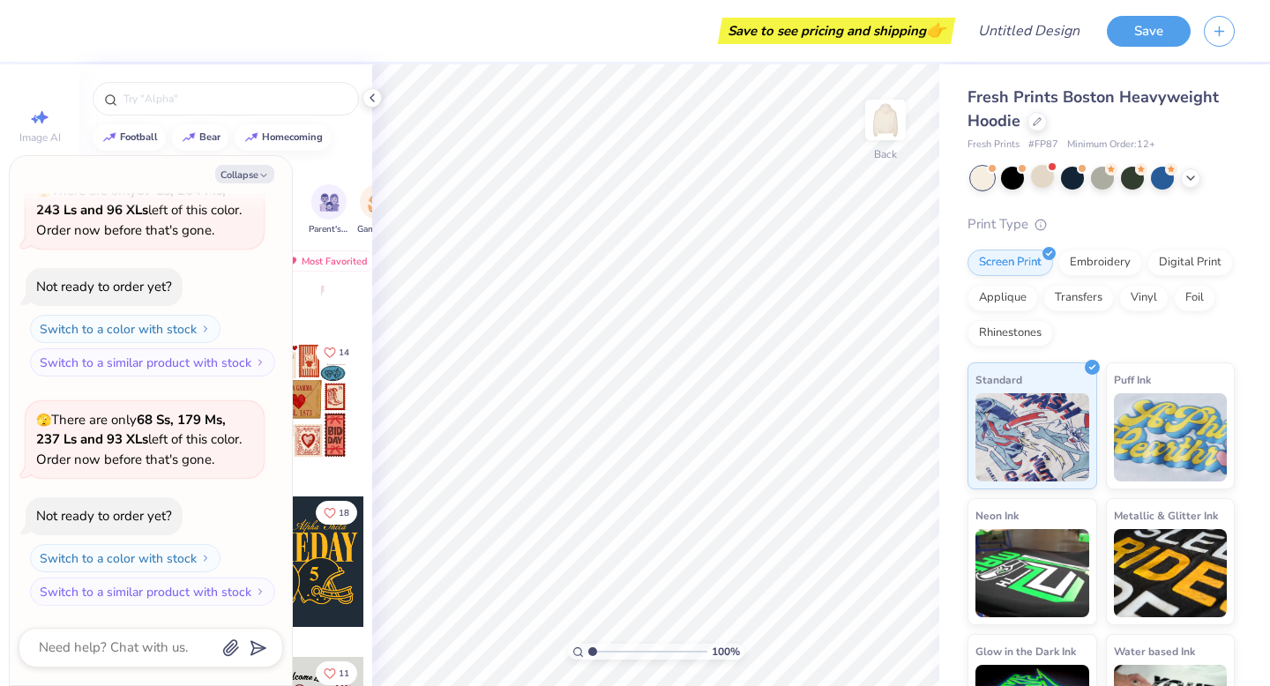
scroll to position [111, 0]
click at [250, 166] on button "Collapse" at bounding box center [244, 174] width 59 height 19
type textarea "x"
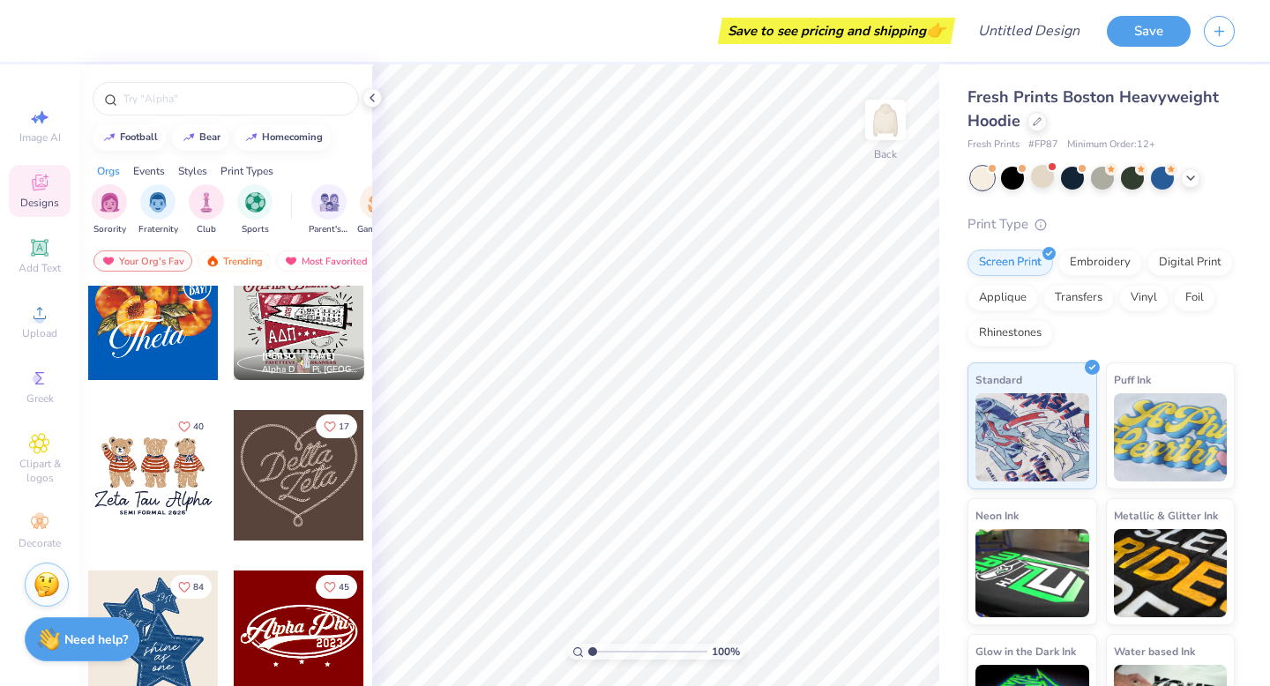
scroll to position [517, 0]
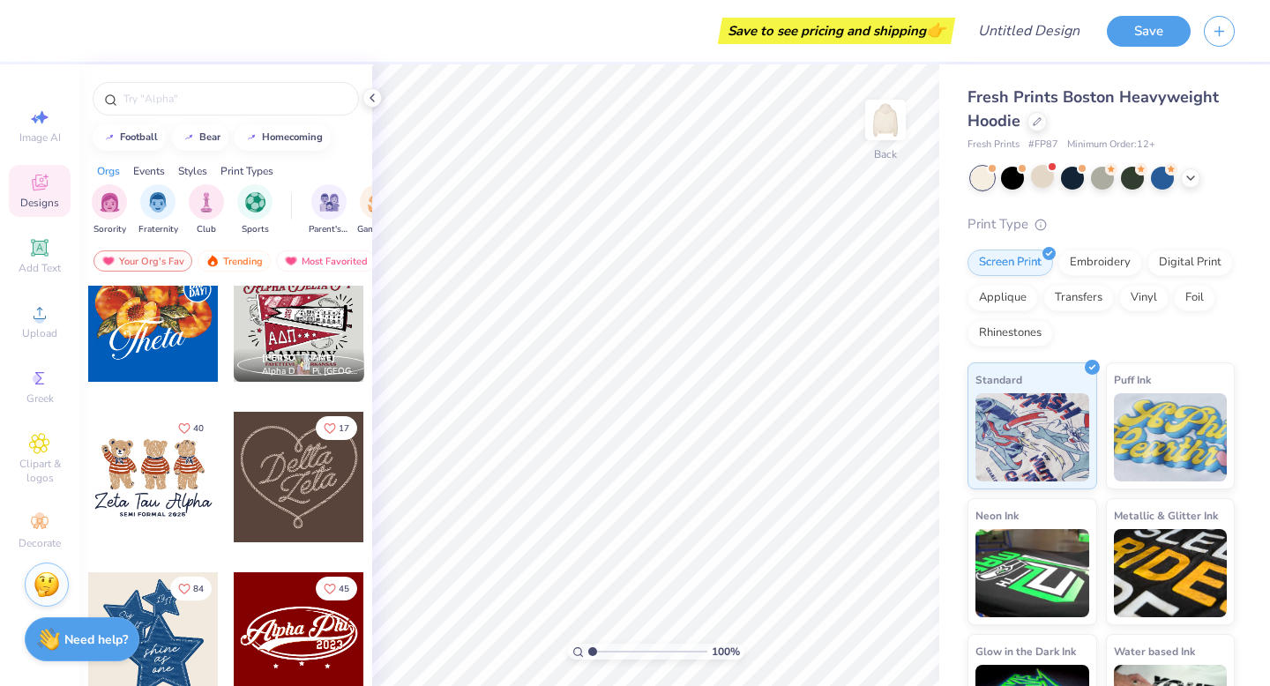
click at [315, 492] on div at bounding box center [299, 477] width 131 height 131
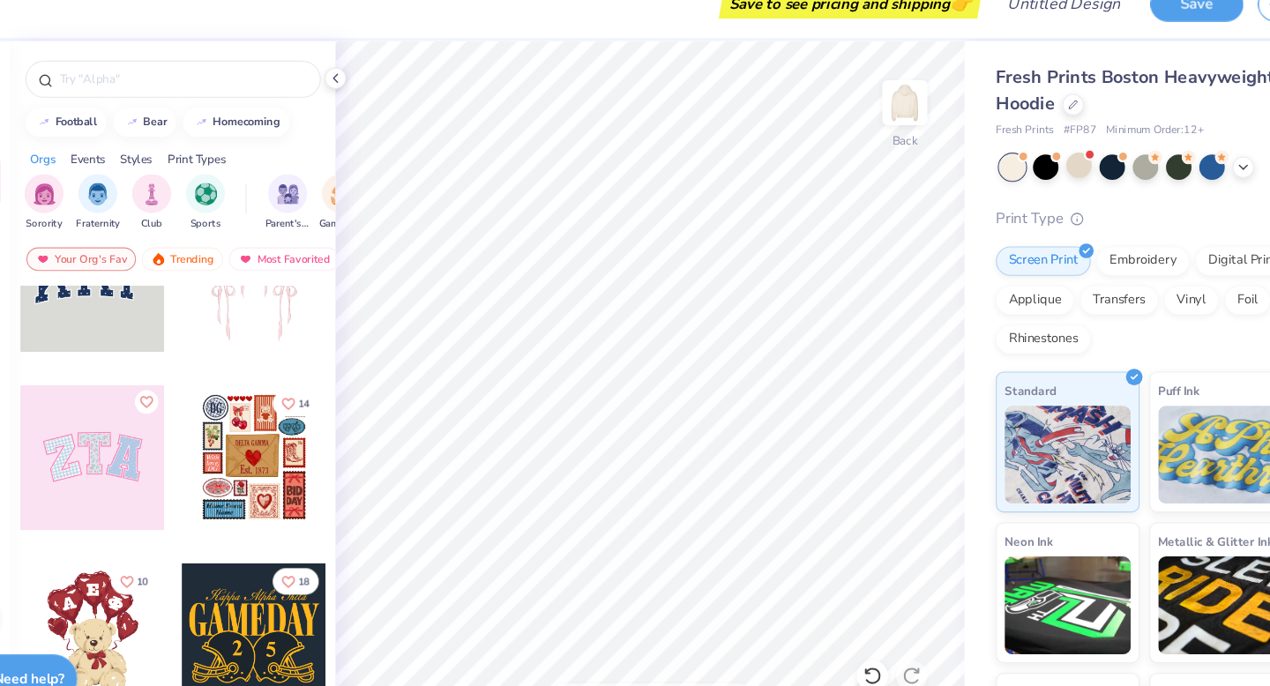
scroll to position [0, 0]
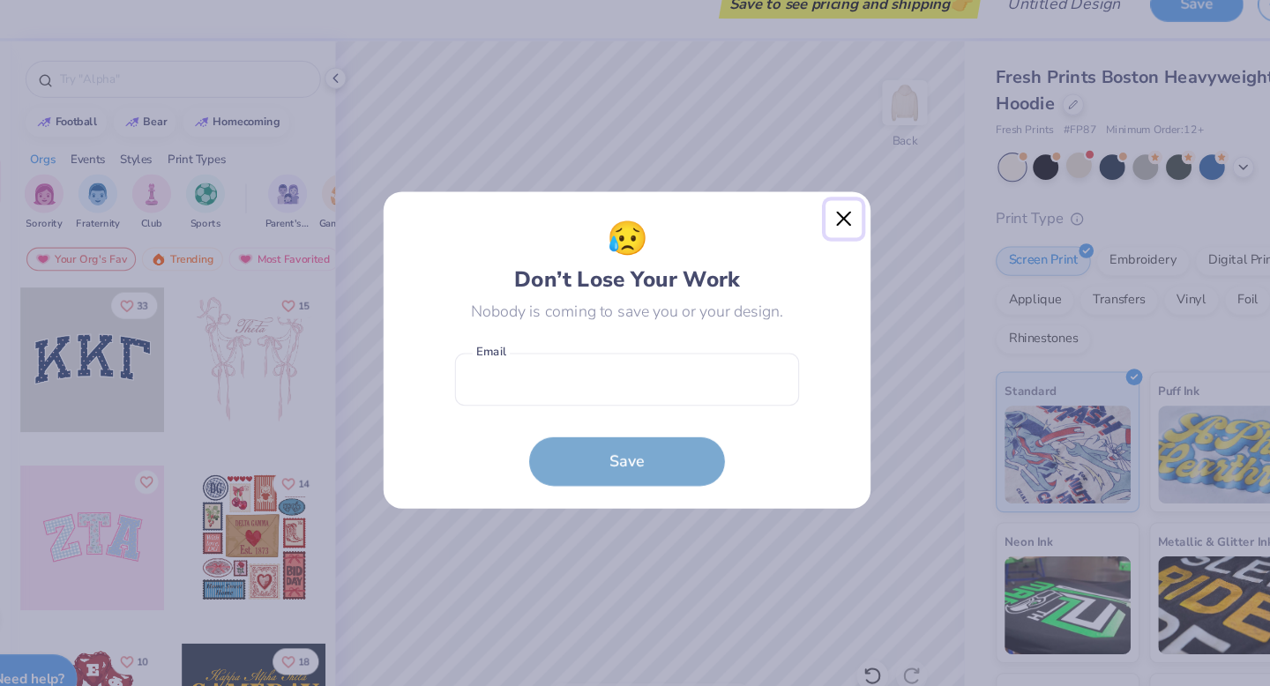
click at [825, 225] on button "Close" at bounding box center [831, 225] width 34 height 34
